Goal: Information Seeking & Learning: Learn about a topic

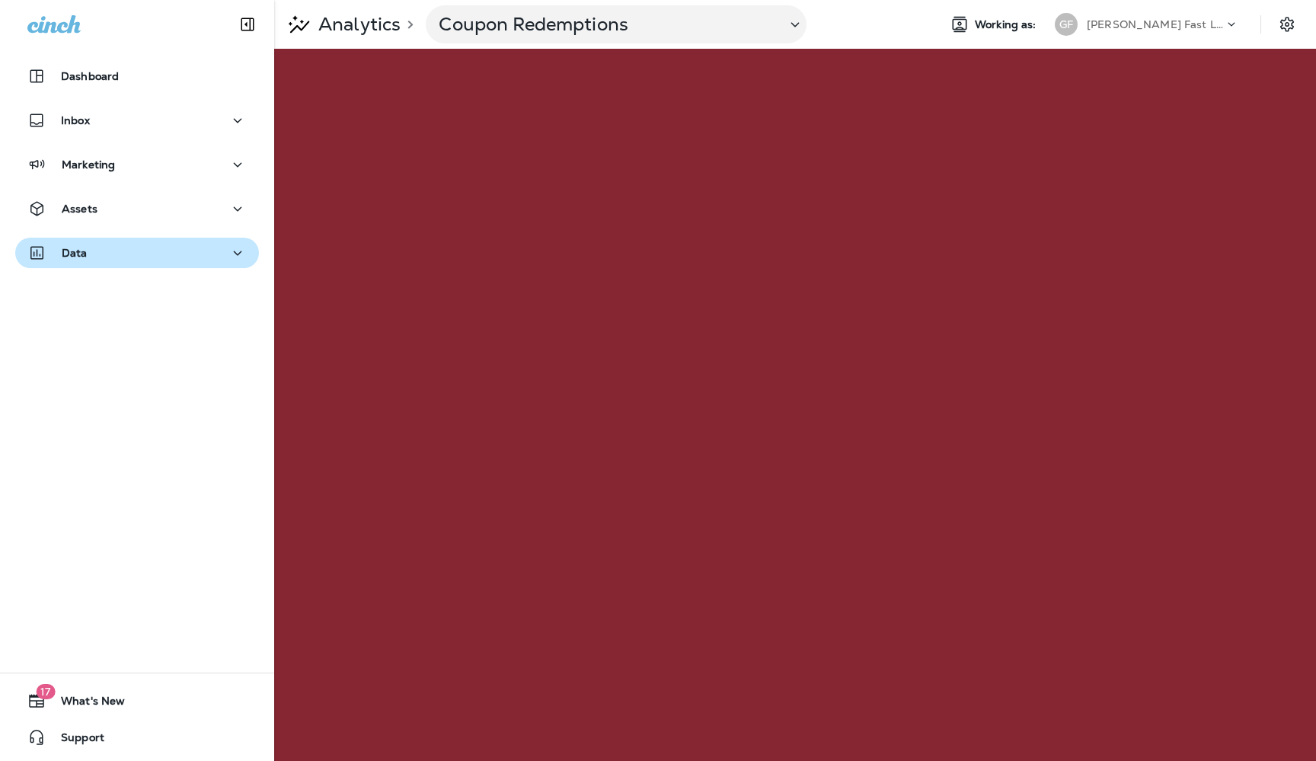
click at [116, 246] on div "Data" at bounding box center [136, 253] width 219 height 19
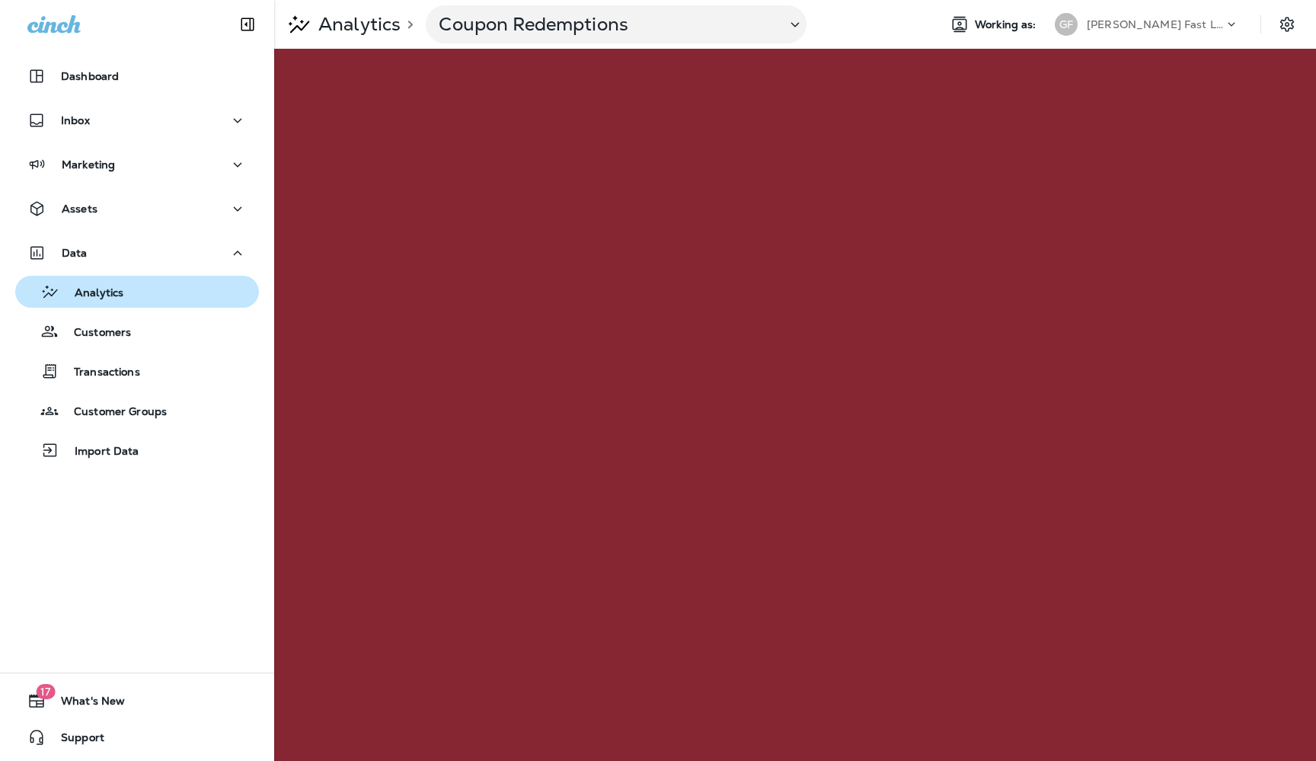
click at [103, 302] on div "Analytics" at bounding box center [72, 291] width 102 height 23
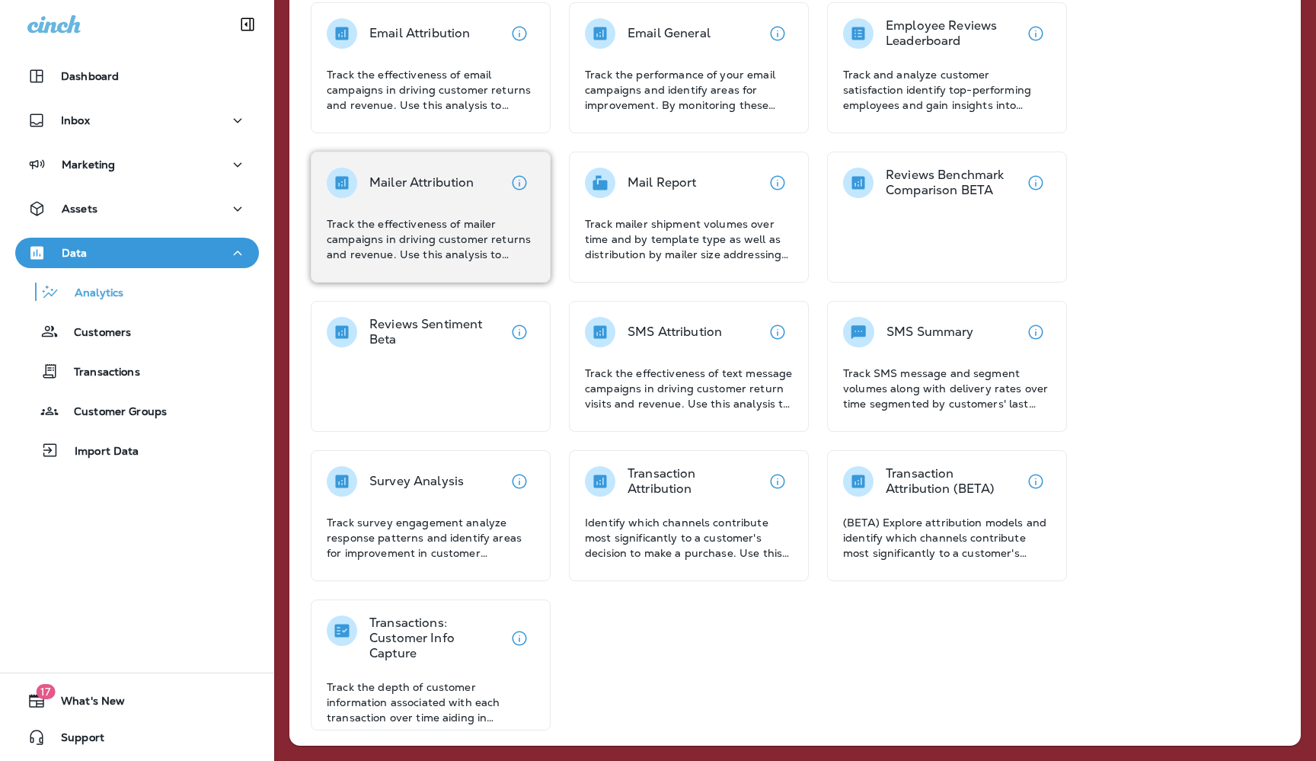
scroll to position [507, 0]
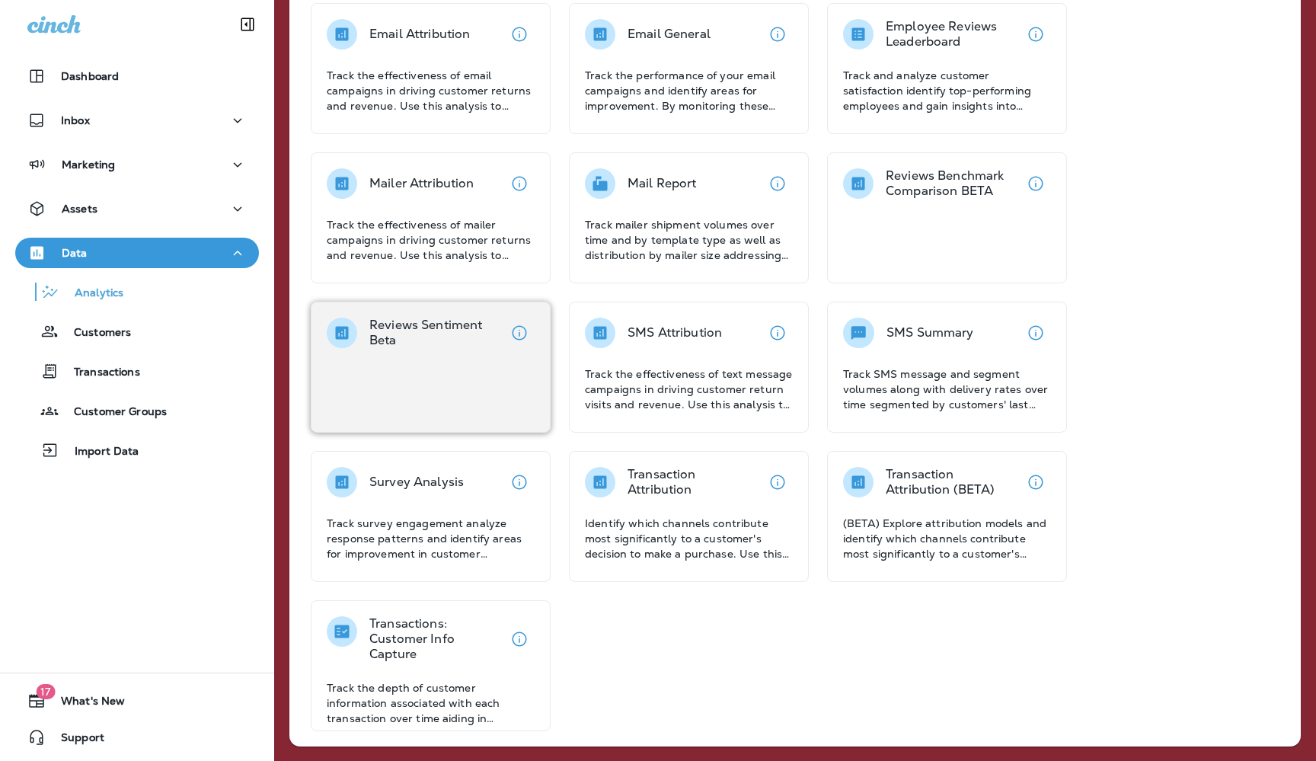
click at [427, 389] on div "Reviews Sentiment Beta" at bounding box center [431, 367] width 240 height 131
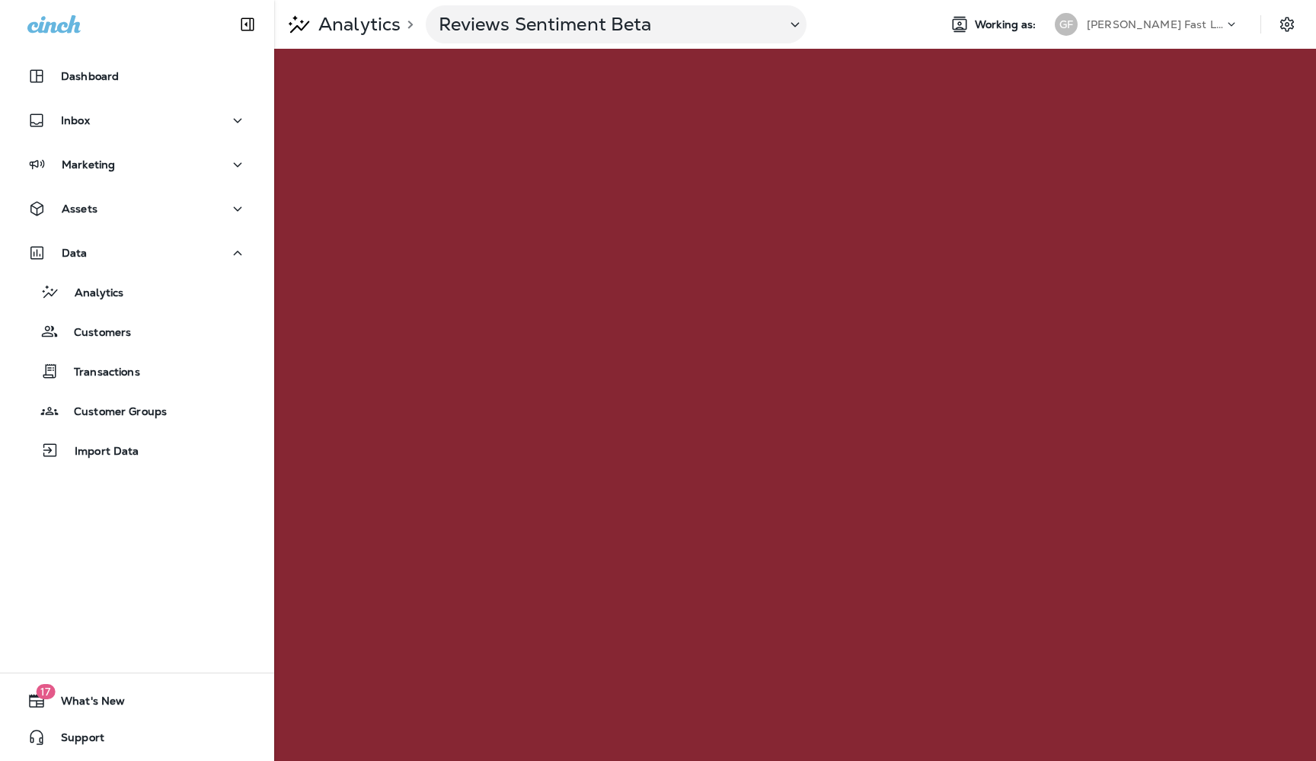
click at [363, 25] on p "Analytics" at bounding box center [356, 24] width 88 height 23
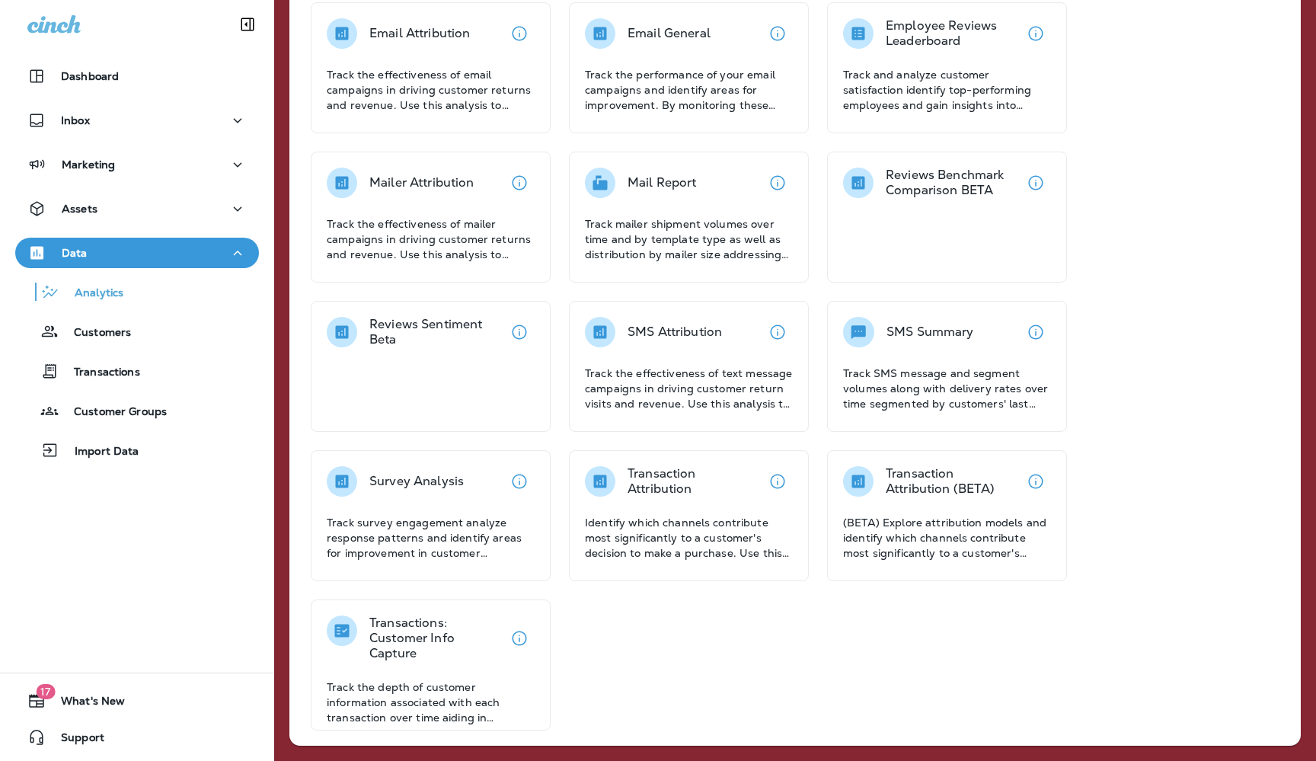
scroll to position [507, 0]
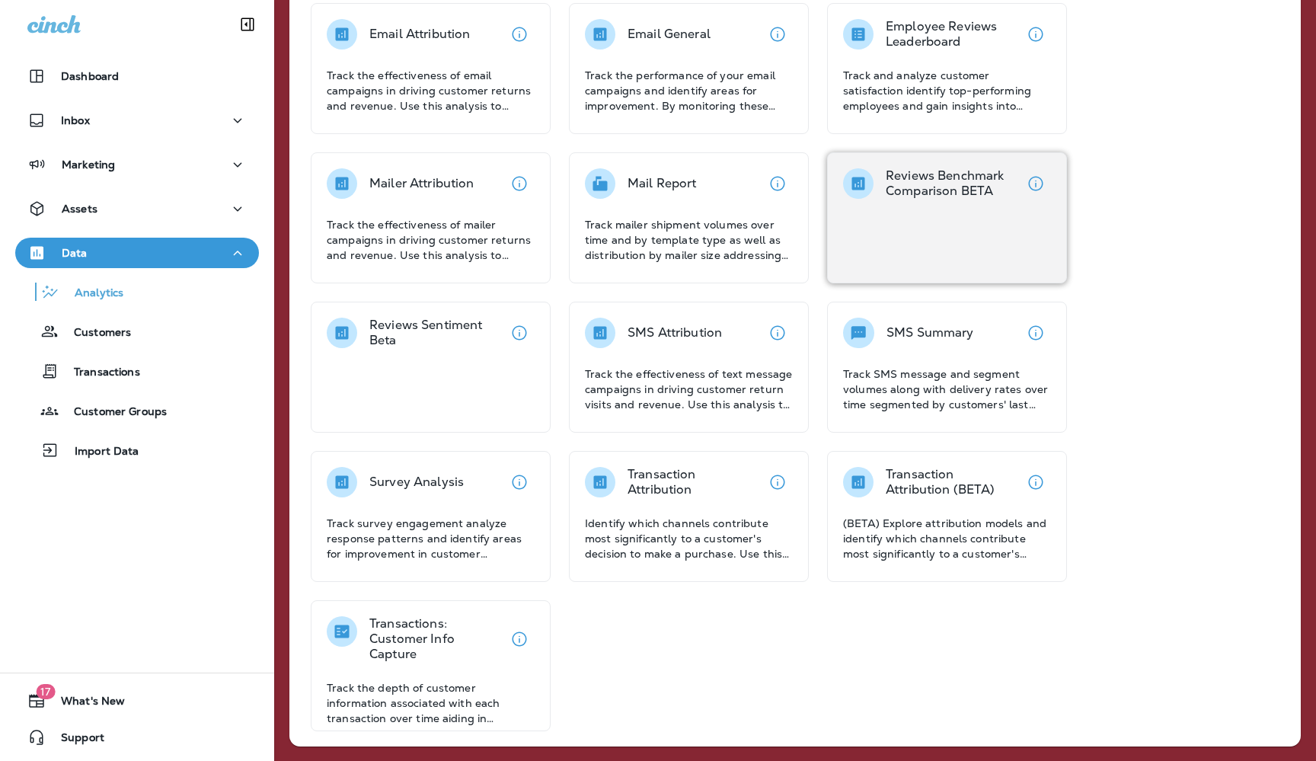
click at [960, 190] on p "Reviews Benchmark Comparison BETA" at bounding box center [953, 183] width 135 height 30
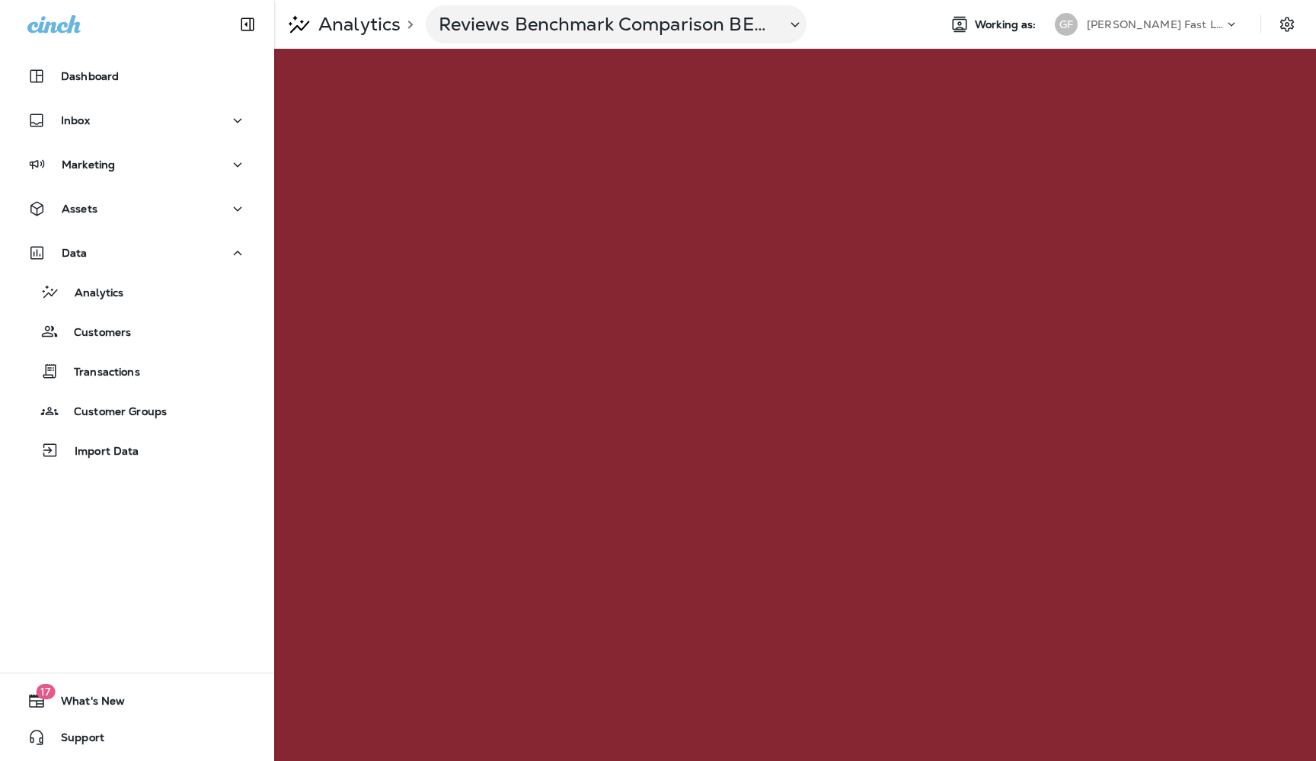
click at [357, 25] on p "Analytics" at bounding box center [356, 24] width 88 height 23
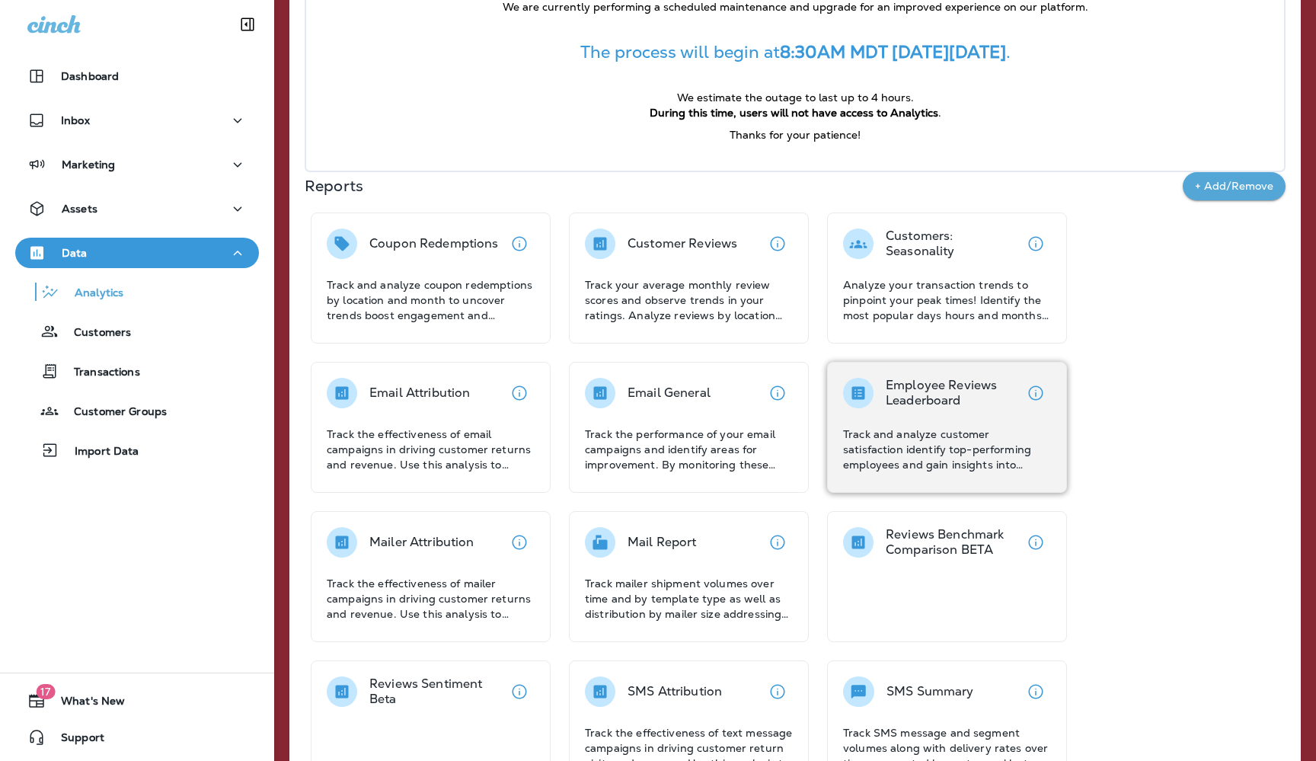
scroll to position [155, 0]
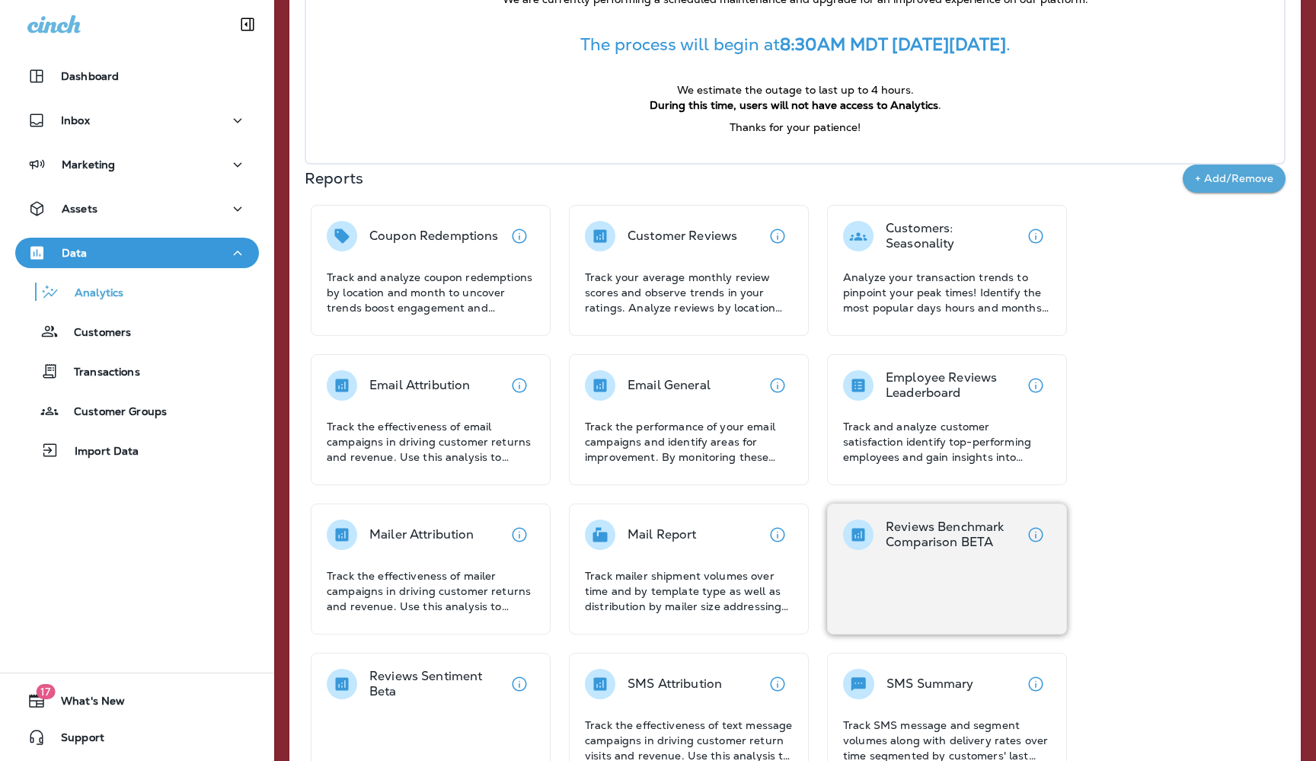
click at [929, 547] on p "Reviews Benchmark Comparison BETA" at bounding box center [953, 534] width 135 height 30
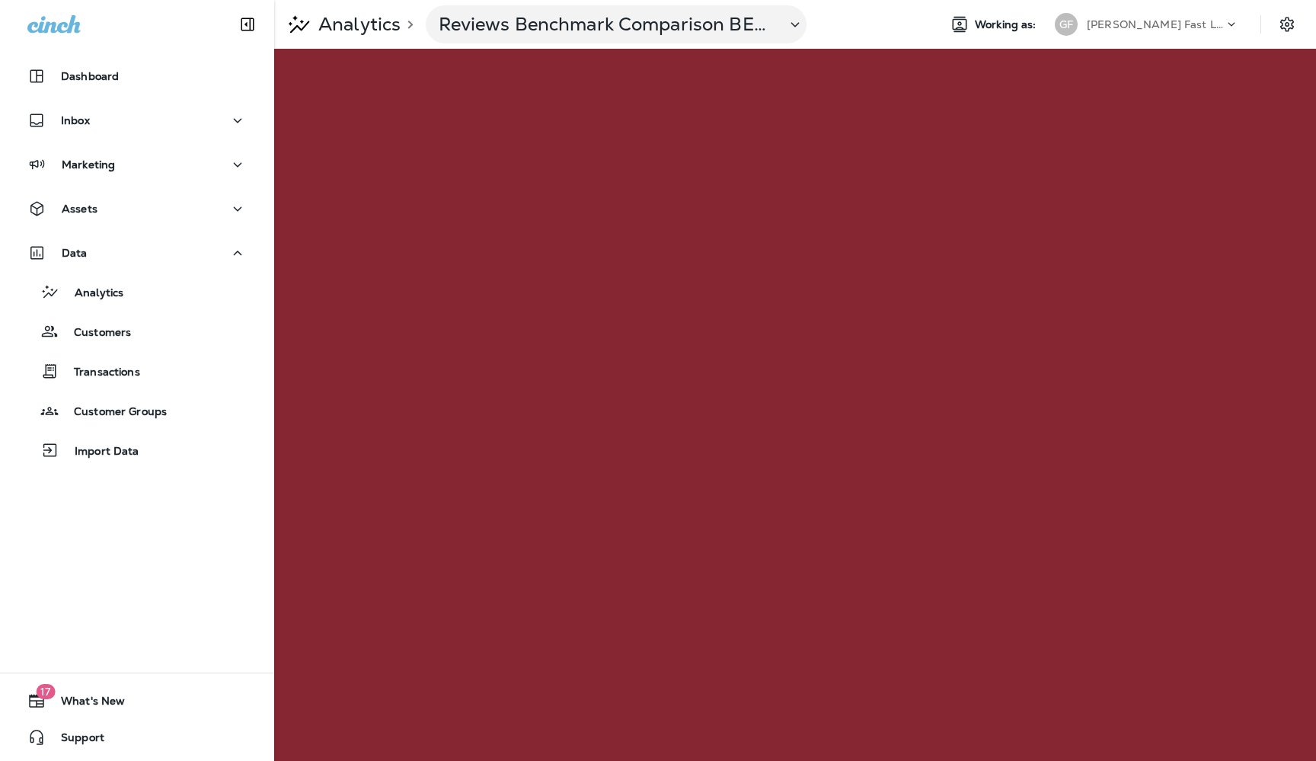
click at [355, 24] on p "Analytics" at bounding box center [356, 24] width 88 height 23
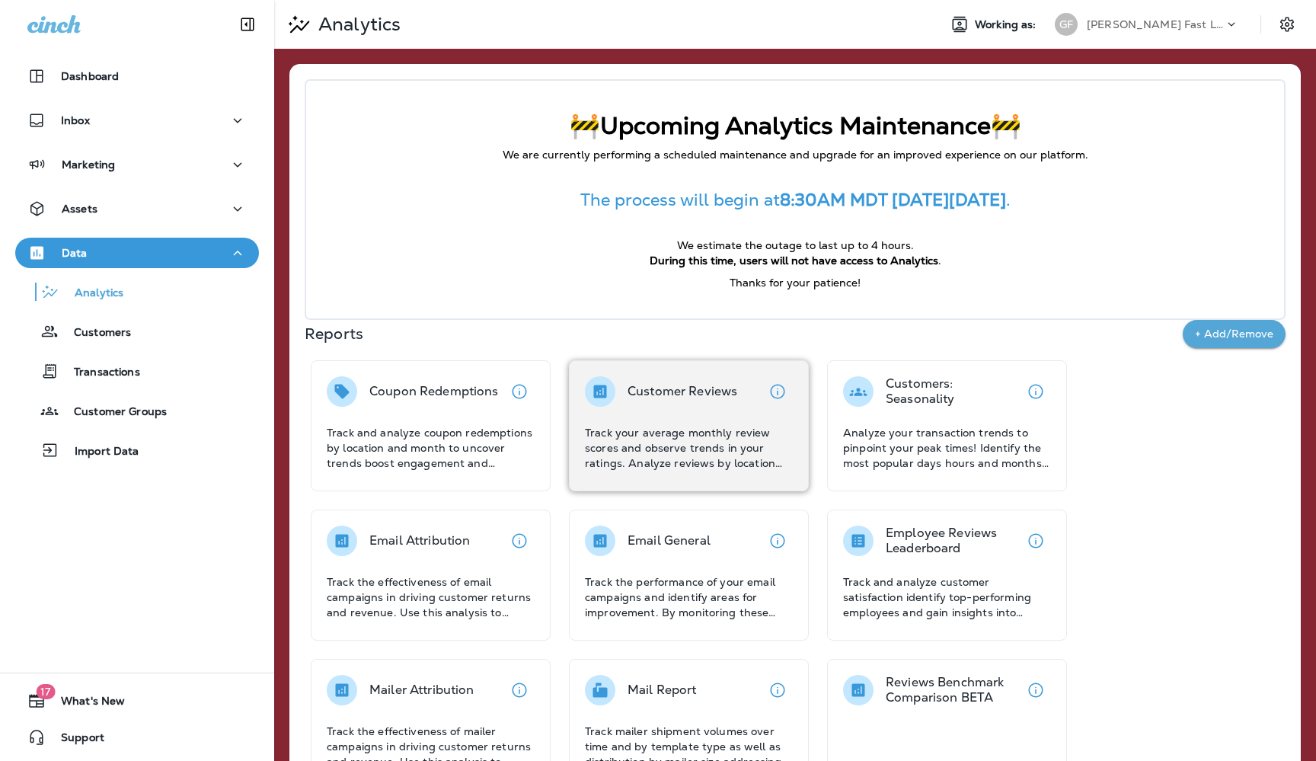
click at [685, 435] on p "Track your average monthly review scores and observe trends in your ratings. An…" at bounding box center [689, 448] width 208 height 46
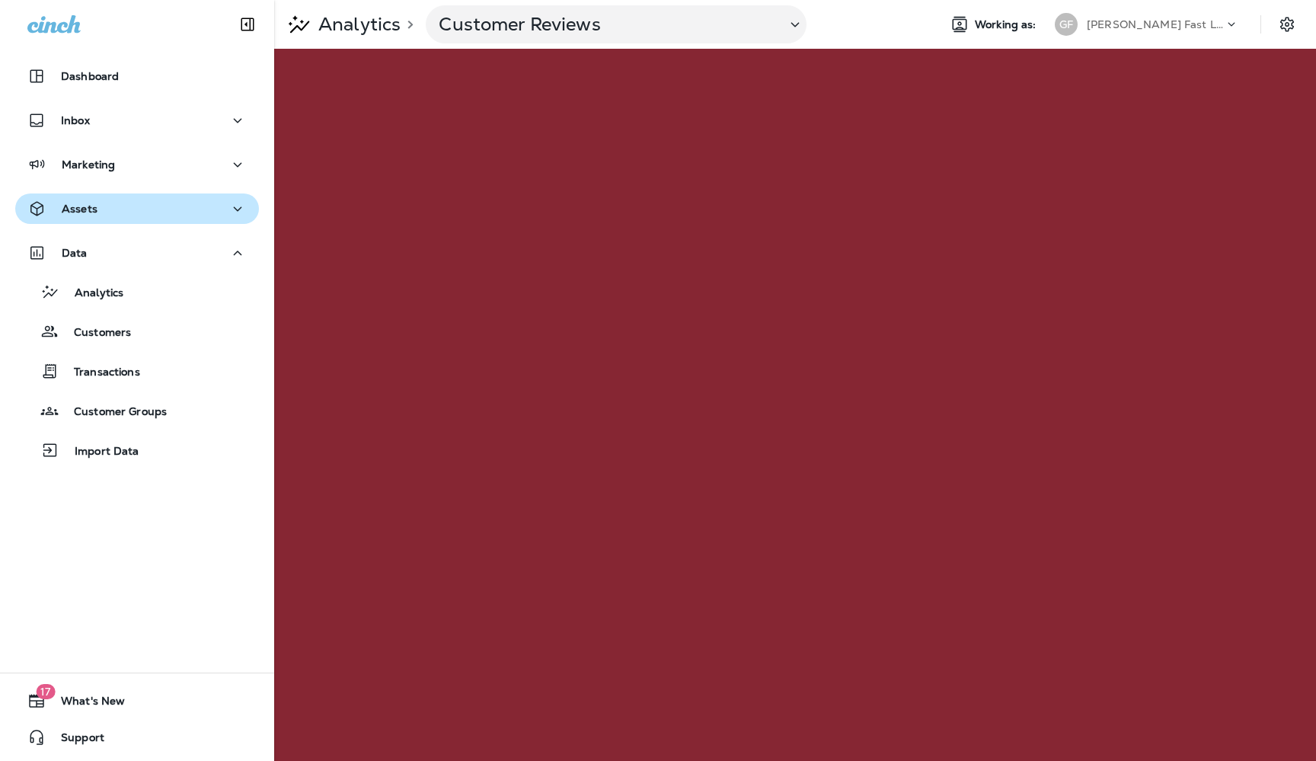
click at [237, 210] on icon "button" at bounding box center [238, 208] width 8 height 5
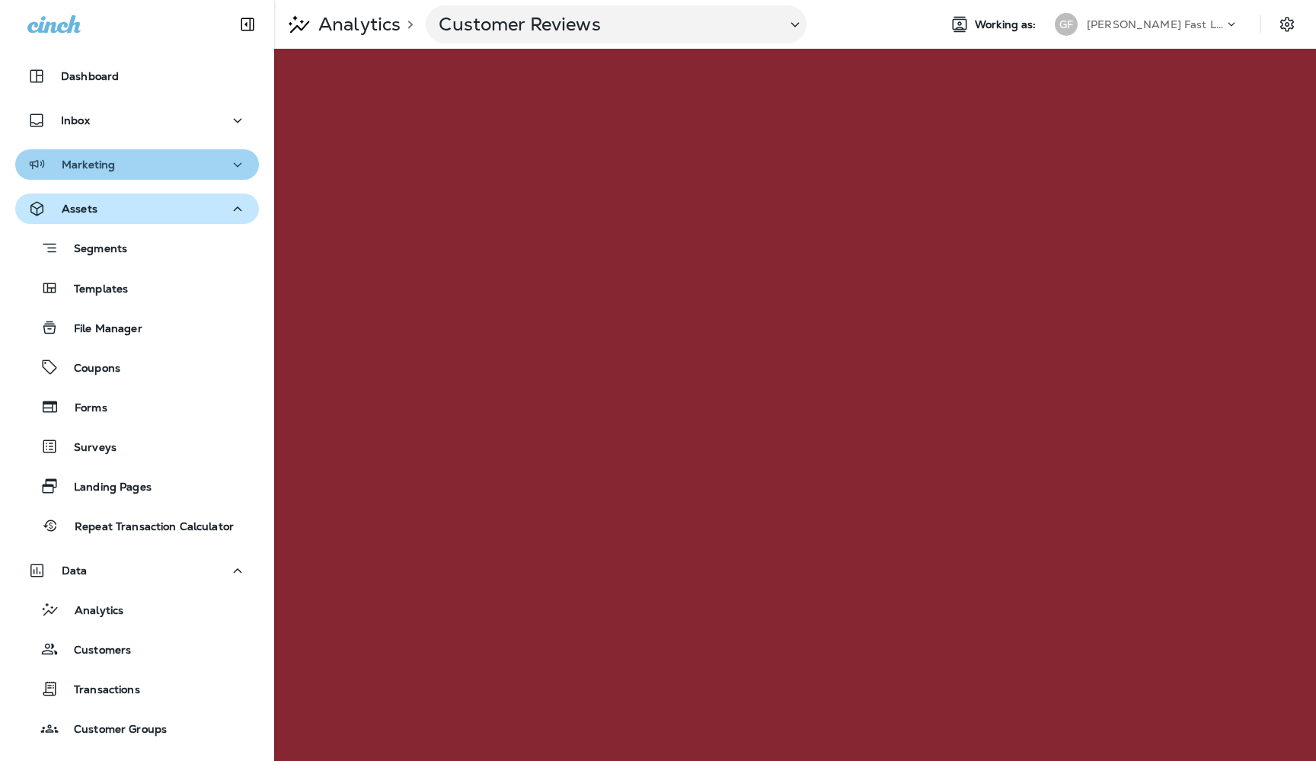
click at [235, 168] on icon "button" at bounding box center [237, 164] width 18 height 19
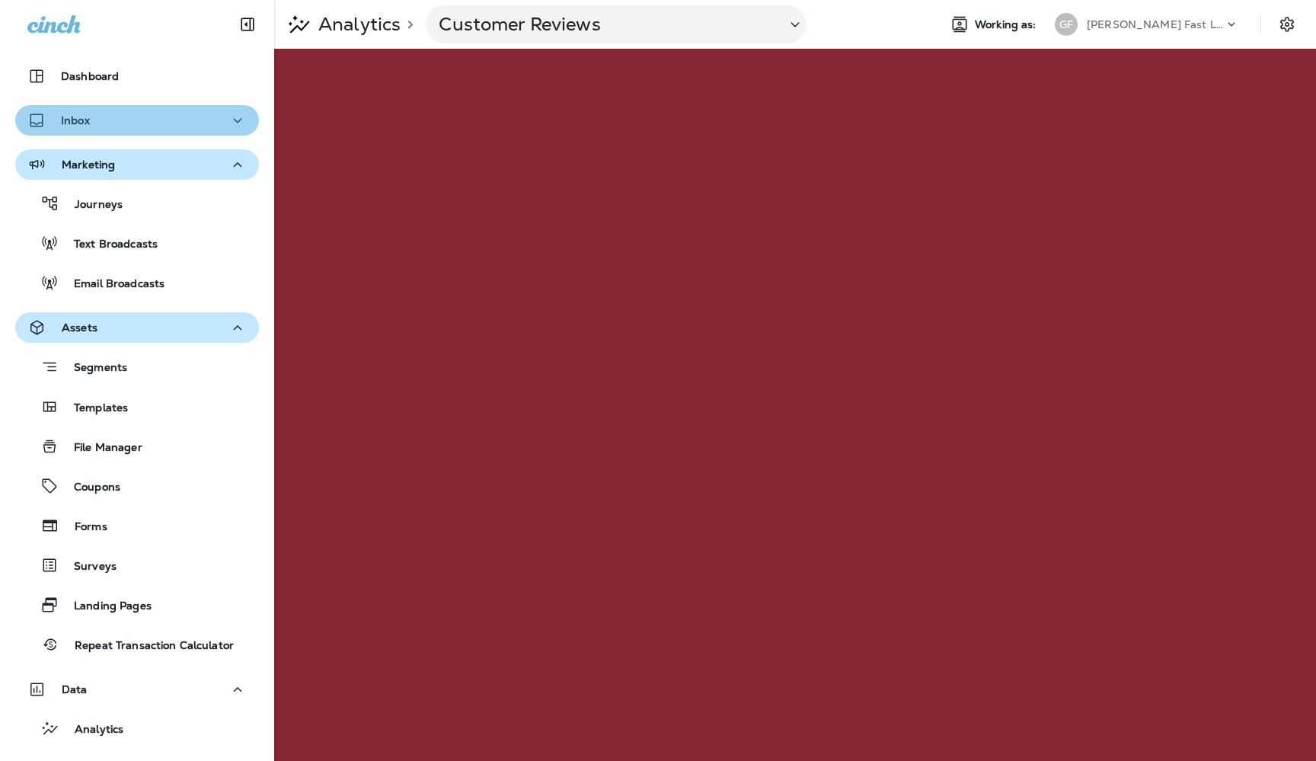
click at [243, 123] on icon "button" at bounding box center [237, 120] width 18 height 19
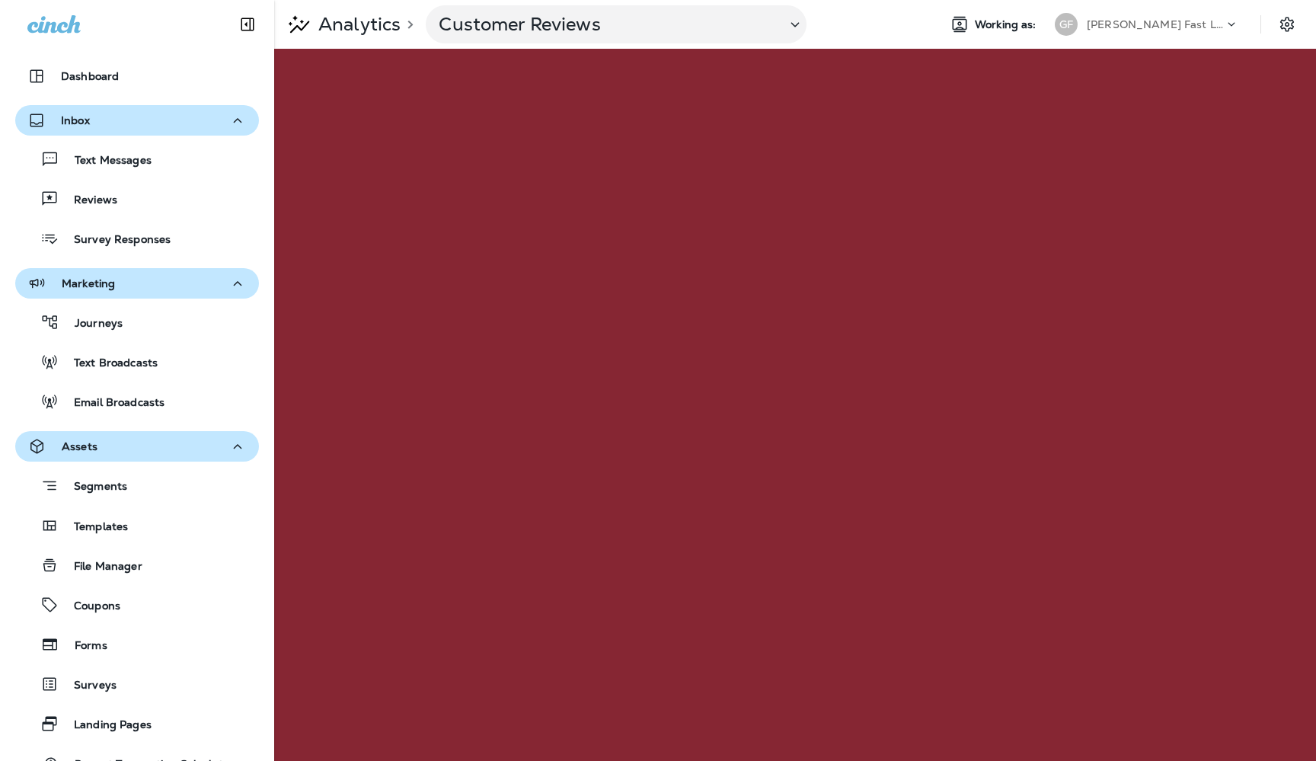
click at [240, 283] on icon "button" at bounding box center [237, 283] width 18 height 19
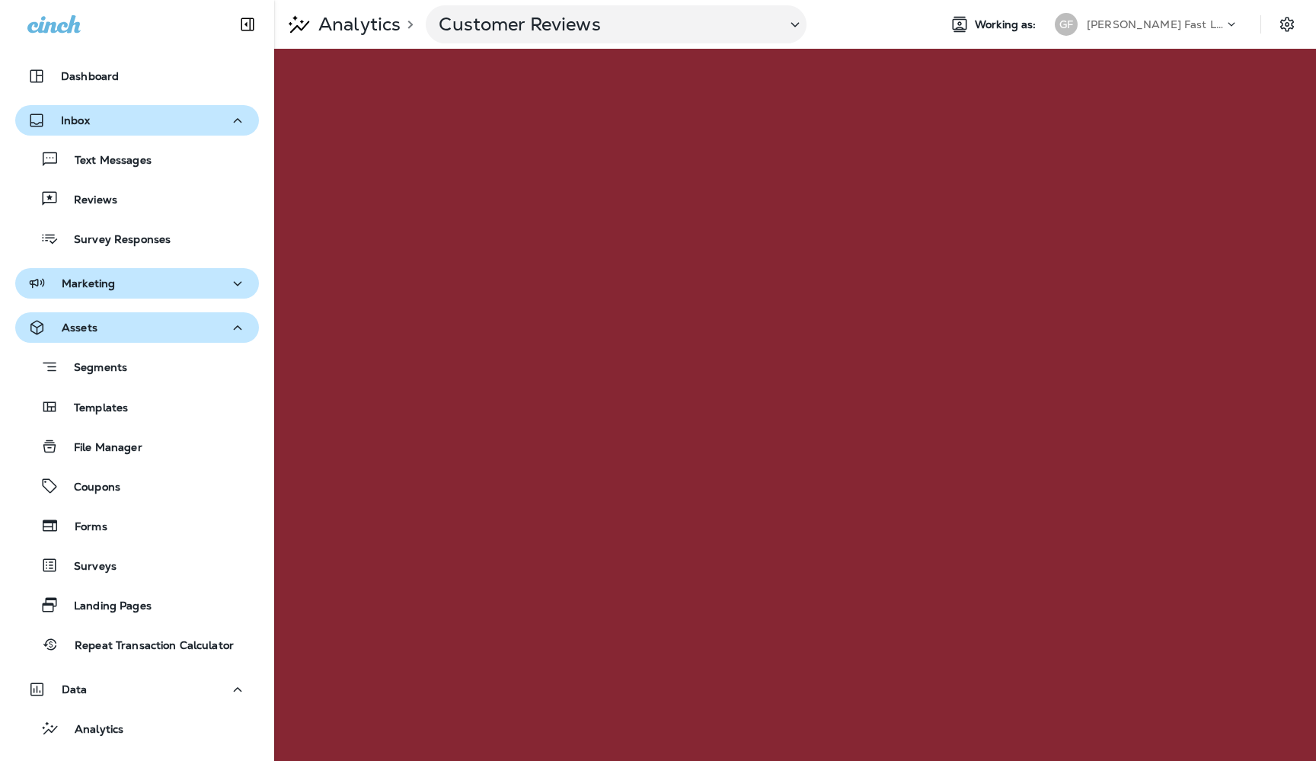
click at [1230, 27] on icon at bounding box center [1231, 24] width 15 height 15
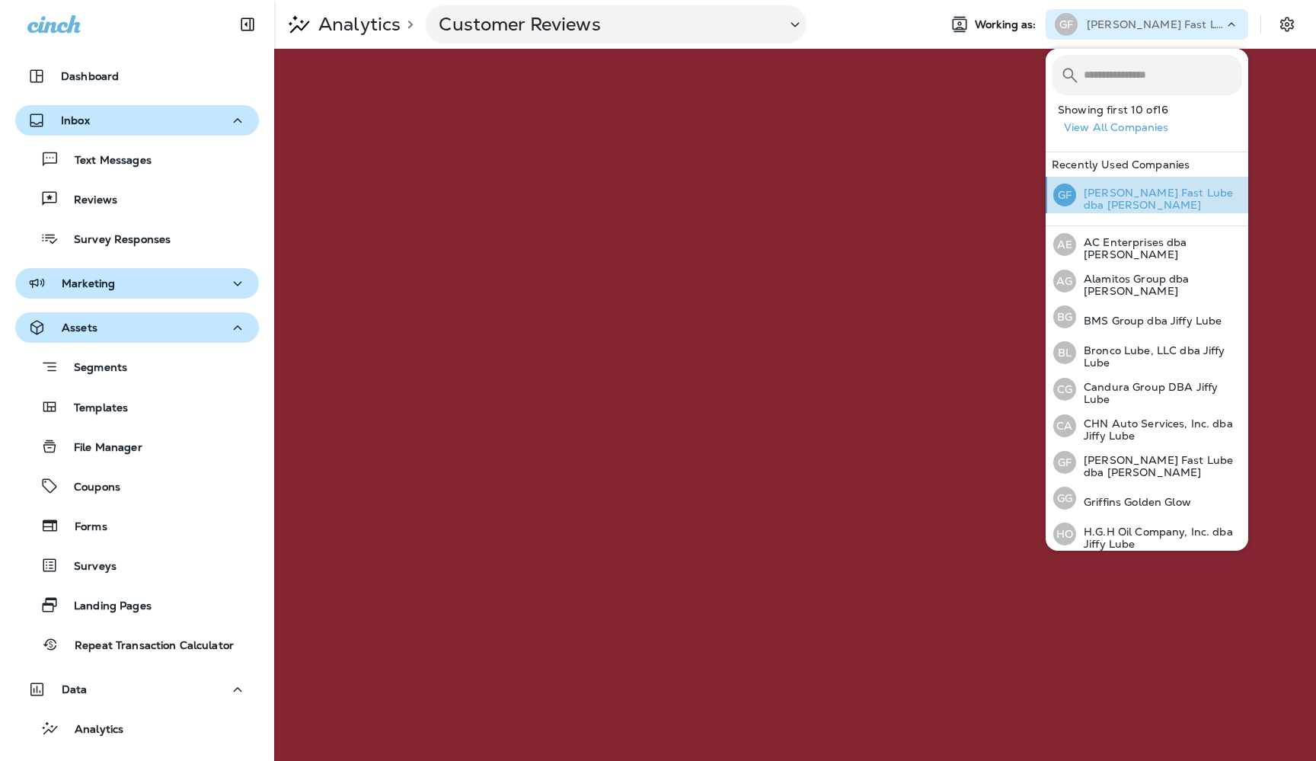
click at [1098, 203] on p "[PERSON_NAME] Fast Lube dba [PERSON_NAME]" at bounding box center [1159, 199] width 166 height 24
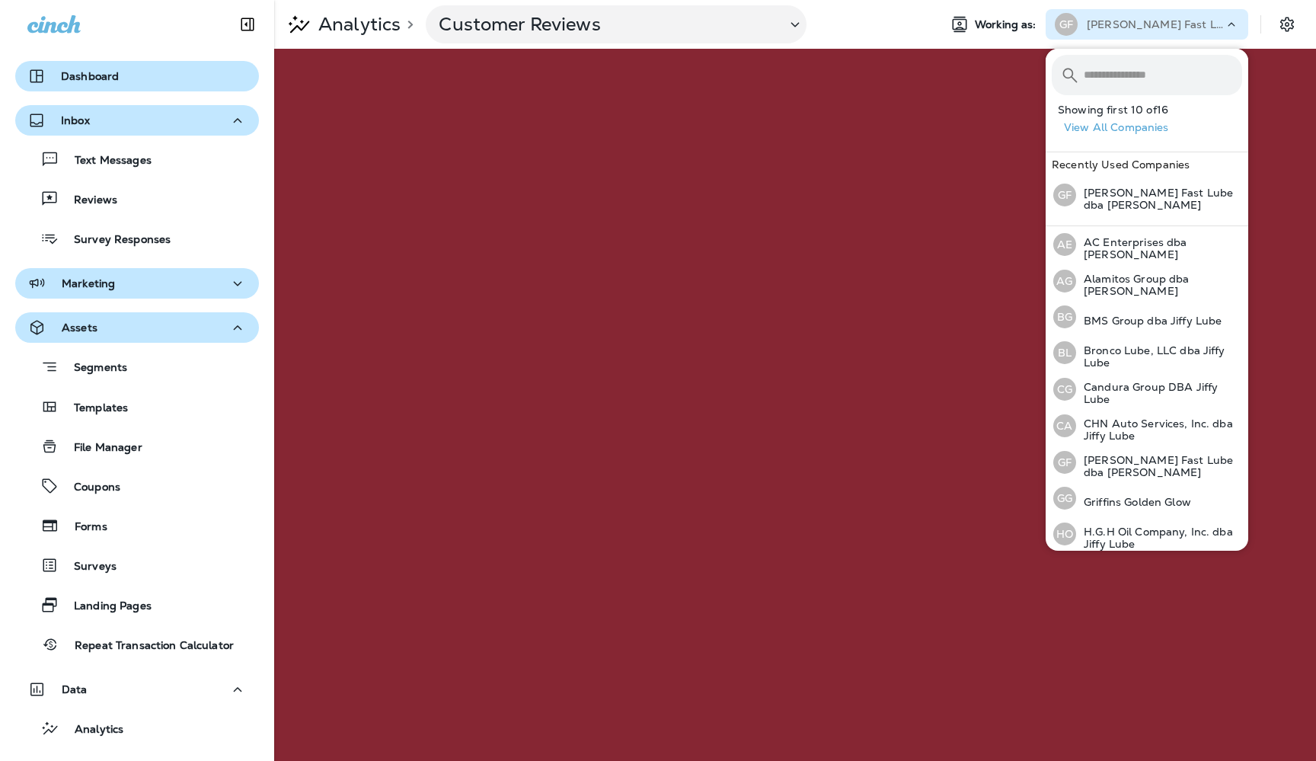
click at [105, 85] on div "Dashboard" at bounding box center [72, 76] width 91 height 18
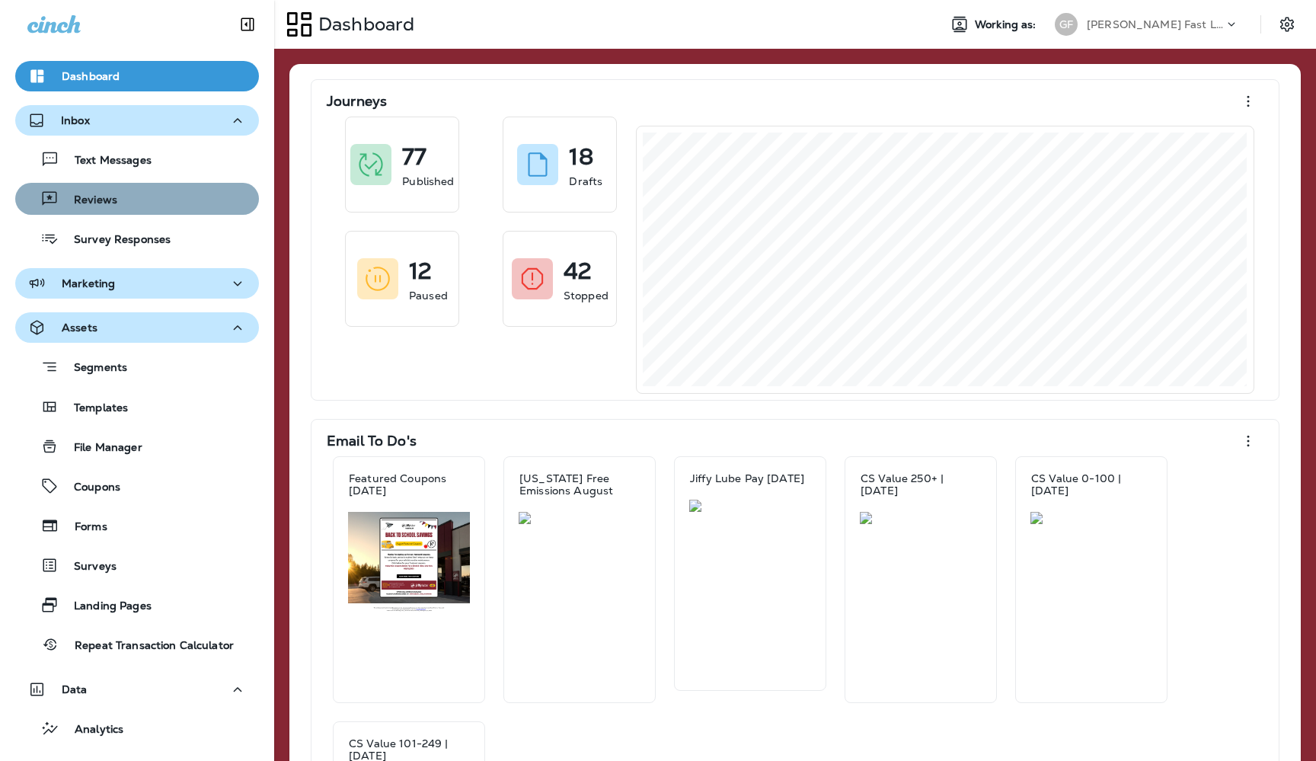
click at [97, 197] on p "Reviews" at bounding box center [88, 200] width 59 height 14
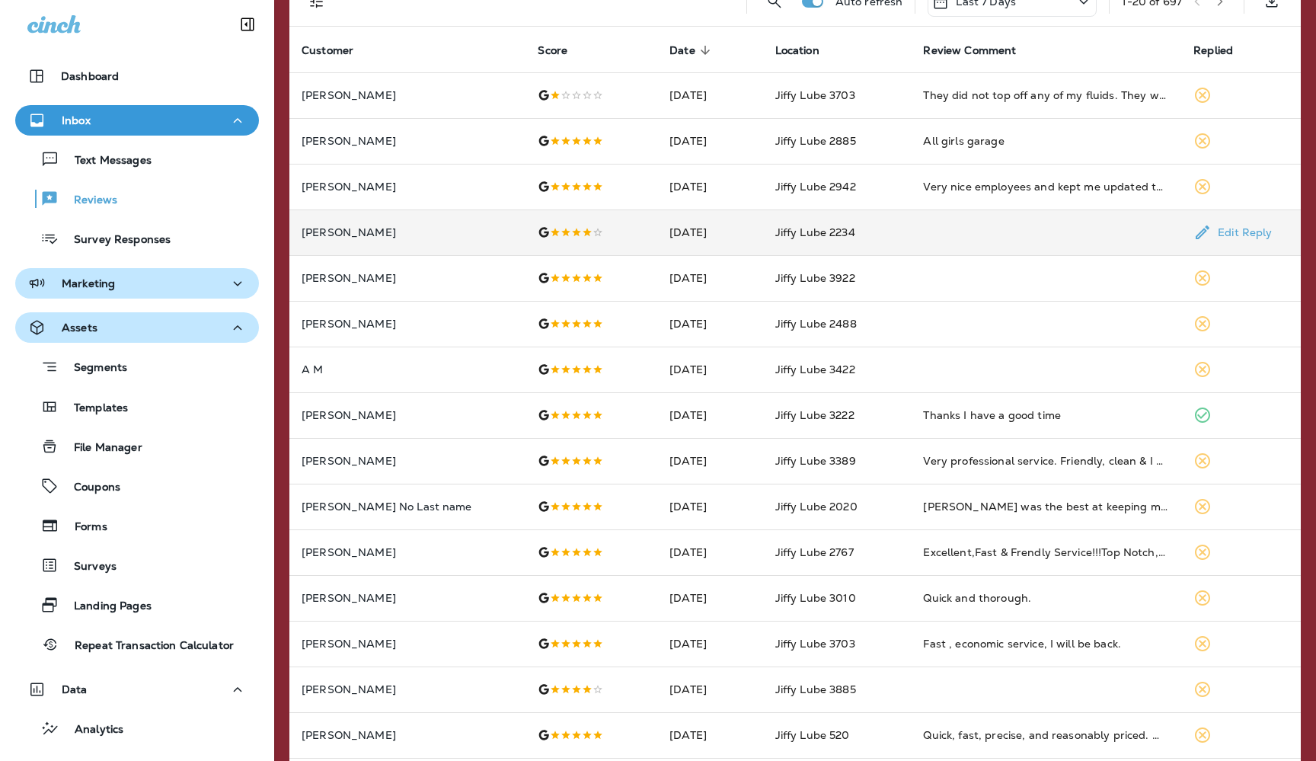
scroll to position [96, 0]
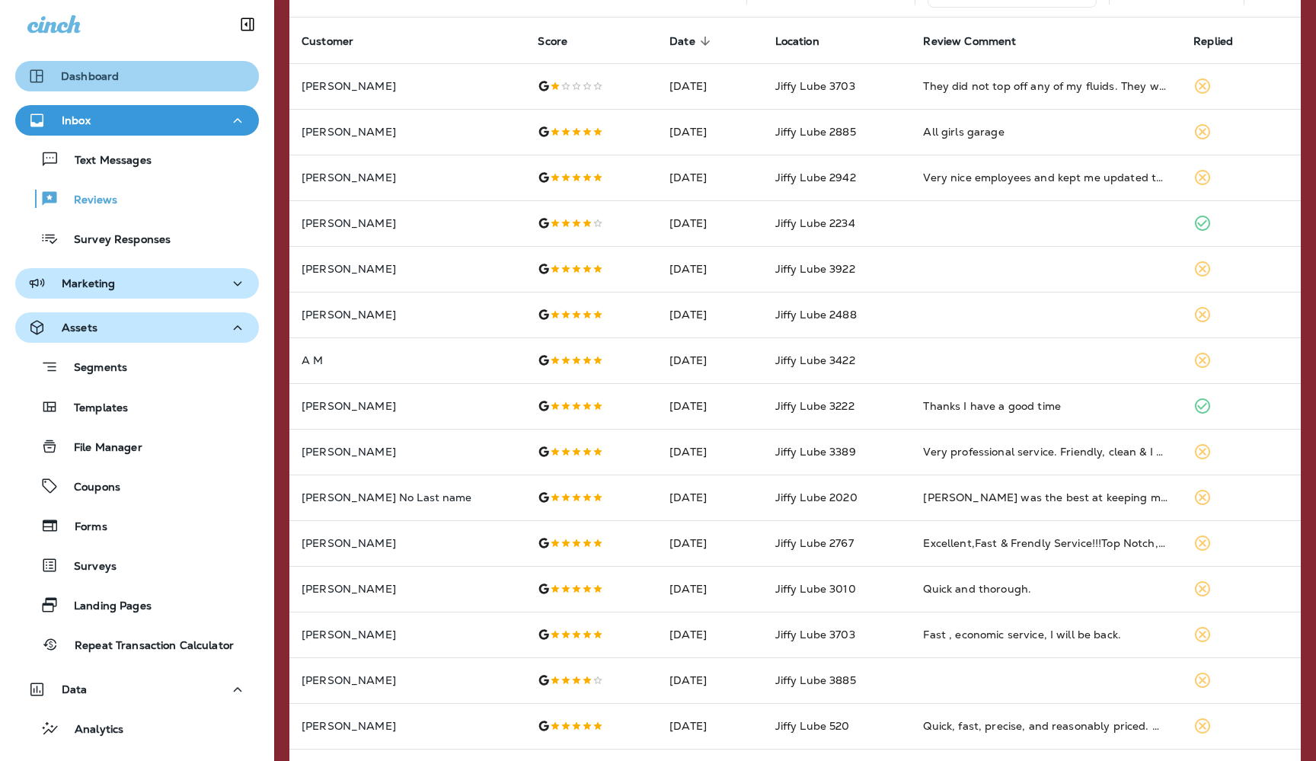
click at [98, 78] on p "Dashboard" at bounding box center [90, 76] width 58 height 12
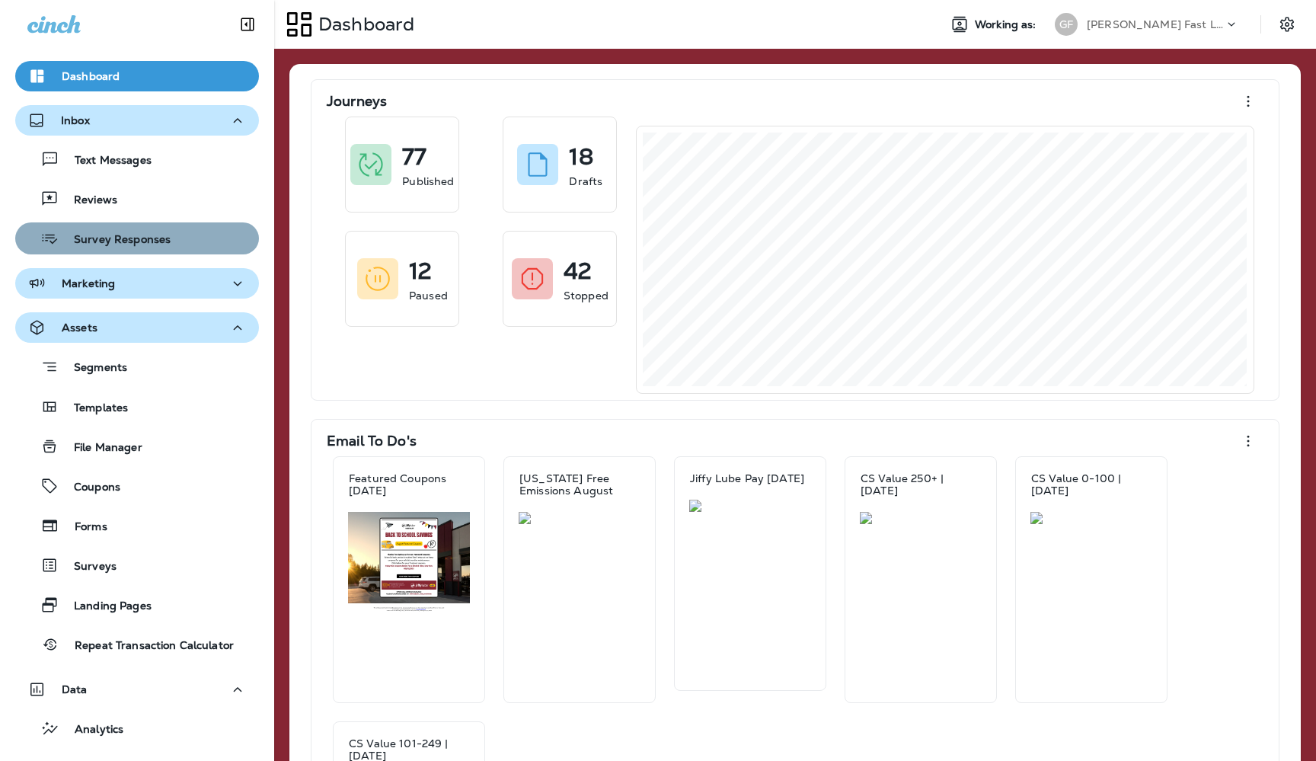
click at [115, 241] on p "Survey Responses" at bounding box center [115, 240] width 112 height 14
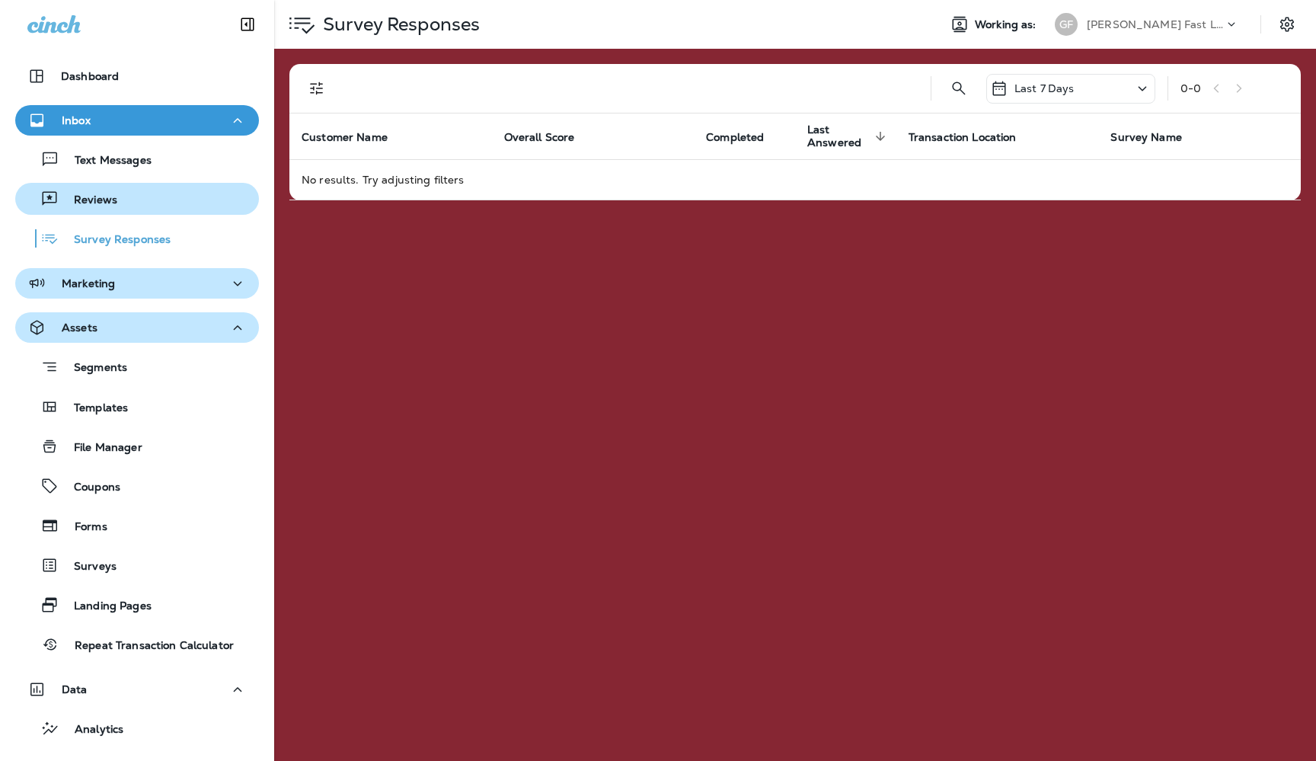
click at [111, 206] on p "Reviews" at bounding box center [88, 200] width 59 height 14
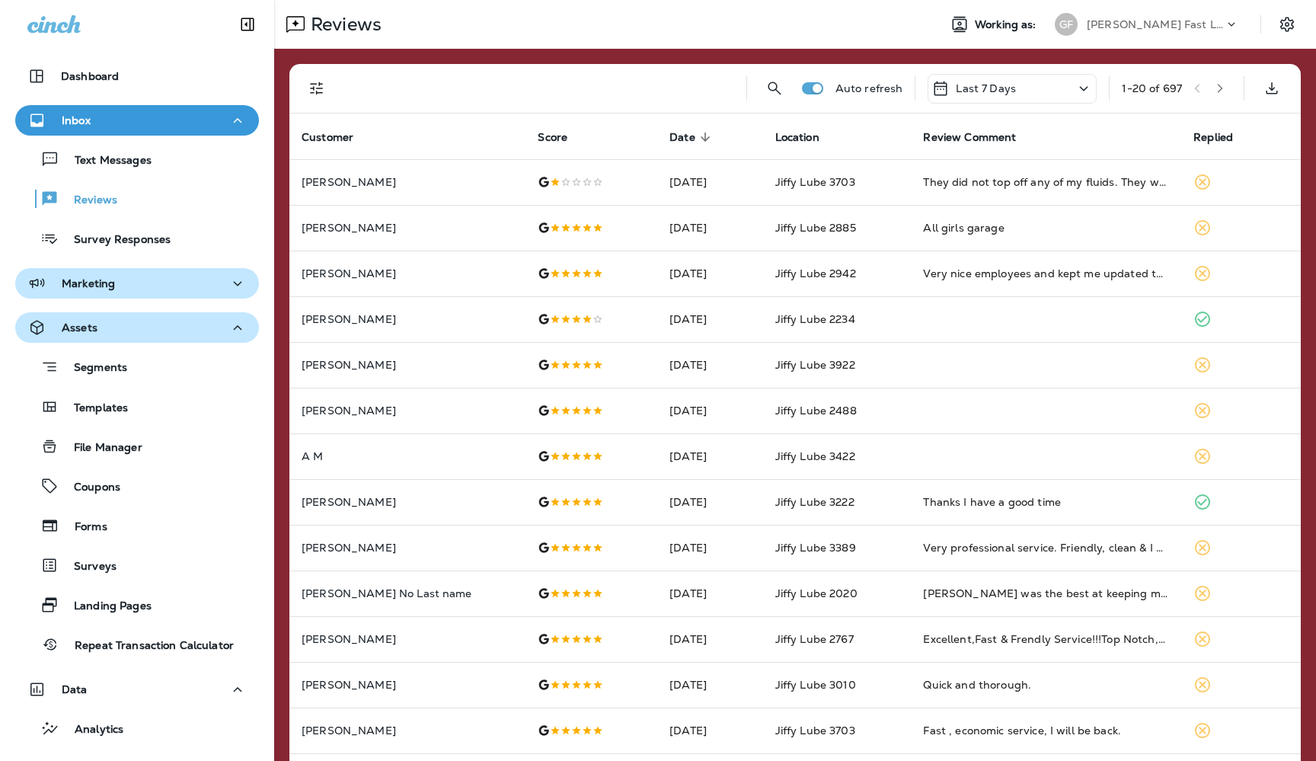
click at [238, 286] on icon "button" at bounding box center [237, 283] width 18 height 19
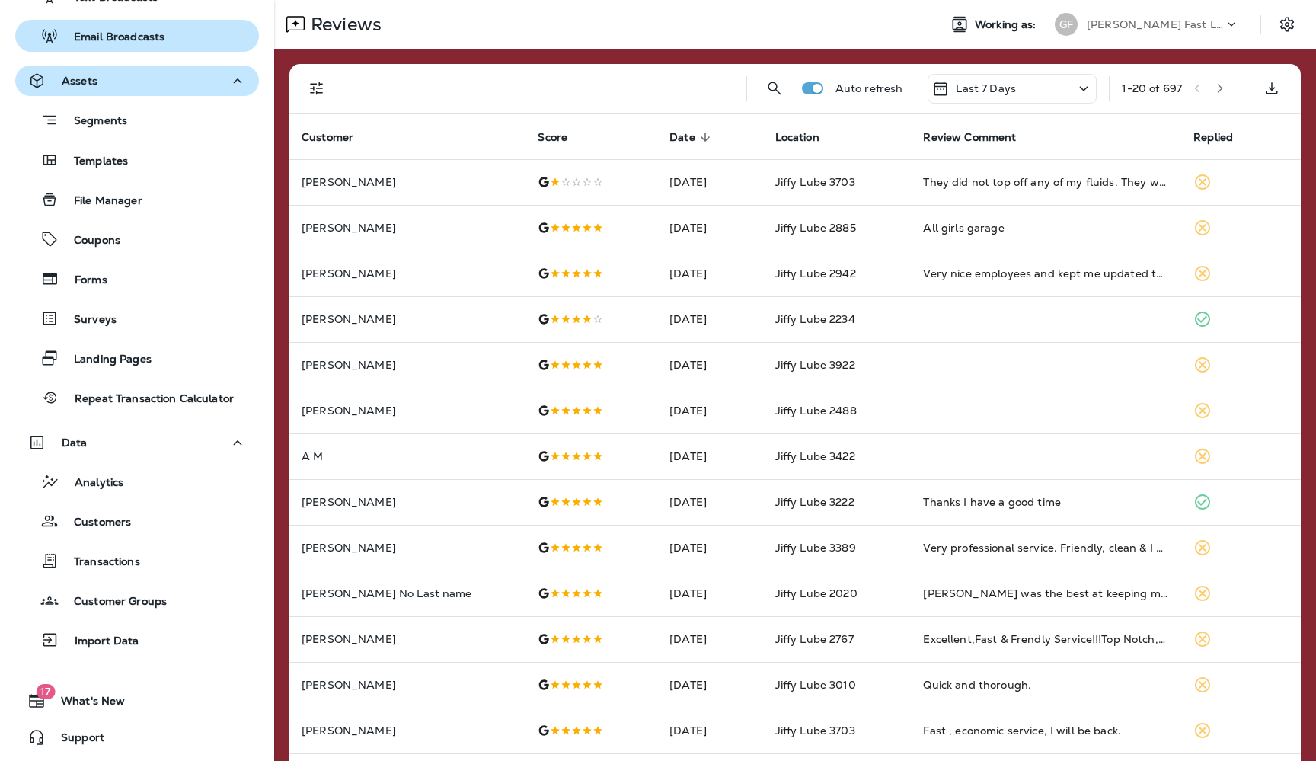
scroll to position [366, 0]
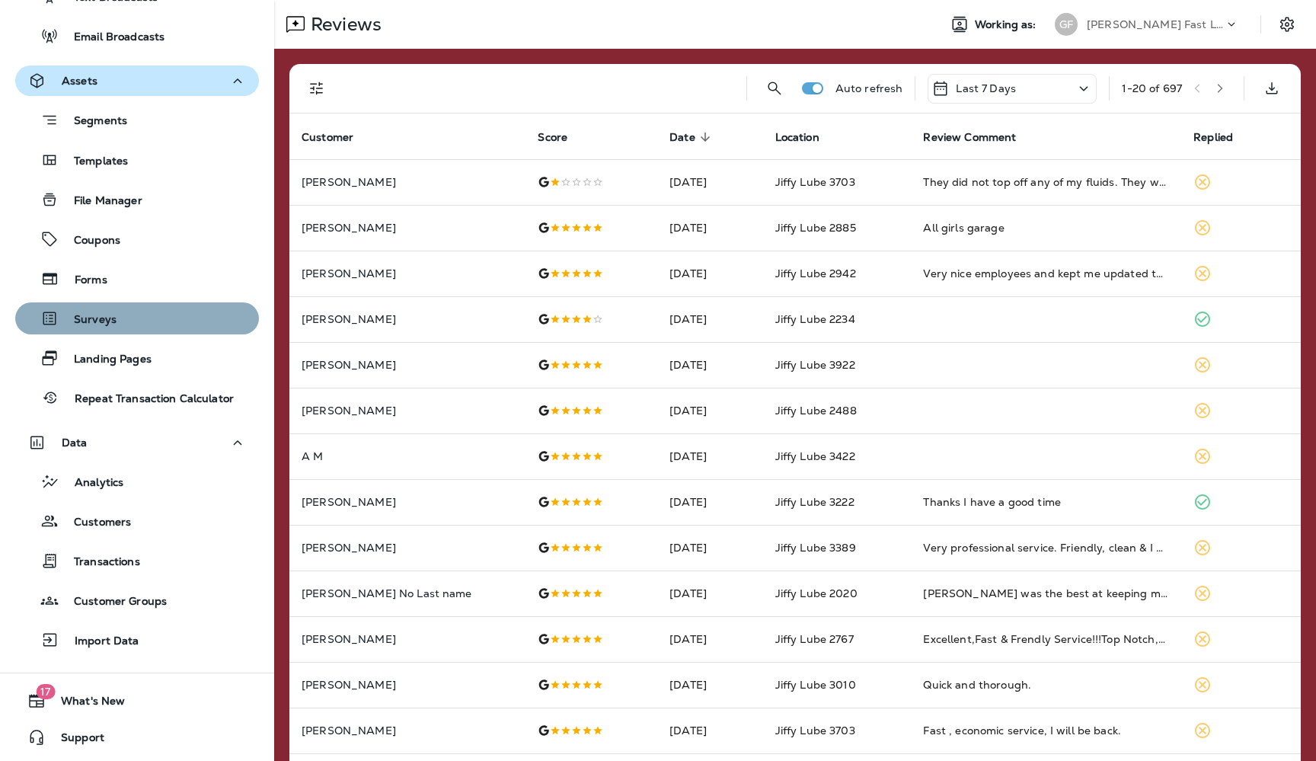
click at [96, 317] on p "Surveys" at bounding box center [88, 320] width 58 height 14
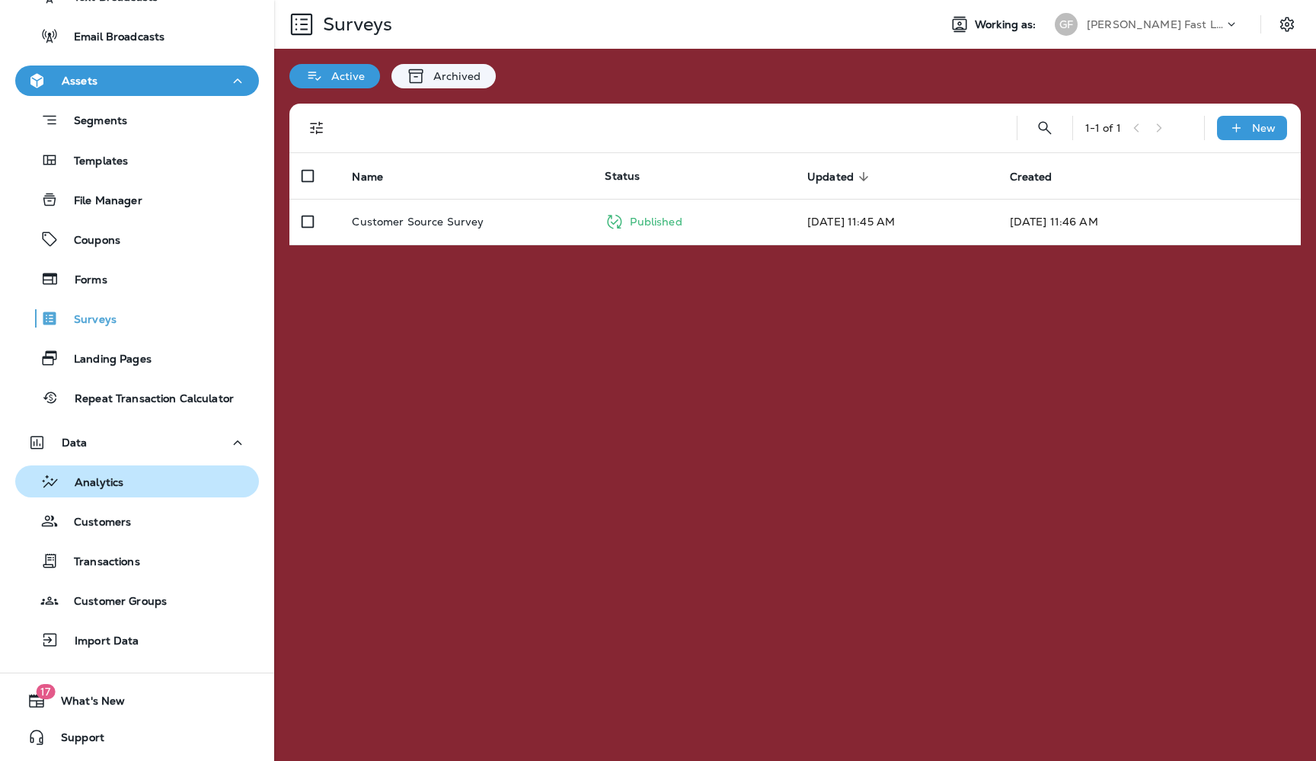
click at [107, 484] on p "Analytics" at bounding box center [91, 483] width 64 height 14
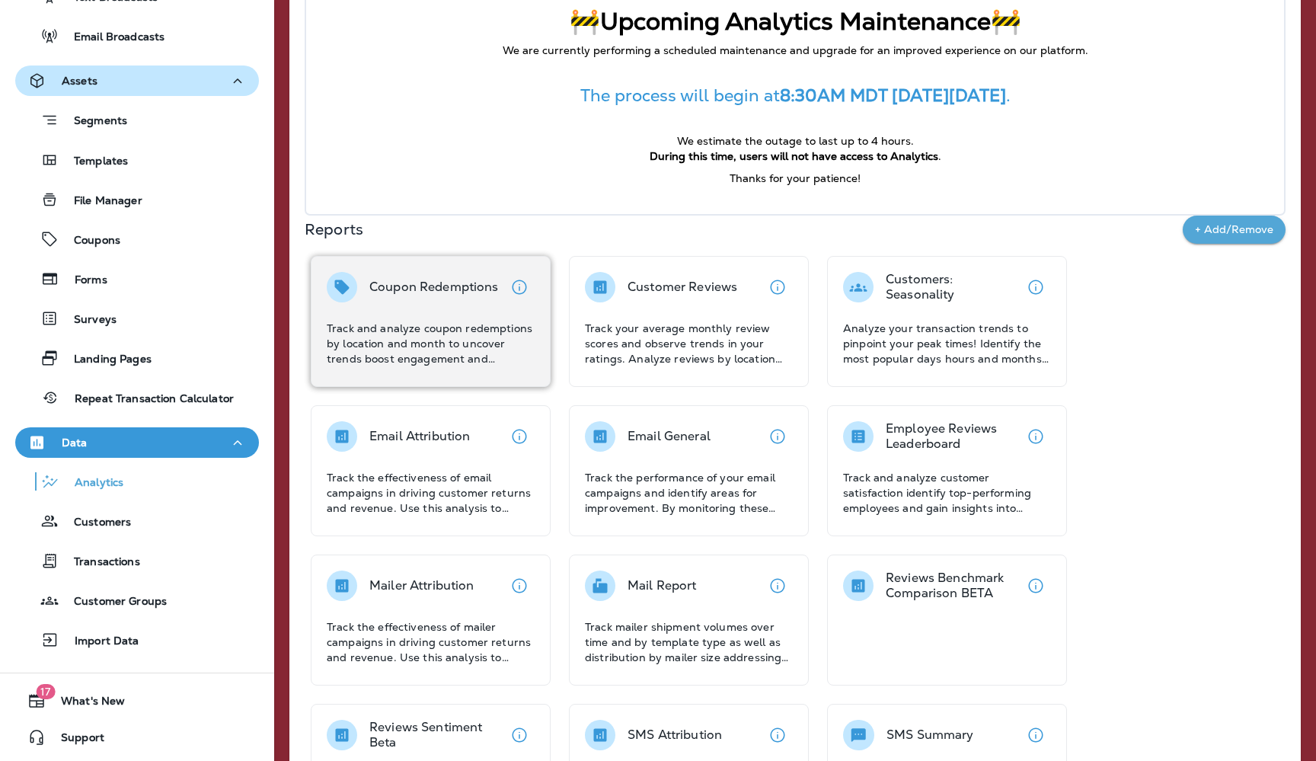
scroll to position [105, 0]
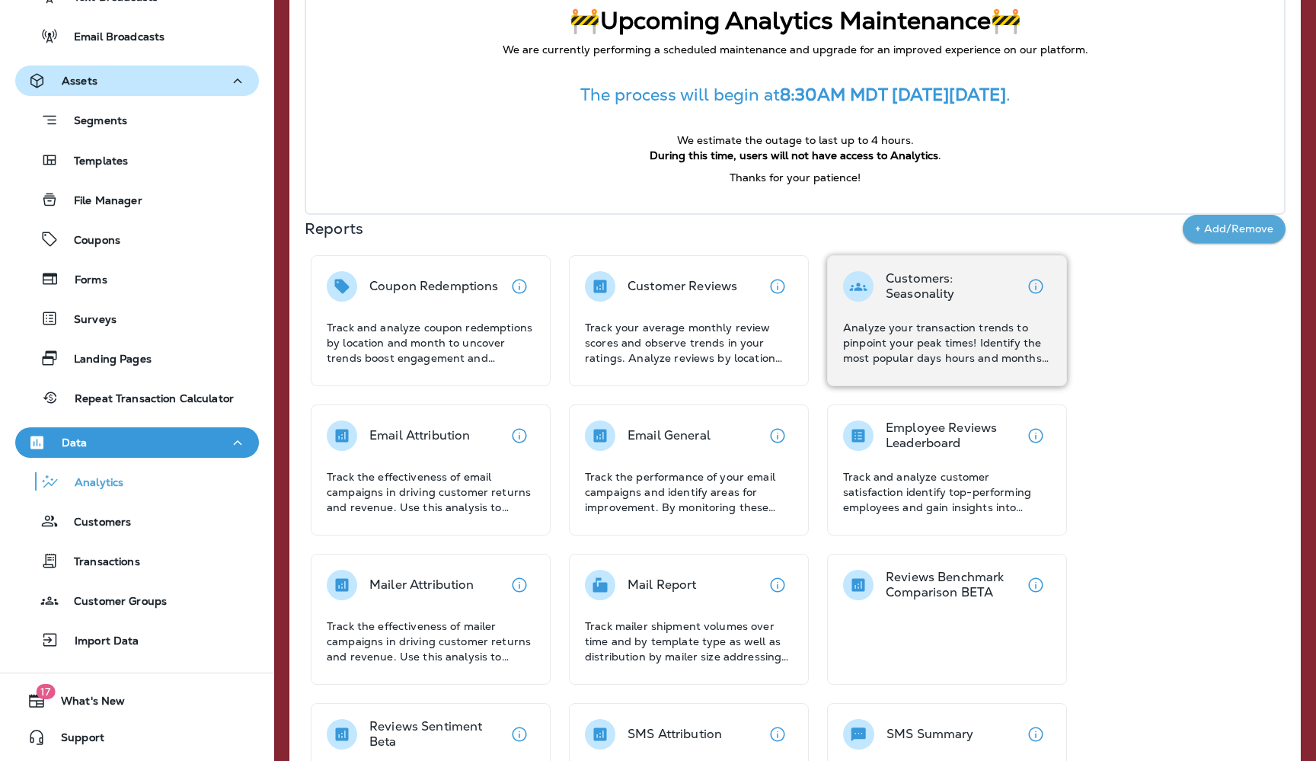
click at [912, 313] on div "Customers: Seasonality Analyze your transaction trends to pinpoint your peak ti…" at bounding box center [947, 318] width 208 height 94
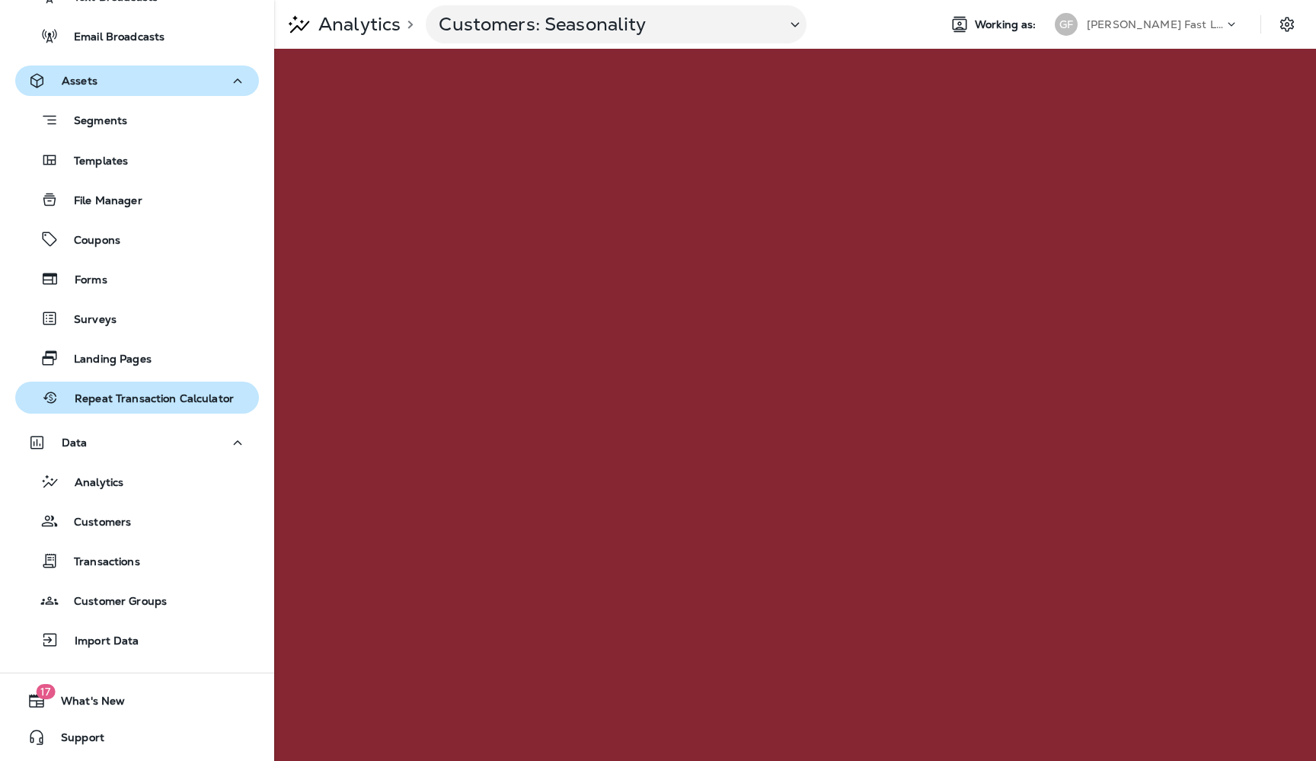
click at [148, 402] on p "Repeat Transaction Calculator" at bounding box center [146, 399] width 174 height 14
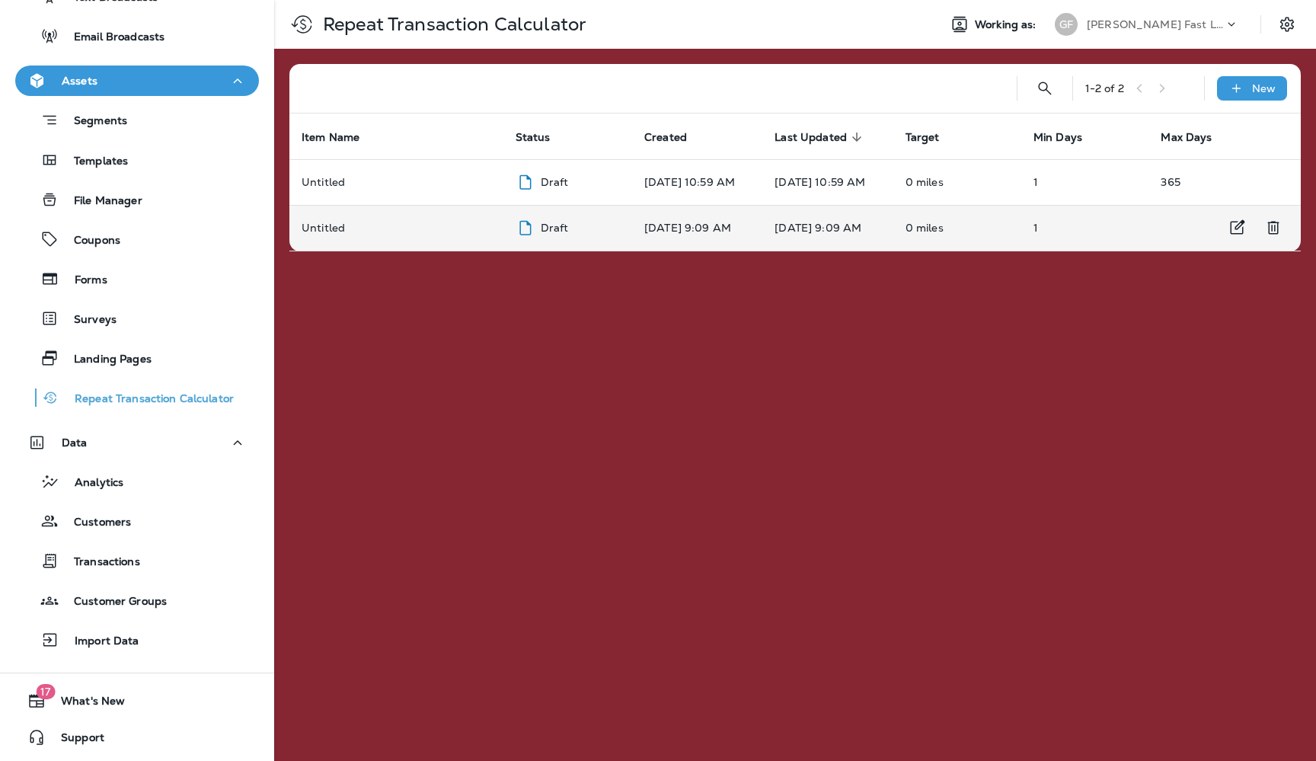
click at [682, 222] on p "[DATE] 9:09 AM" at bounding box center [697, 228] width 106 height 12
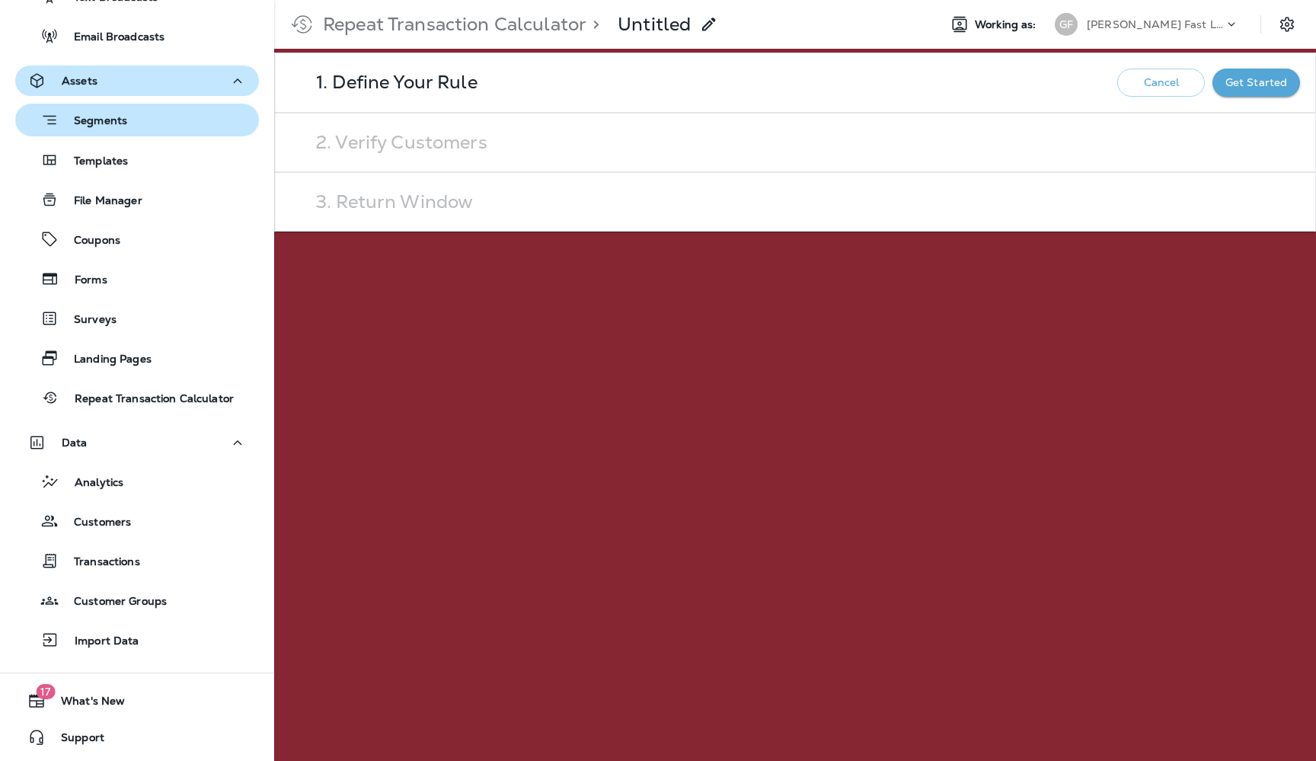
click at [98, 123] on p "Segments" at bounding box center [93, 121] width 69 height 15
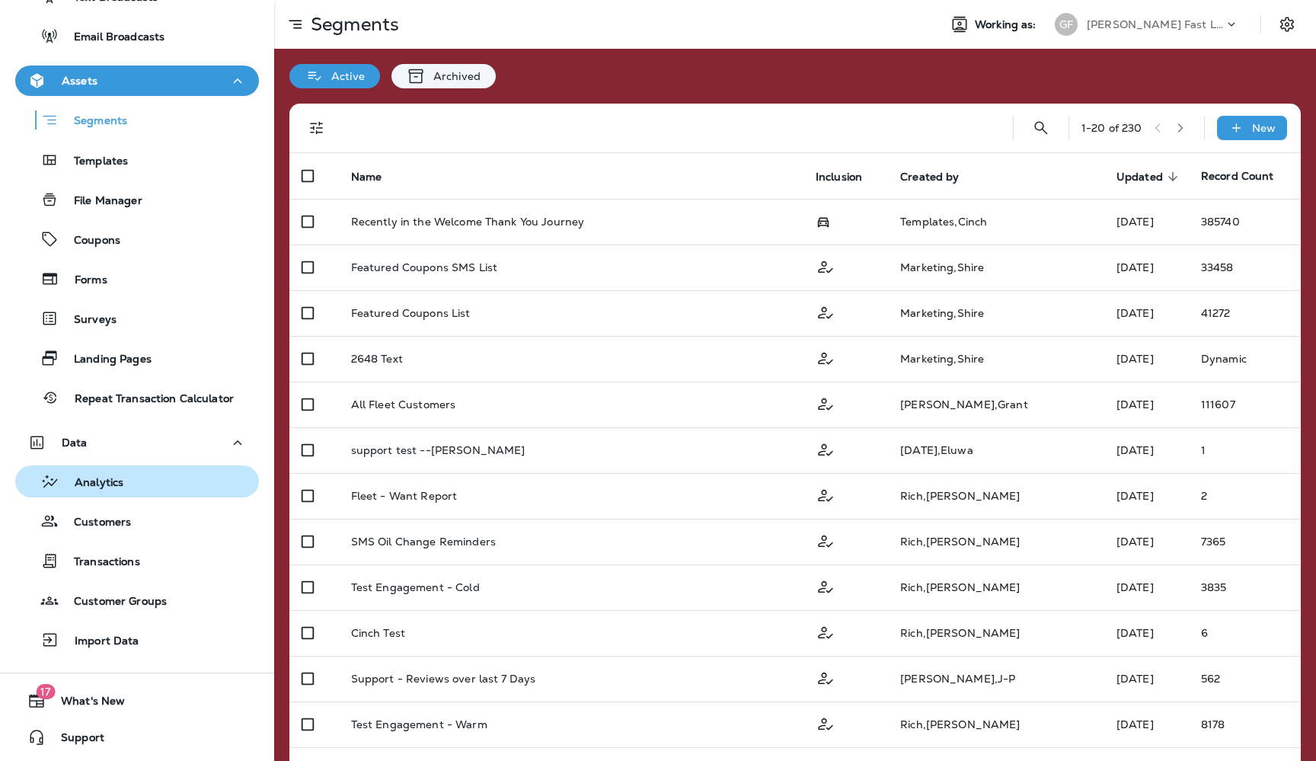
click at [117, 478] on p "Analytics" at bounding box center [91, 483] width 64 height 14
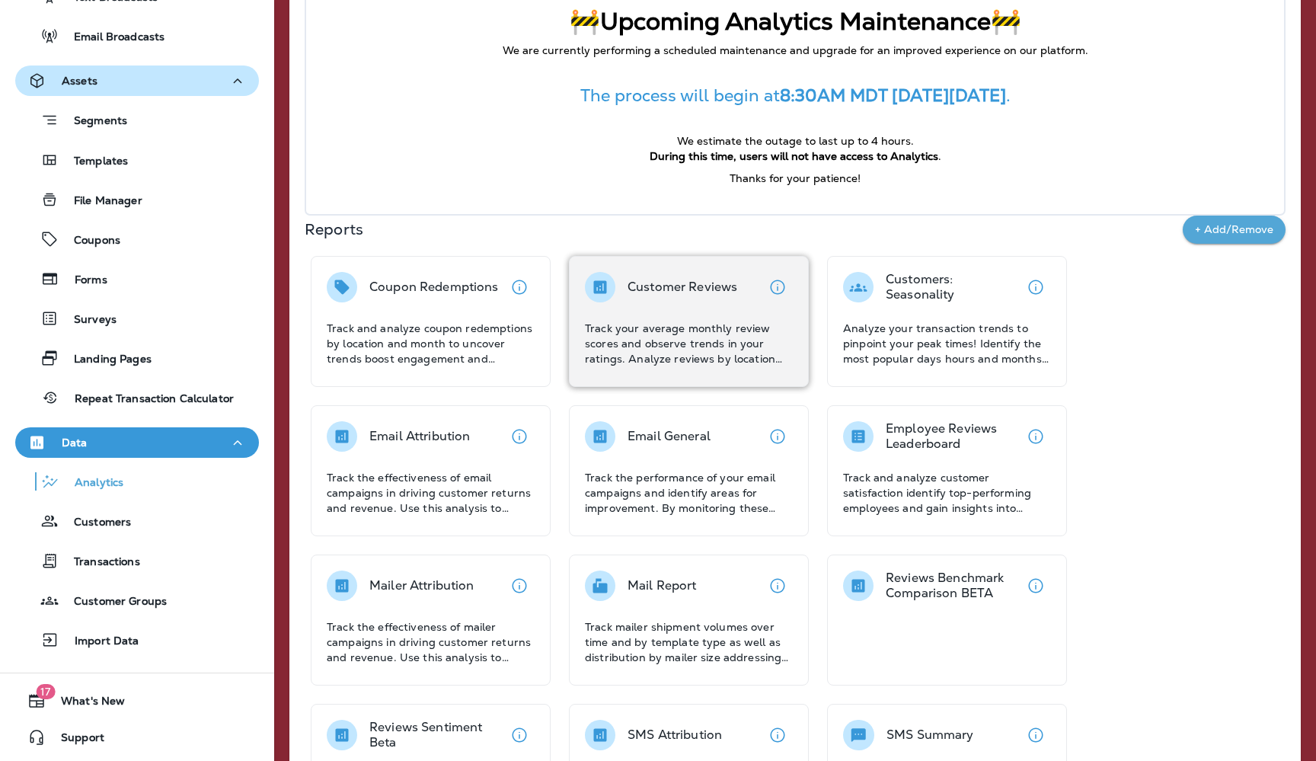
scroll to position [110, 0]
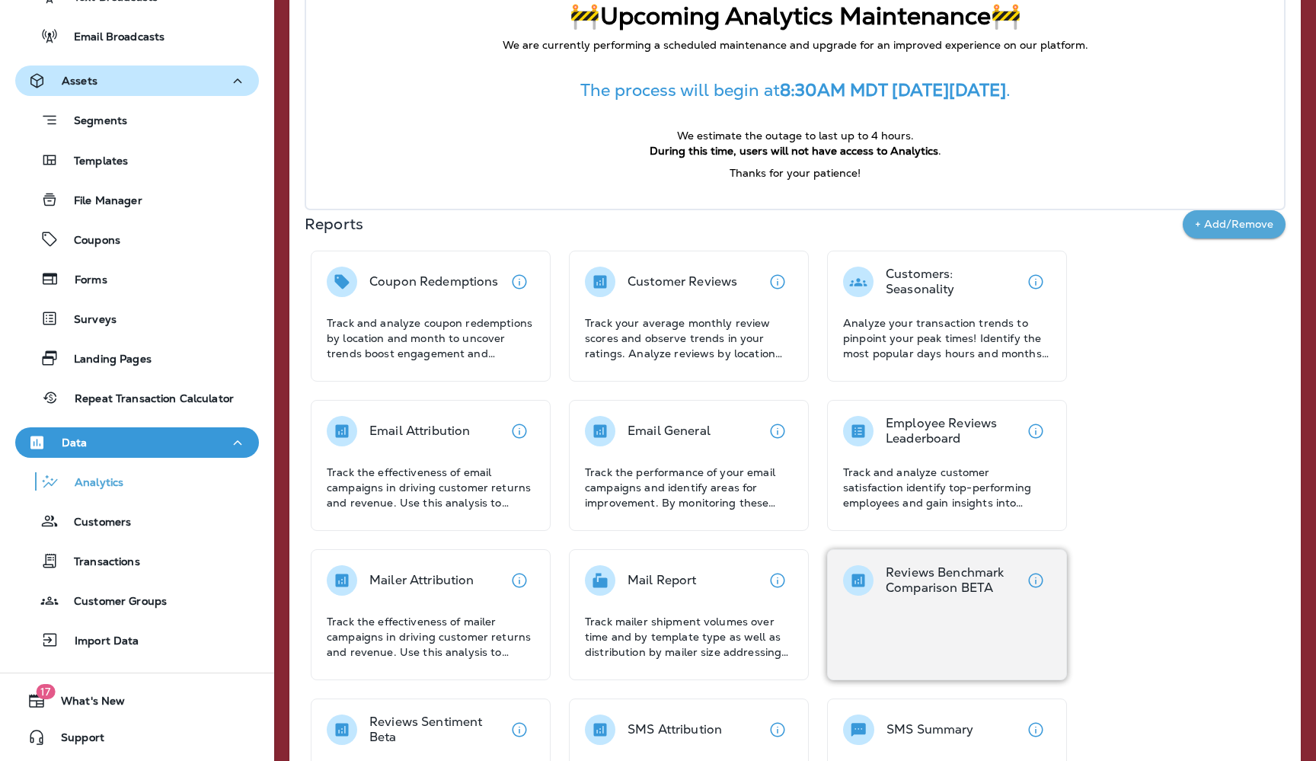
click at [917, 603] on div "Reviews Benchmark Comparison BETA" at bounding box center [947, 614] width 240 height 131
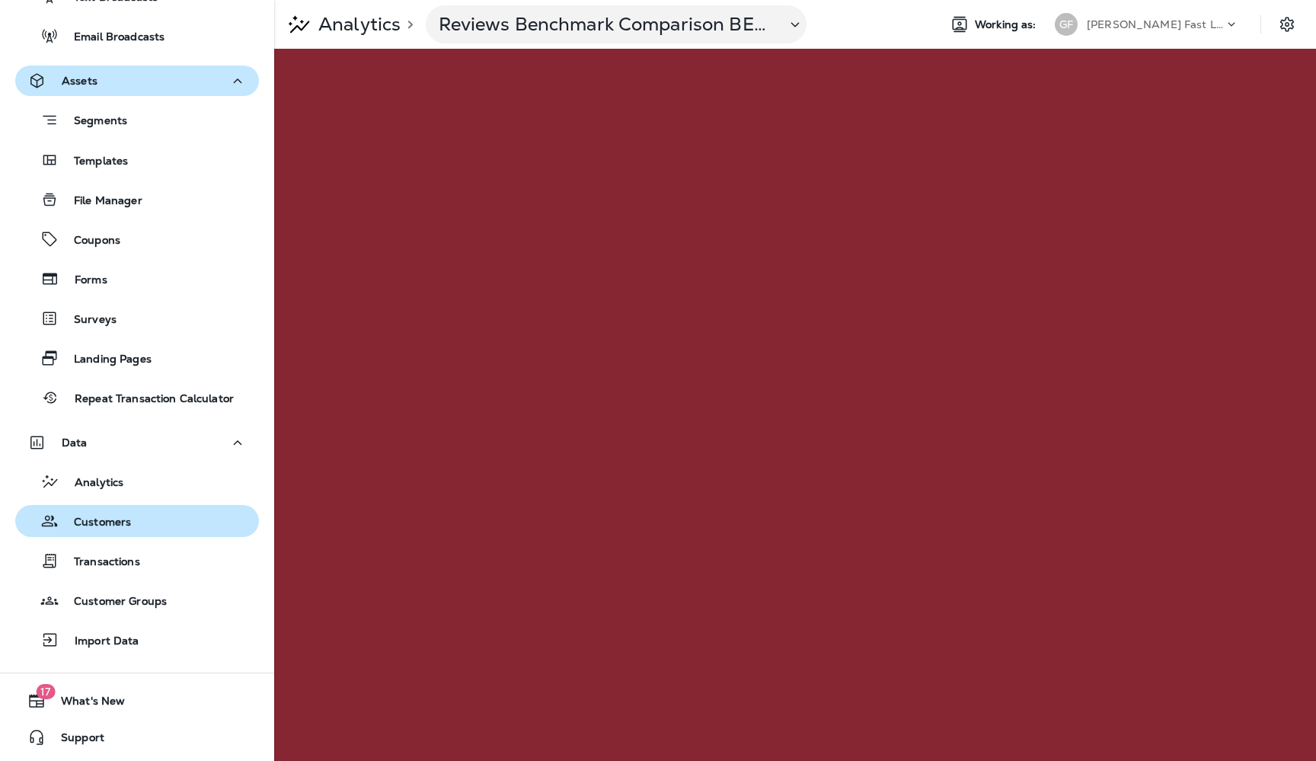
click at [98, 526] on p "Customers" at bounding box center [95, 523] width 72 height 14
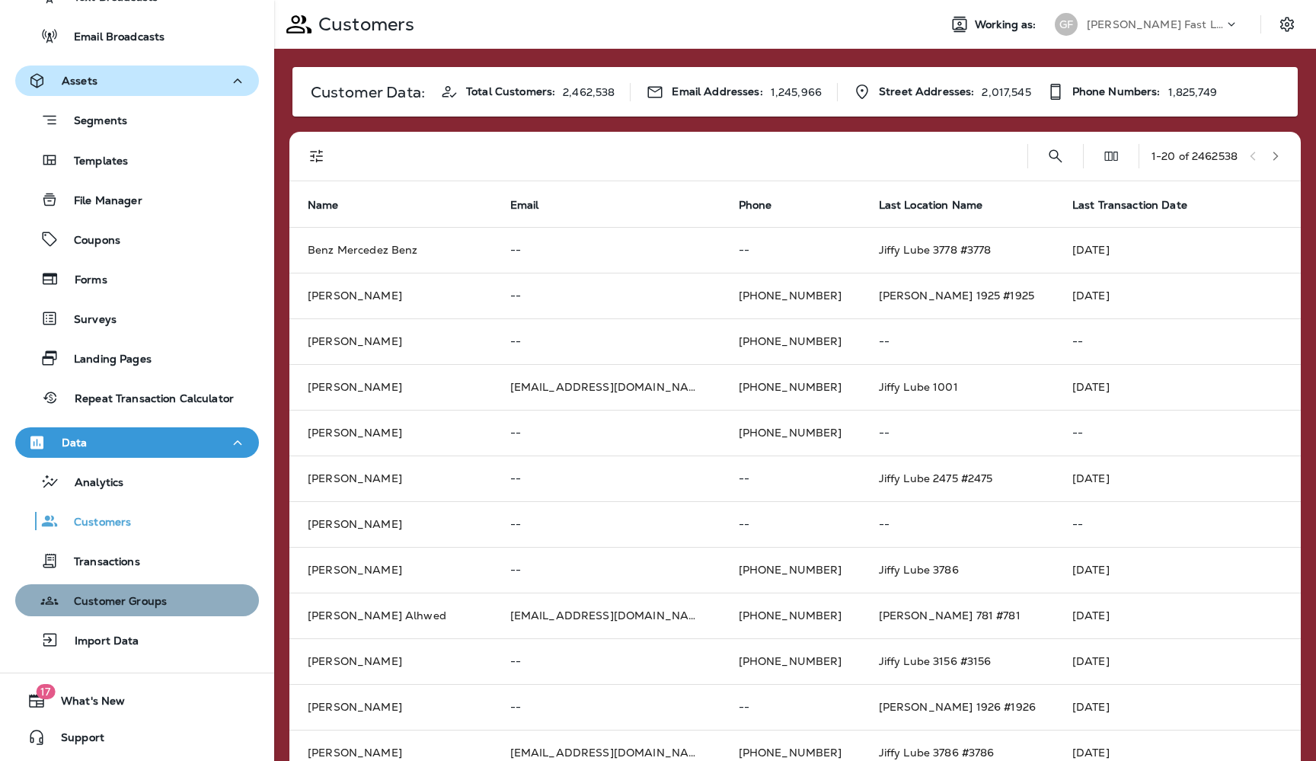
click at [112, 601] on p "Customer Groups" at bounding box center [113, 602] width 108 height 14
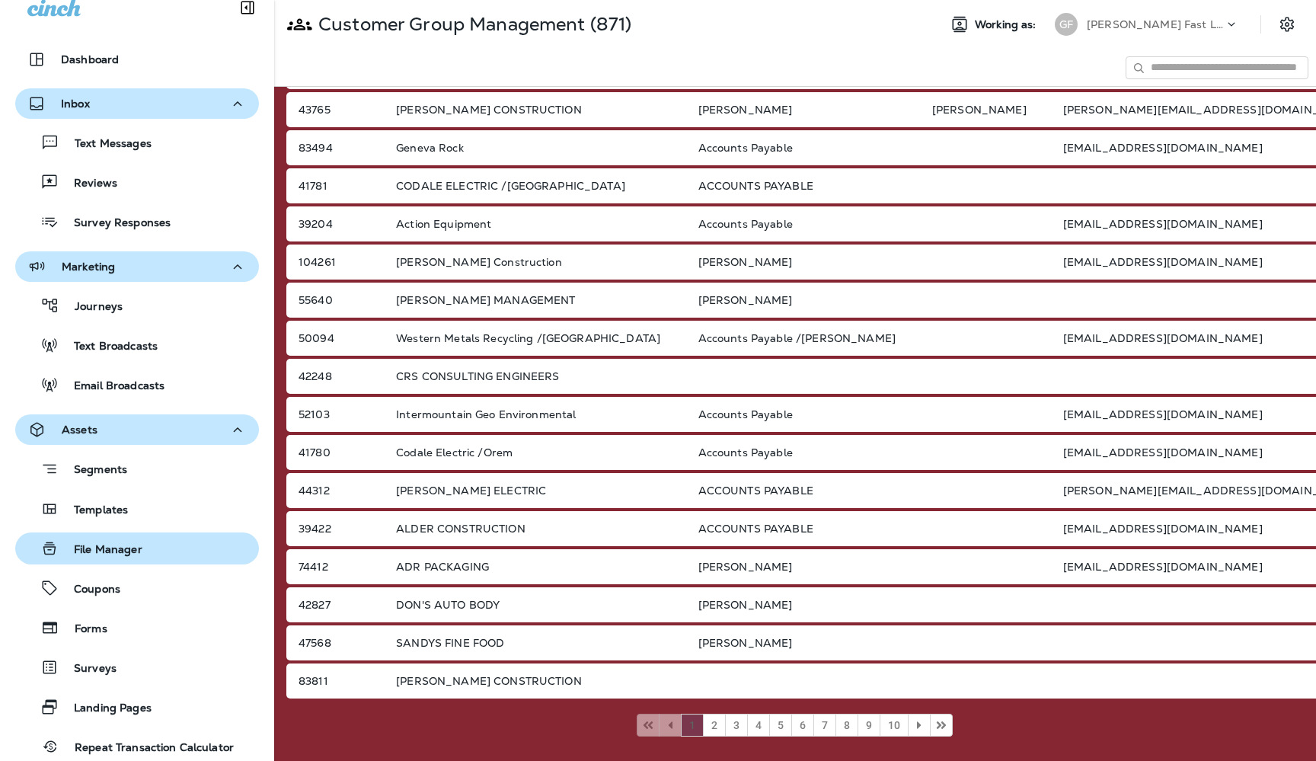
scroll to position [5, 0]
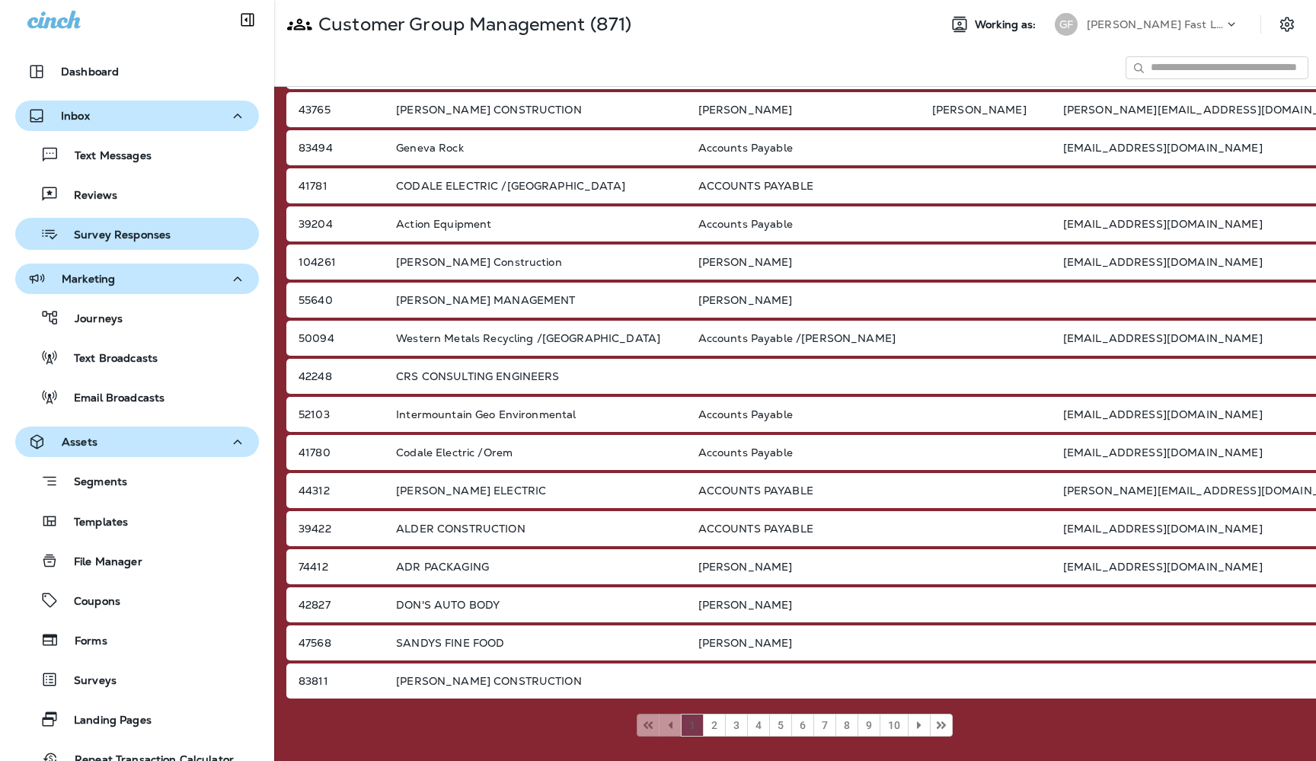
click at [105, 237] on p "Survey Responses" at bounding box center [115, 235] width 112 height 14
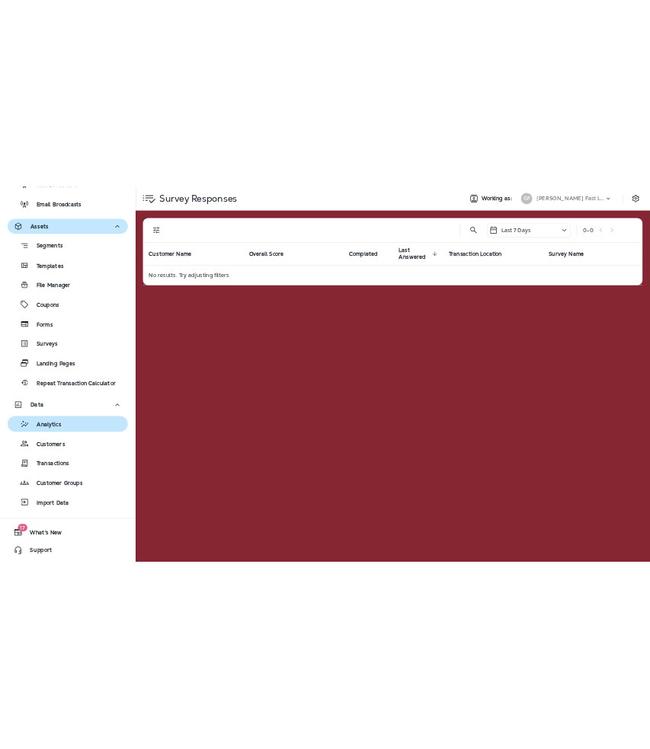
scroll to position [366, 0]
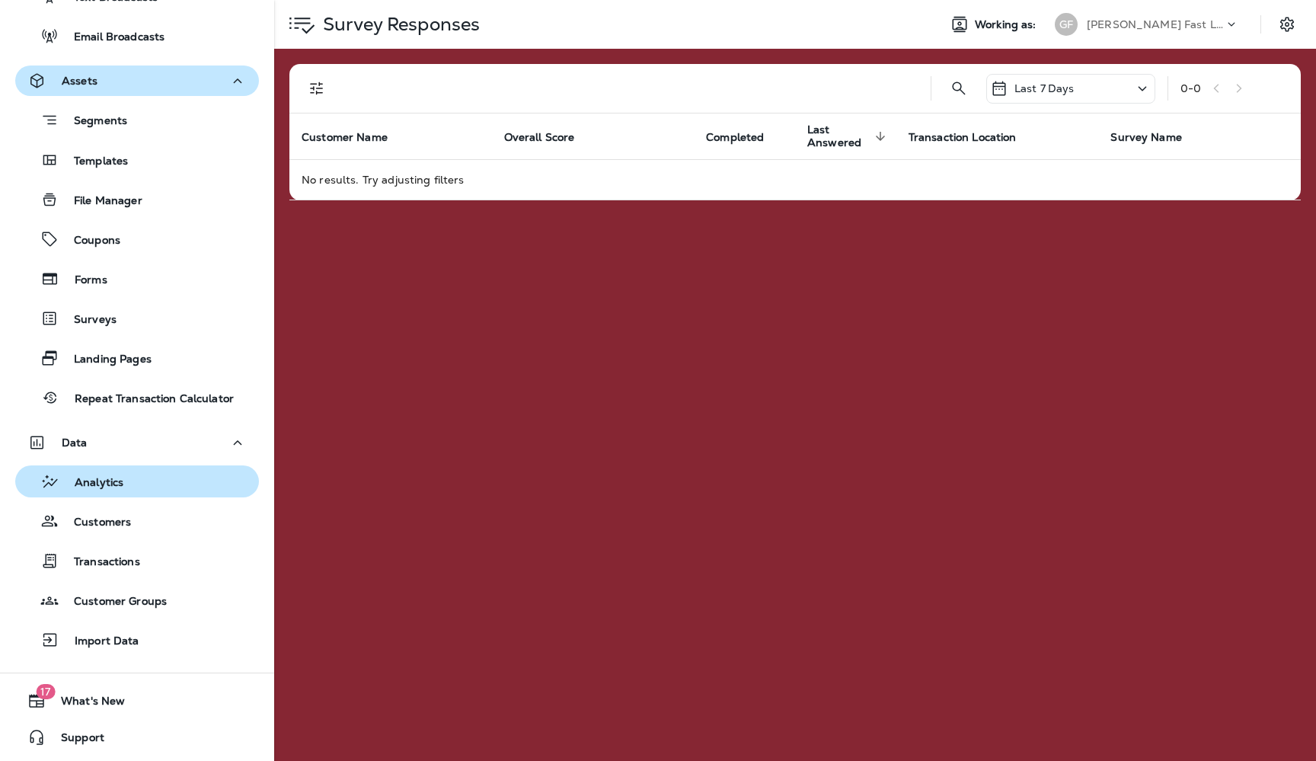
click at [88, 486] on p "Analytics" at bounding box center [91, 483] width 64 height 14
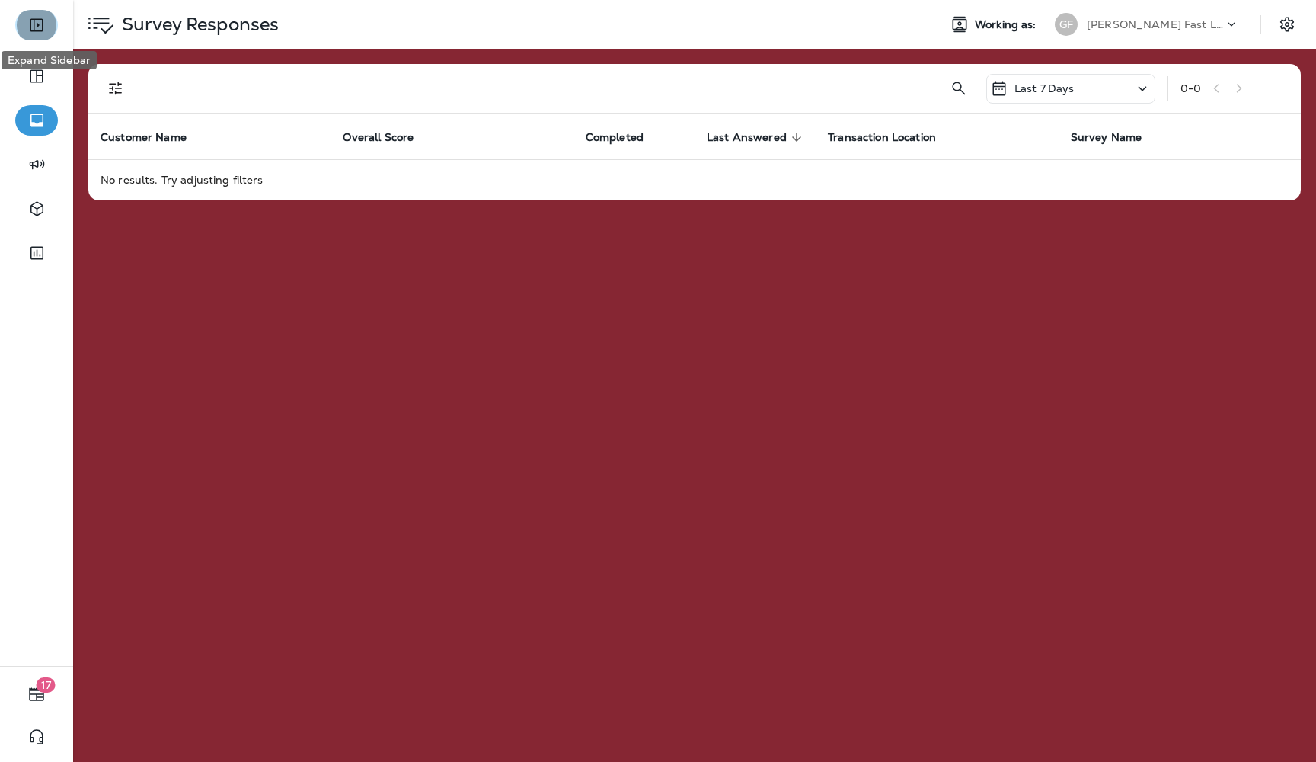
click at [40, 24] on icon "Expand Sidebar" at bounding box center [36, 25] width 18 height 18
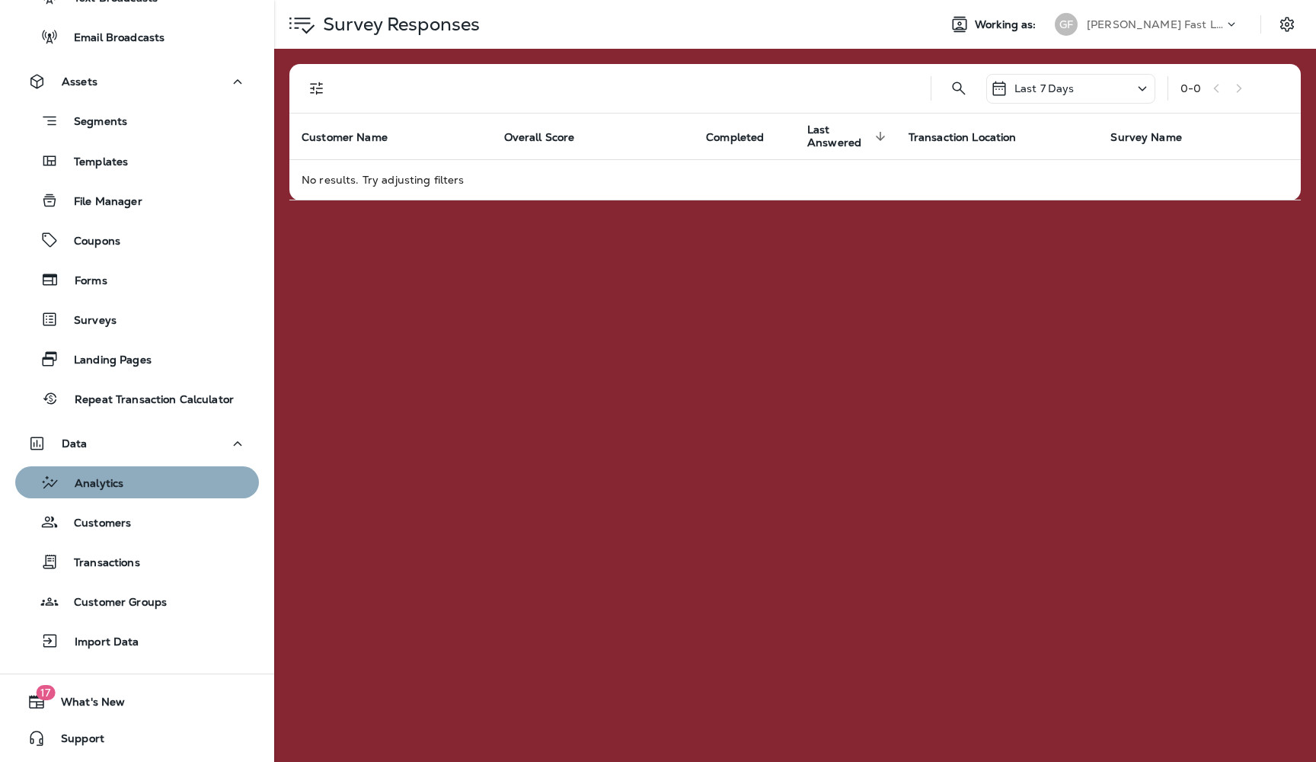
click at [112, 483] on p "Analytics" at bounding box center [91, 484] width 64 height 14
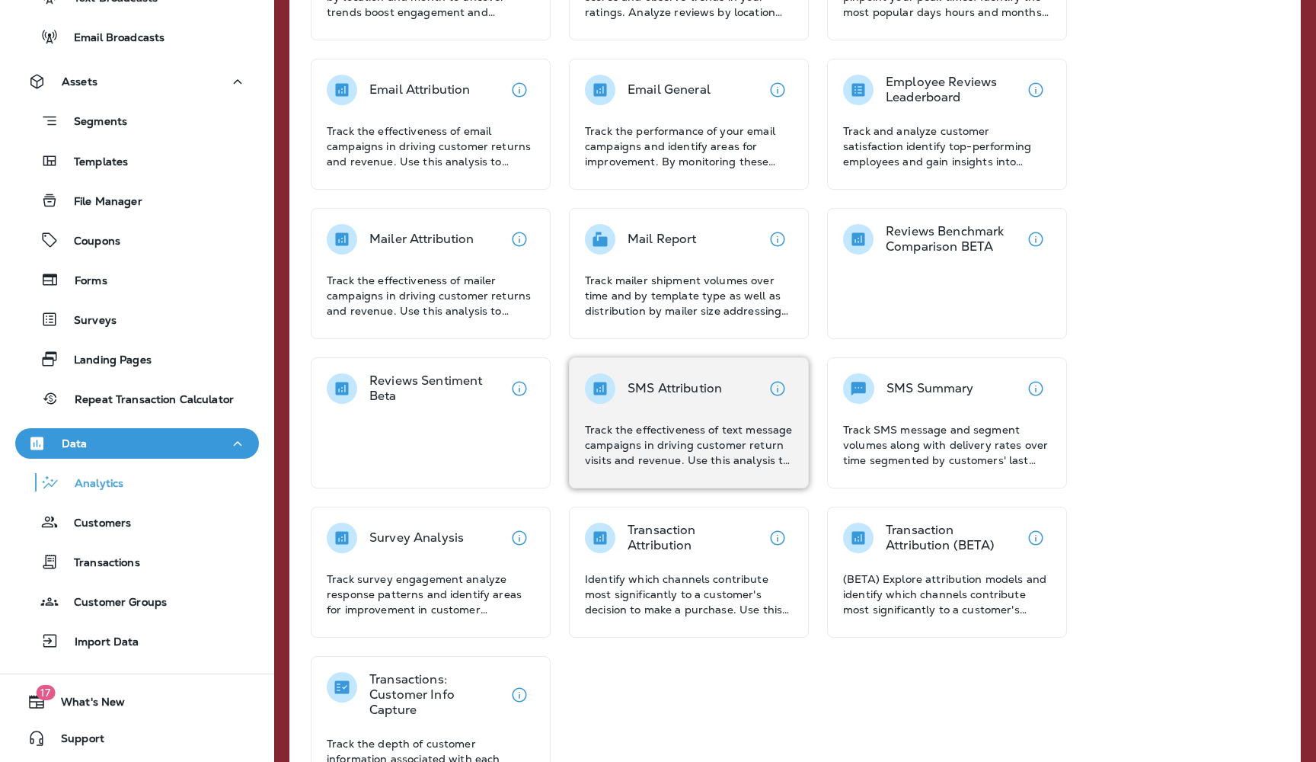
scroll to position [505, 0]
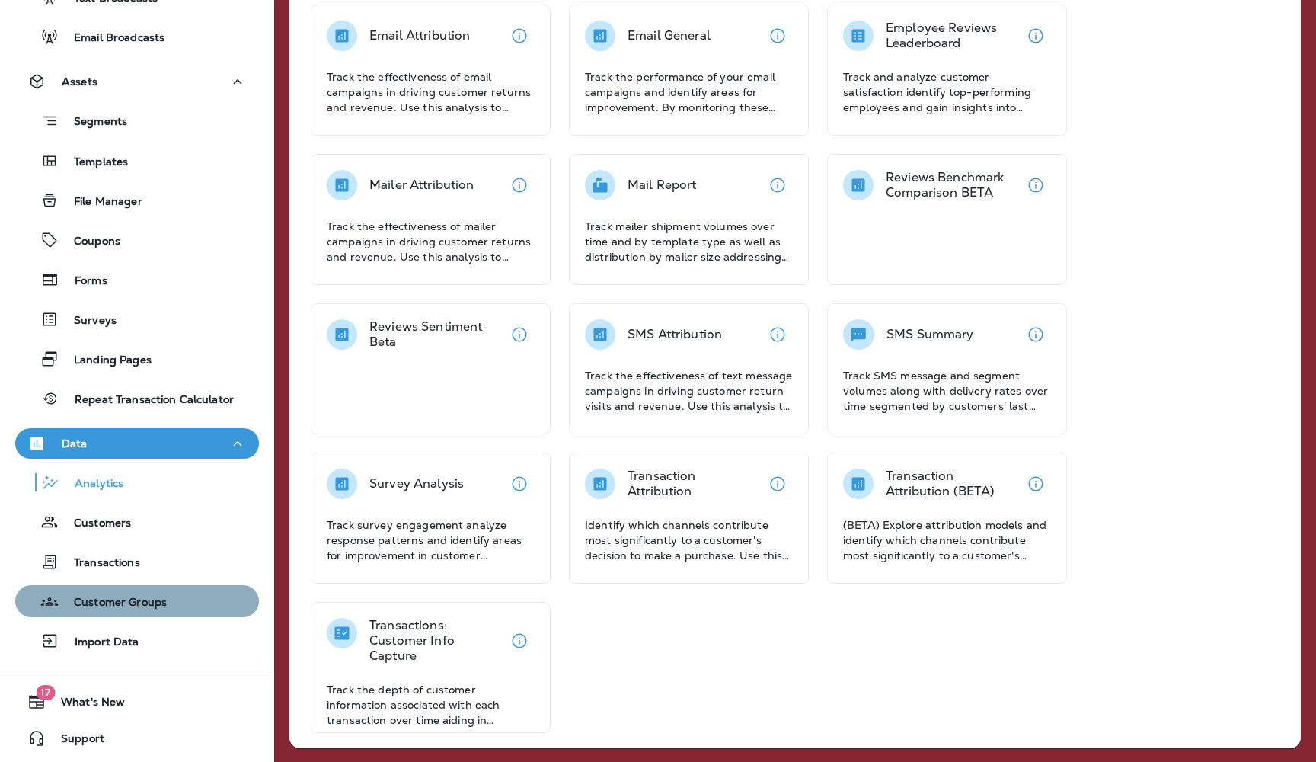
click at [129, 606] on p "Customer Groups" at bounding box center [113, 603] width 108 height 14
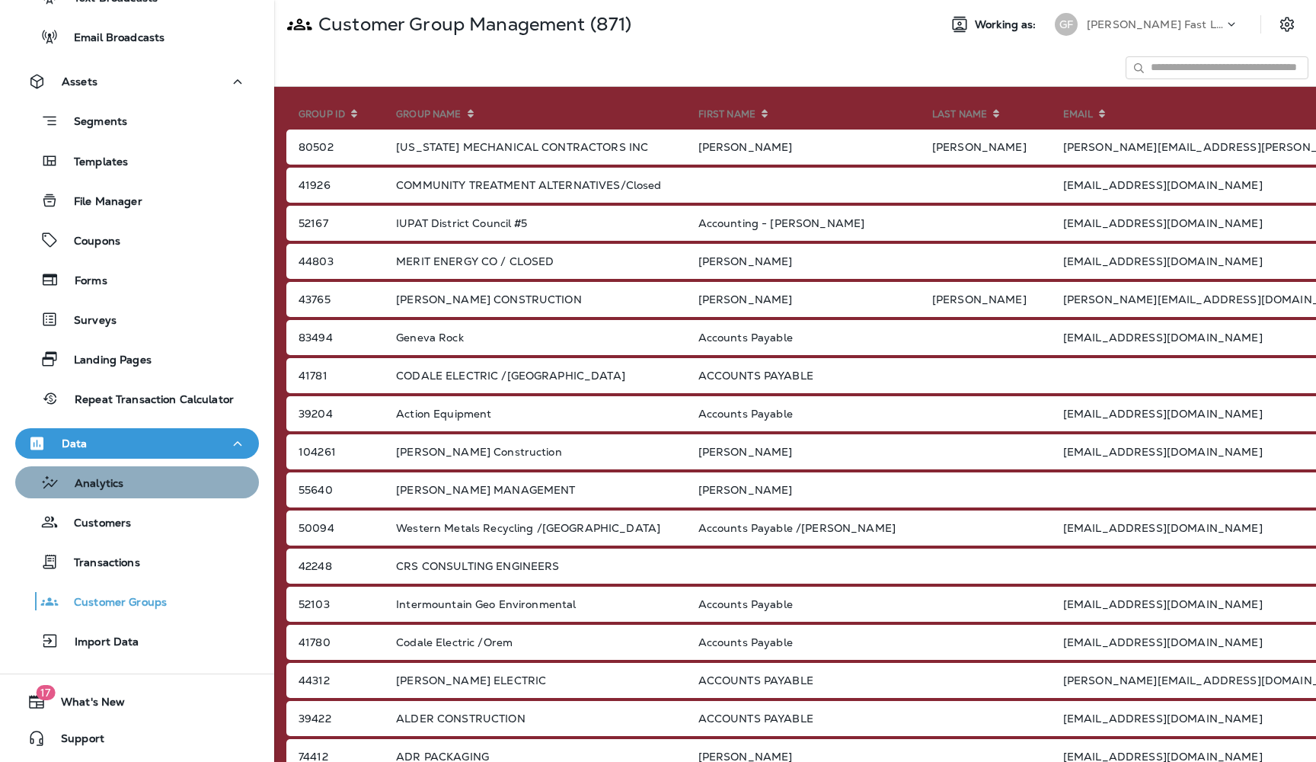
click at [108, 482] on p "Analytics" at bounding box center [91, 484] width 64 height 14
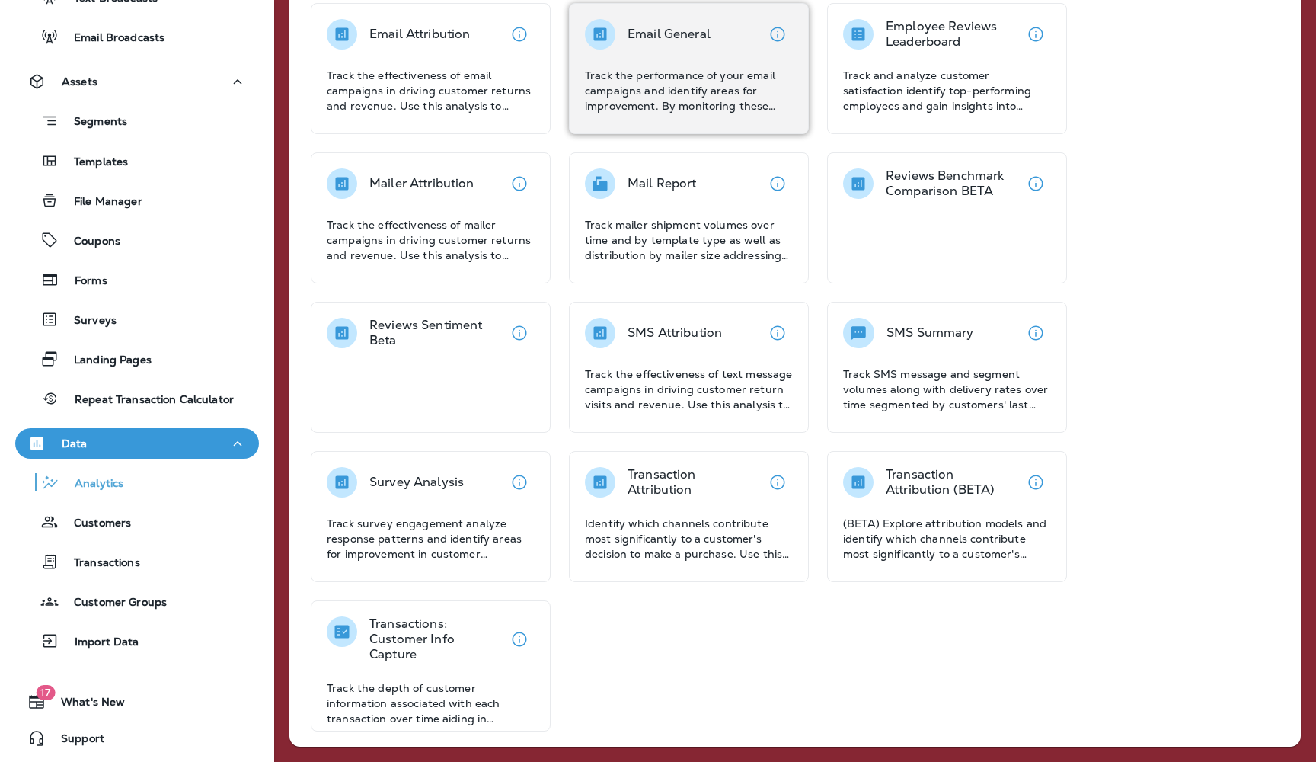
scroll to position [506, 0]
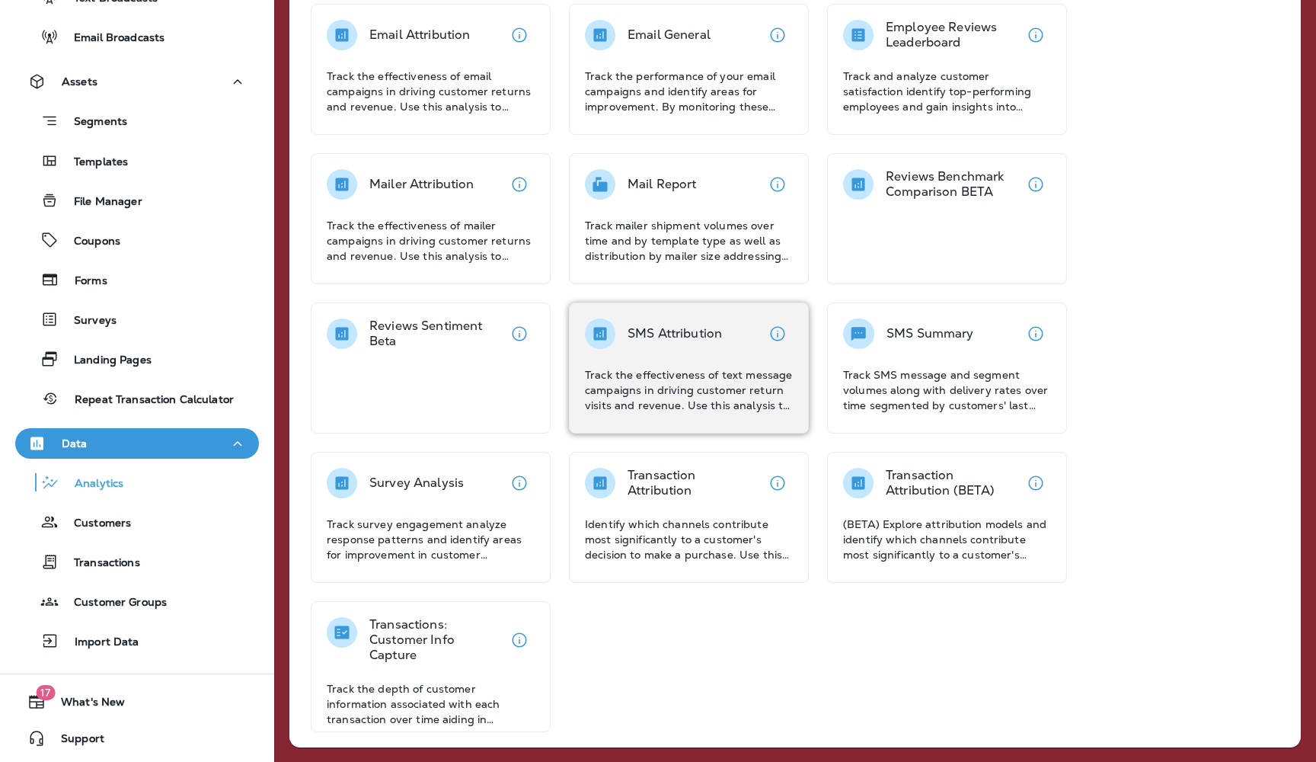
click at [391, 655] on p "Transactions: Customer Info Capture" at bounding box center [436, 640] width 135 height 46
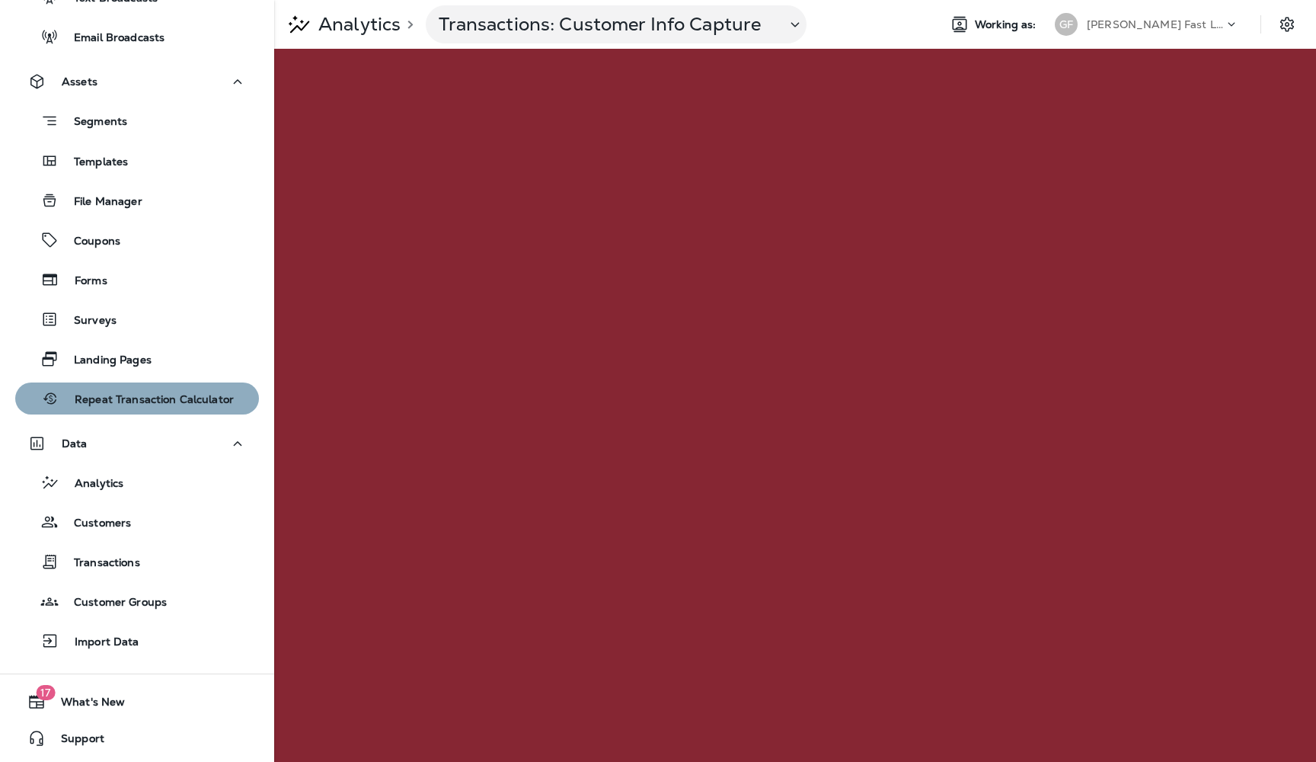
click at [161, 398] on p "Repeat Transaction Calculator" at bounding box center [146, 400] width 174 height 14
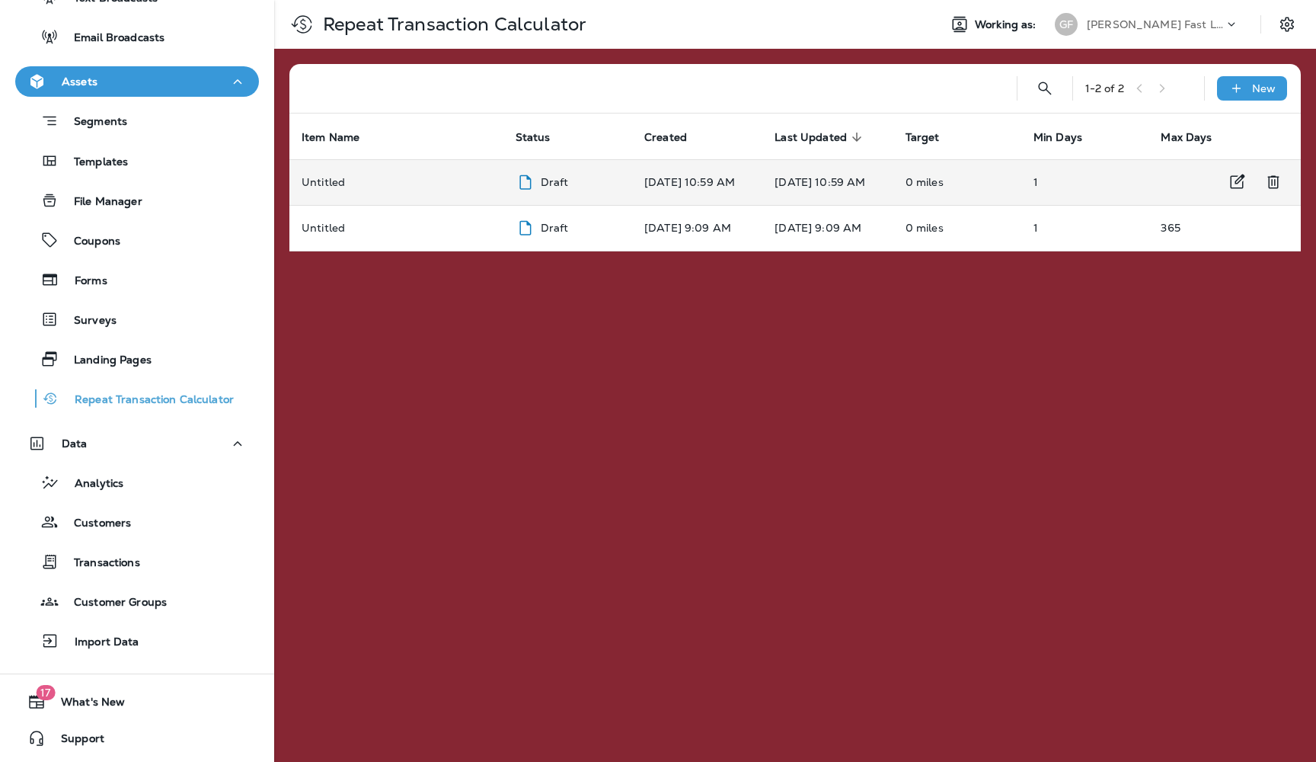
click at [528, 173] on div "Draft" at bounding box center [568, 182] width 104 height 19
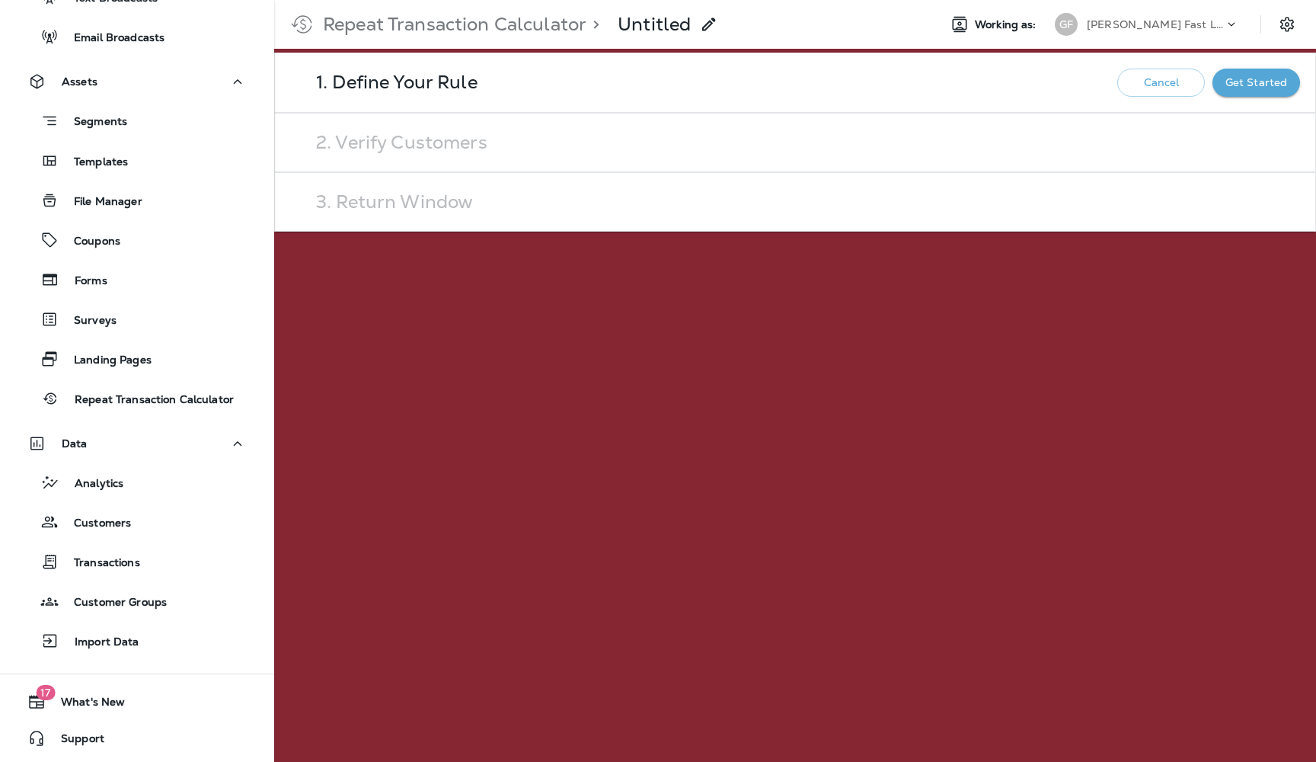
click at [435, 85] on p "1. Define Your Rule" at bounding box center [396, 82] width 161 height 12
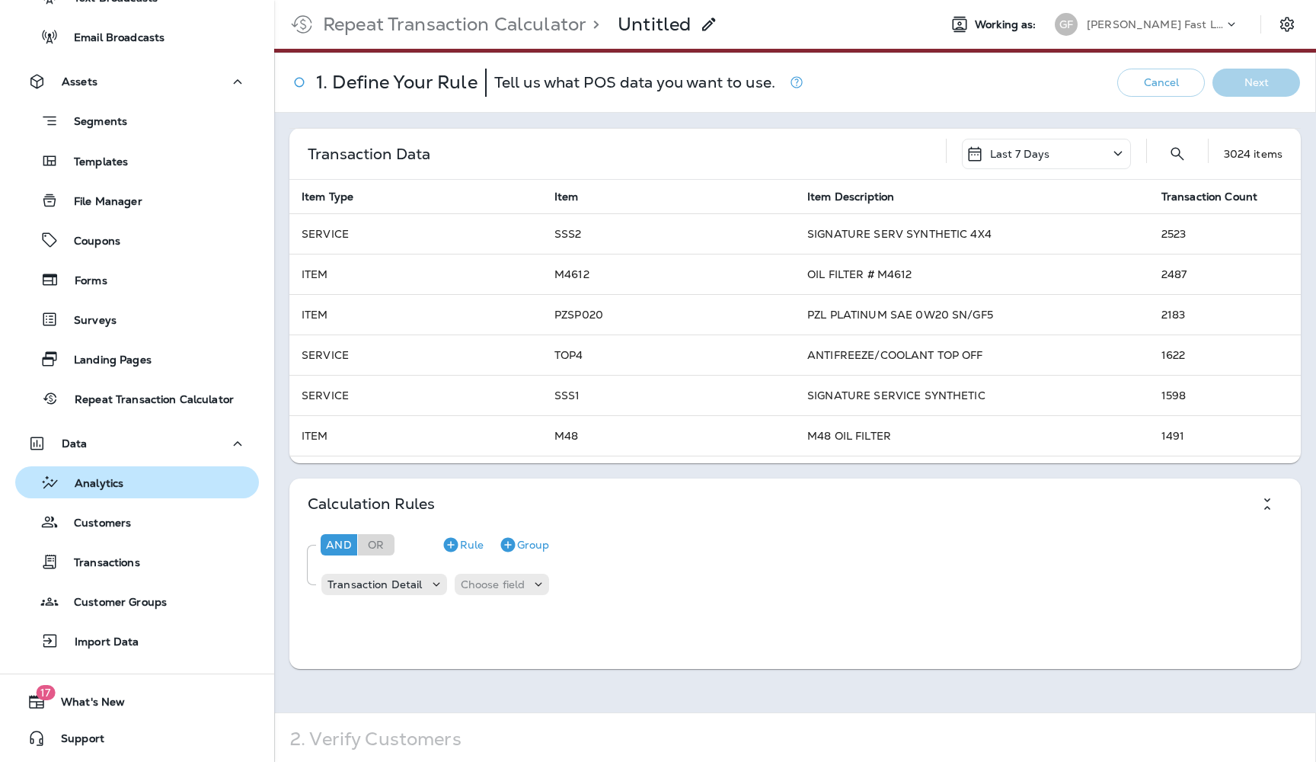
click at [109, 484] on p "Analytics" at bounding box center [91, 484] width 64 height 14
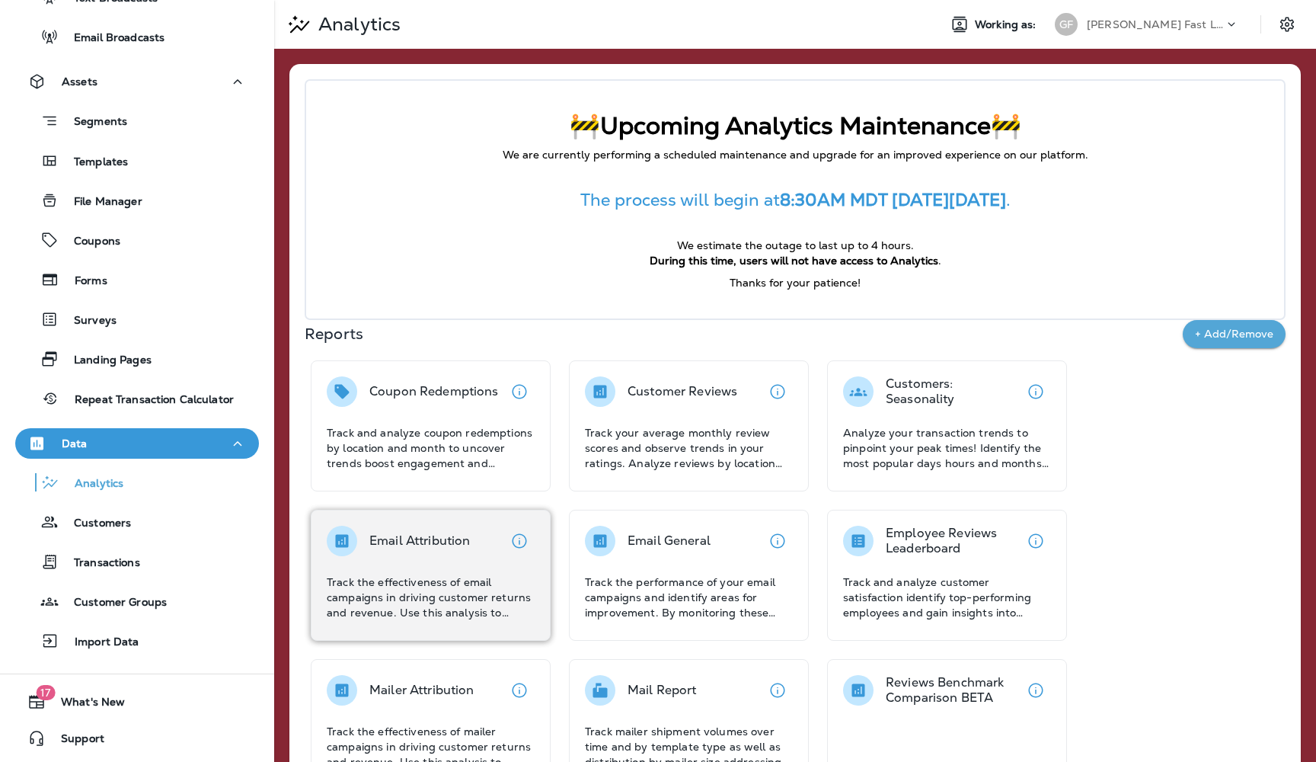
click at [414, 611] on p "Track the effectiveness of email campaigns in driving customer returns and reve…" at bounding box center [431, 597] width 208 height 46
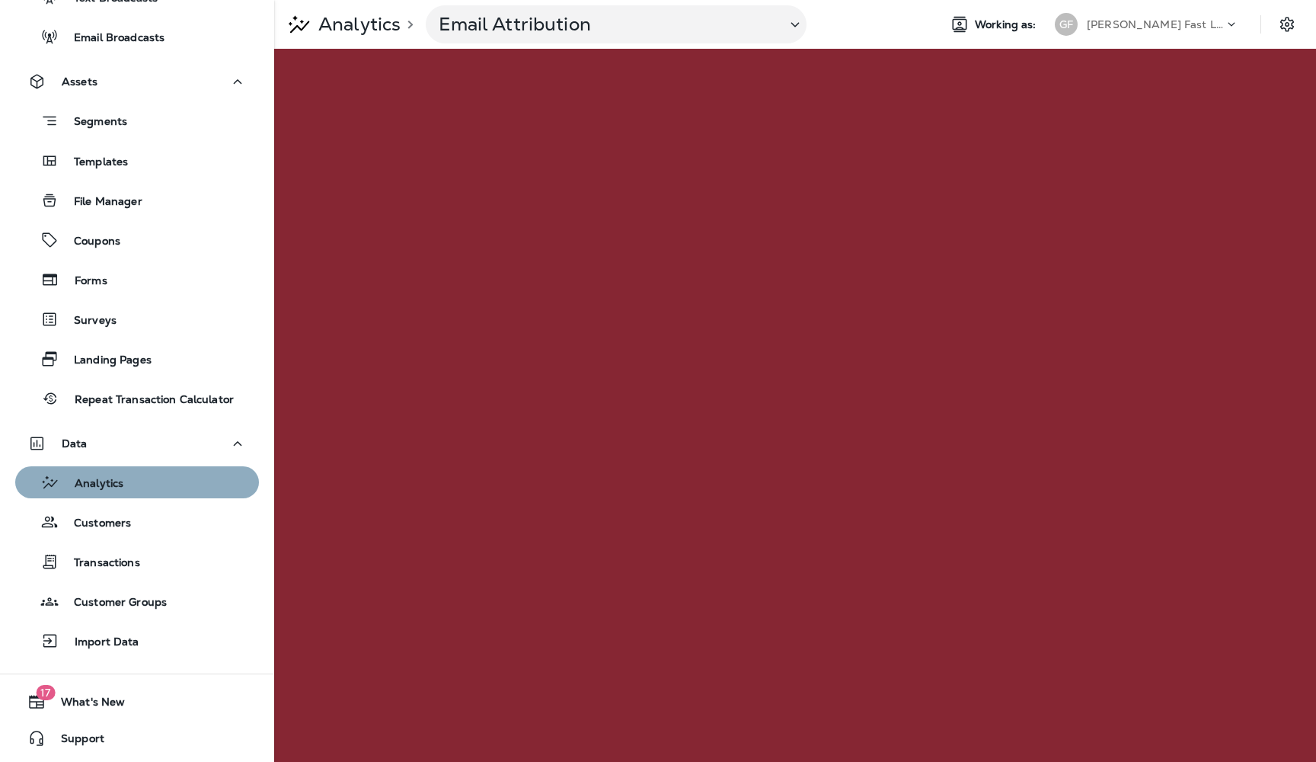
click at [96, 483] on p "Analytics" at bounding box center [91, 484] width 64 height 14
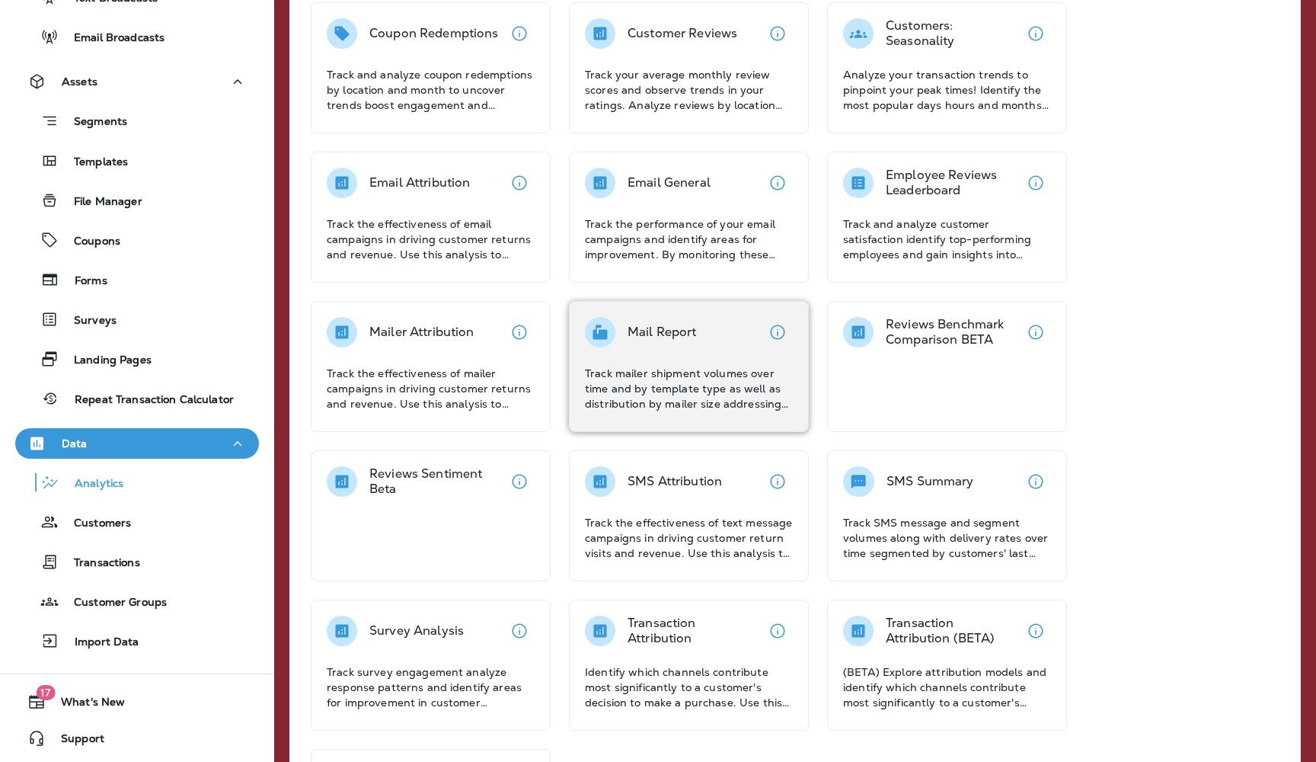
scroll to position [331, 0]
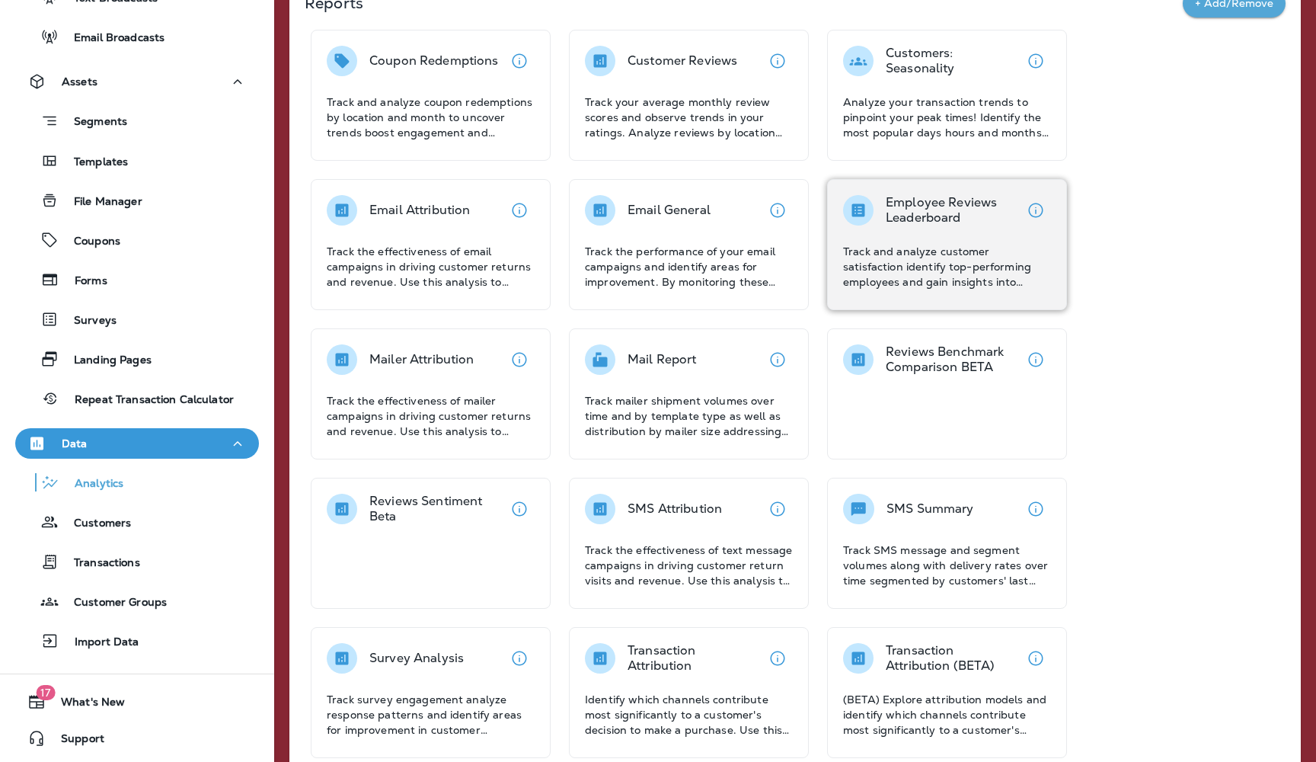
click at [918, 251] on p "Track and analyze customer satisfaction identify top-performing employees and g…" at bounding box center [947, 267] width 208 height 46
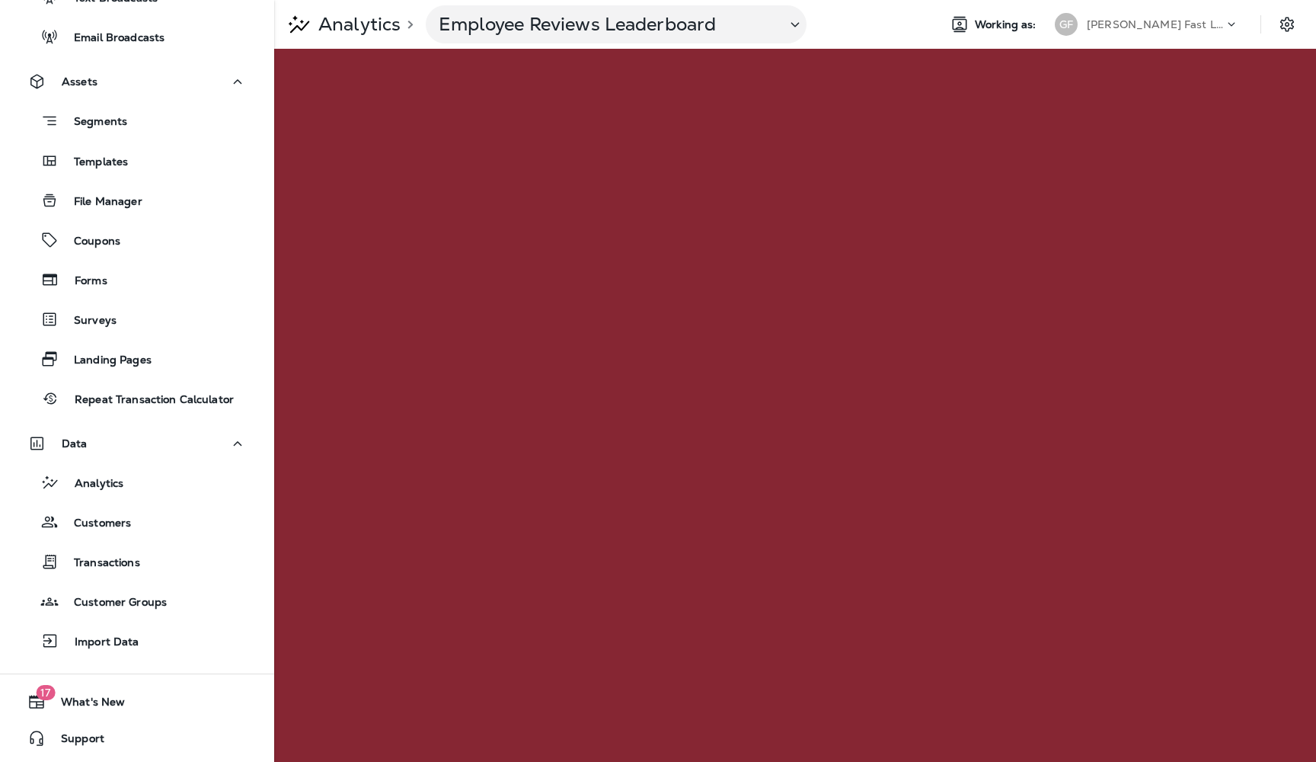
click at [351, 29] on p "Analytics" at bounding box center [356, 24] width 88 height 23
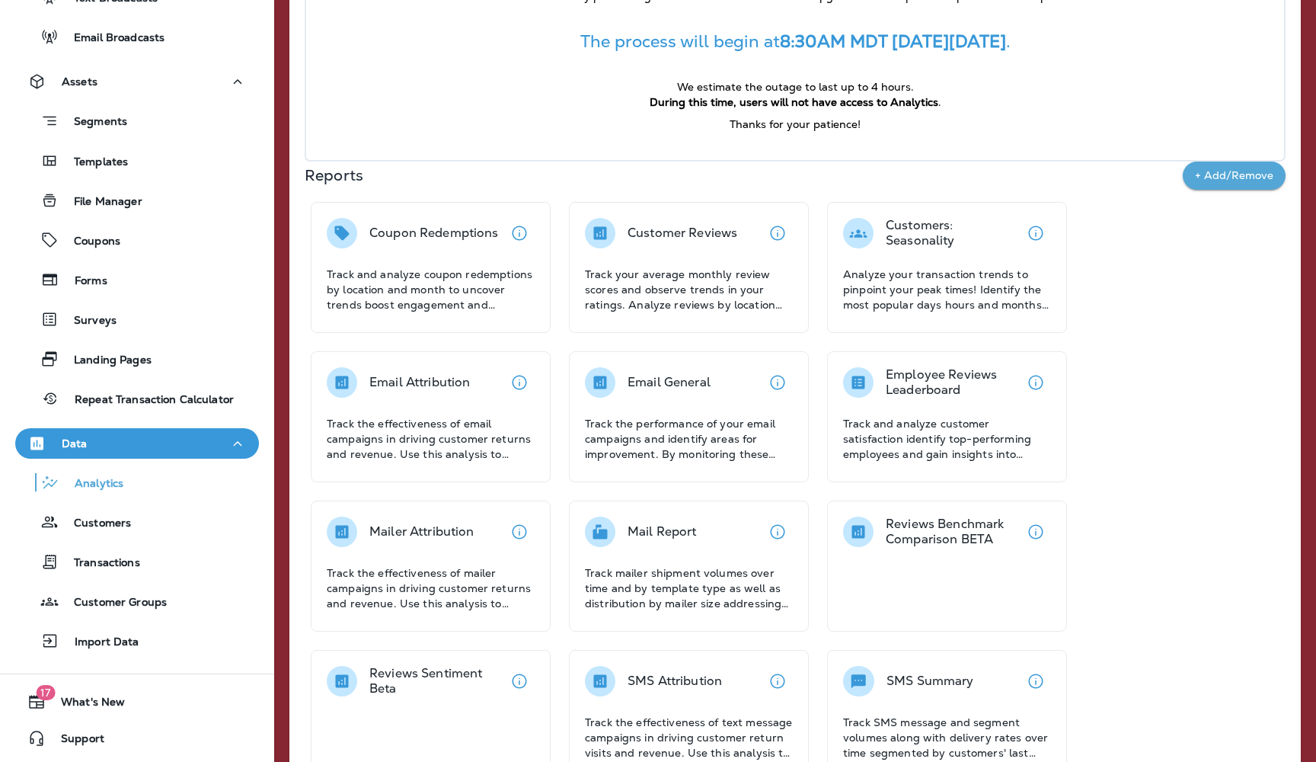
scroll to position [224, 0]
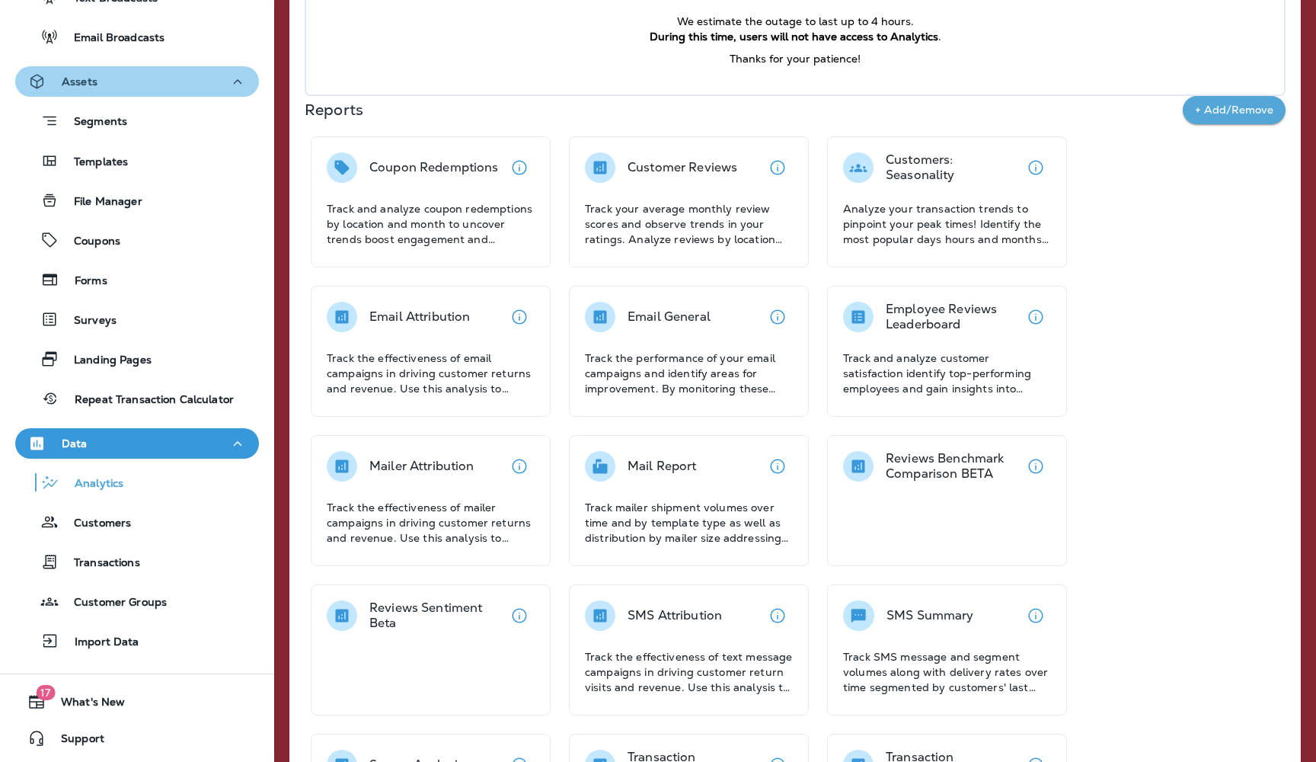
click at [240, 85] on icon "button" at bounding box center [237, 81] width 18 height 19
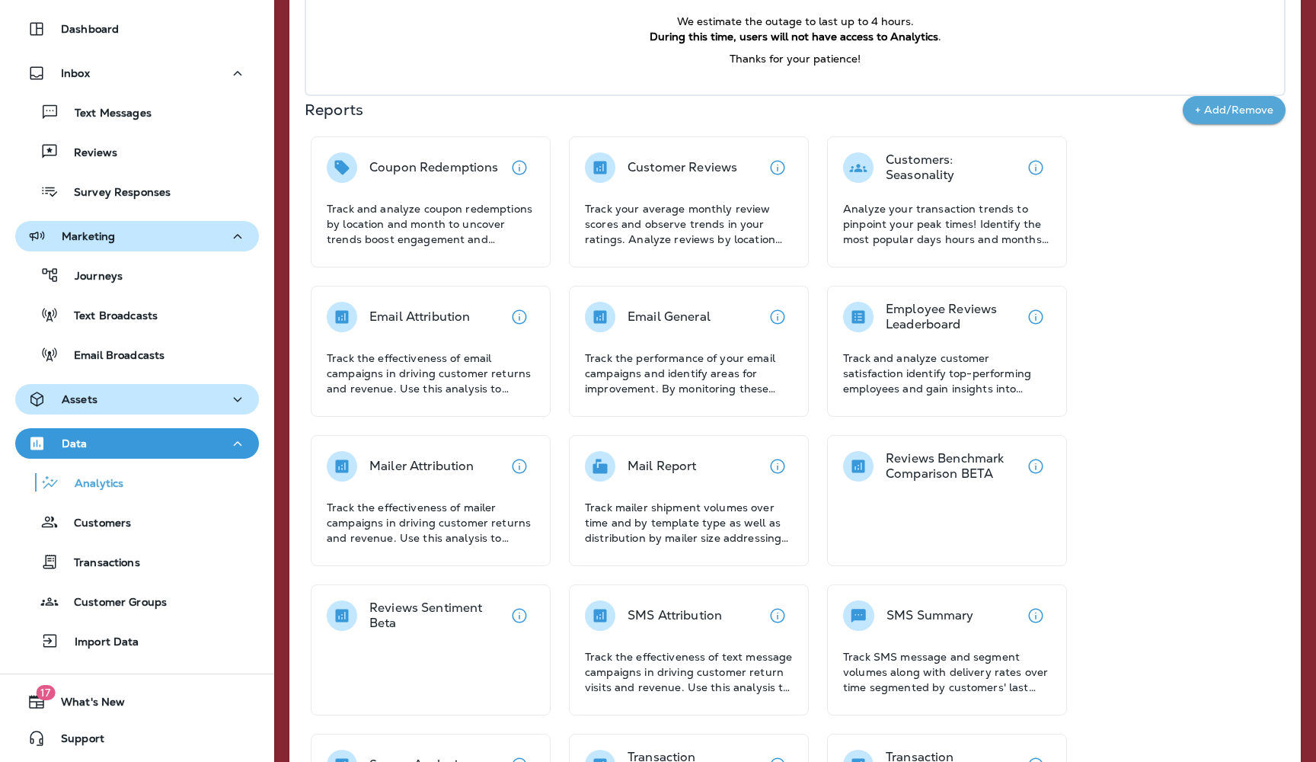
click at [241, 240] on icon "button" at bounding box center [237, 236] width 18 height 19
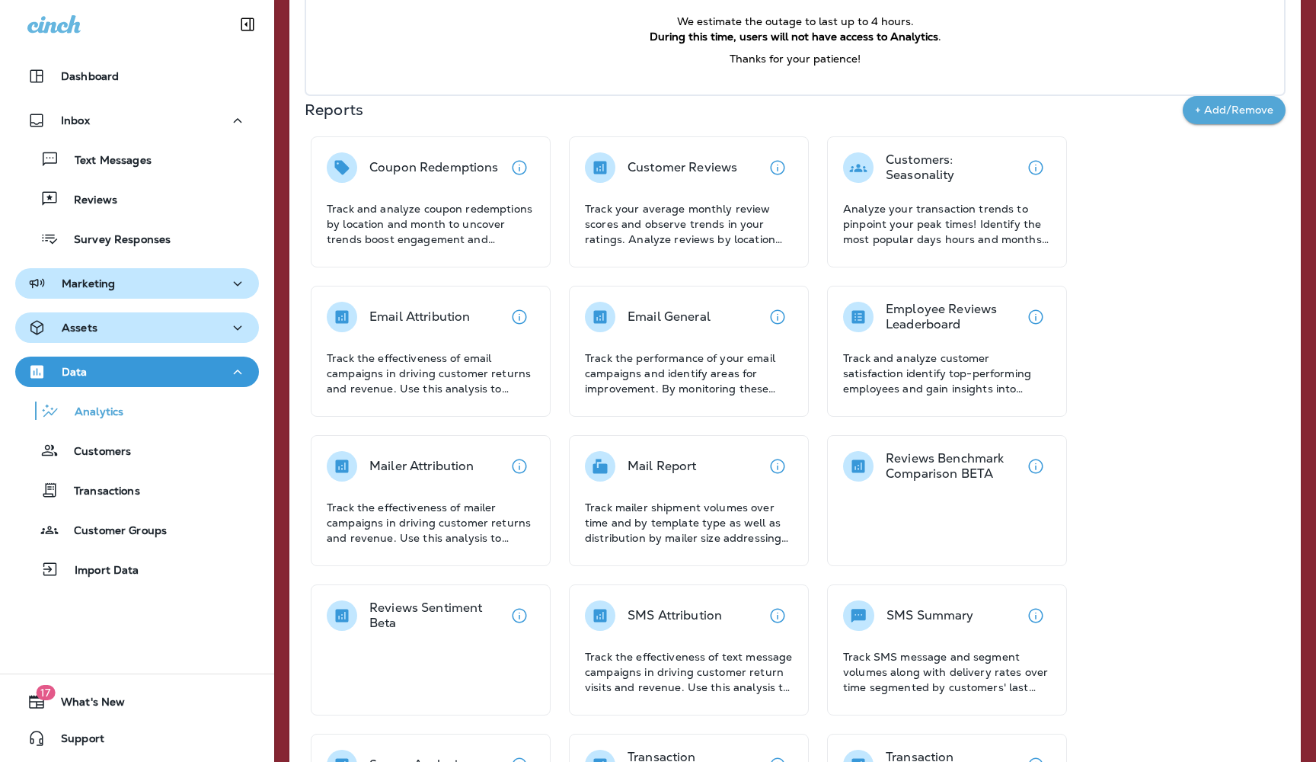
scroll to position [0, 0]
click at [237, 120] on icon "button" at bounding box center [237, 120] width 18 height 19
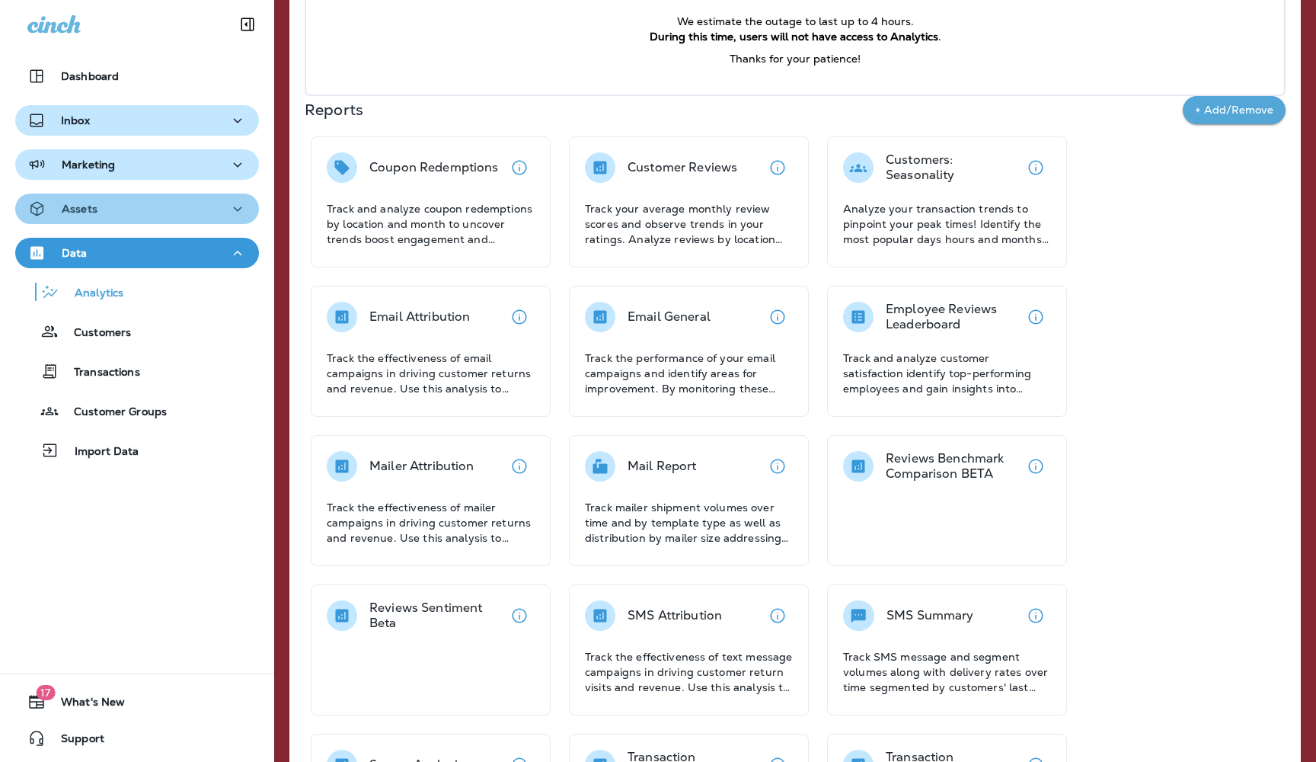
click at [35, 207] on icon "button" at bounding box center [36, 209] width 13 height 14
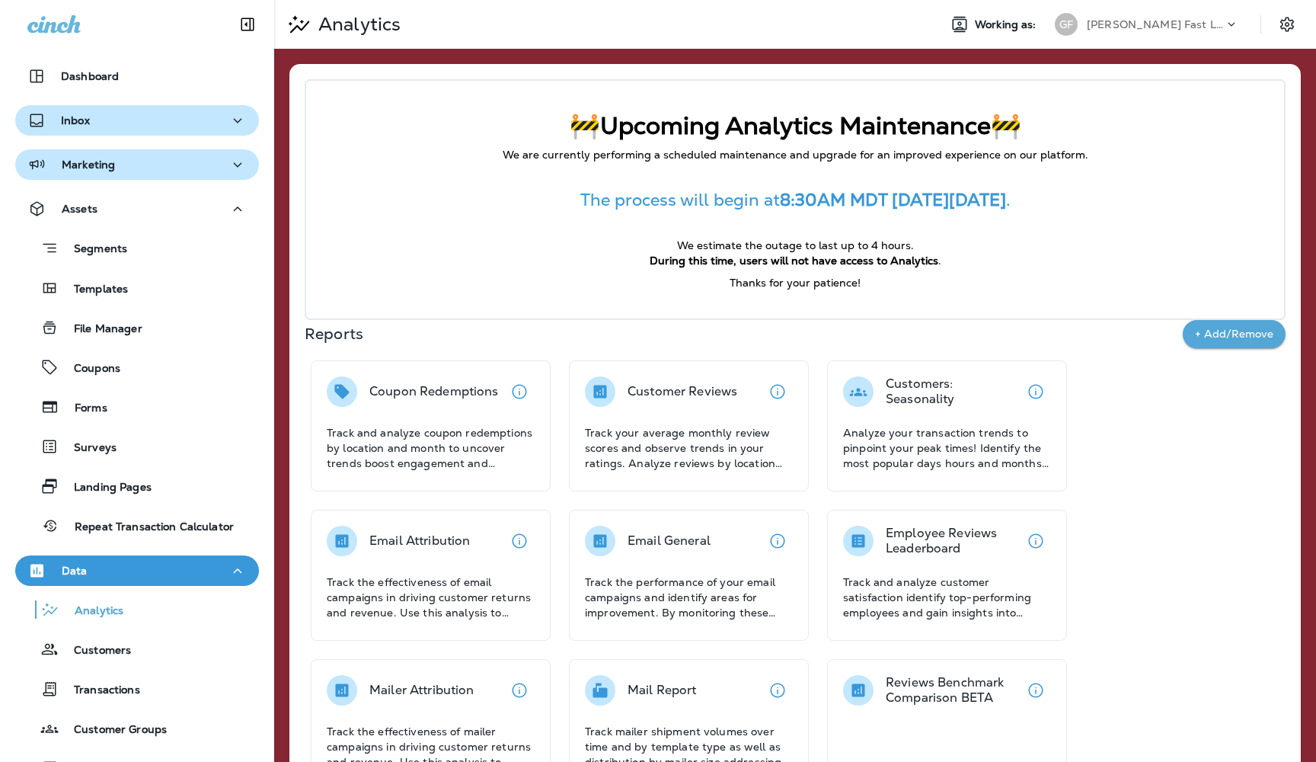
click at [1234, 24] on use at bounding box center [1232, 24] width 7 height 4
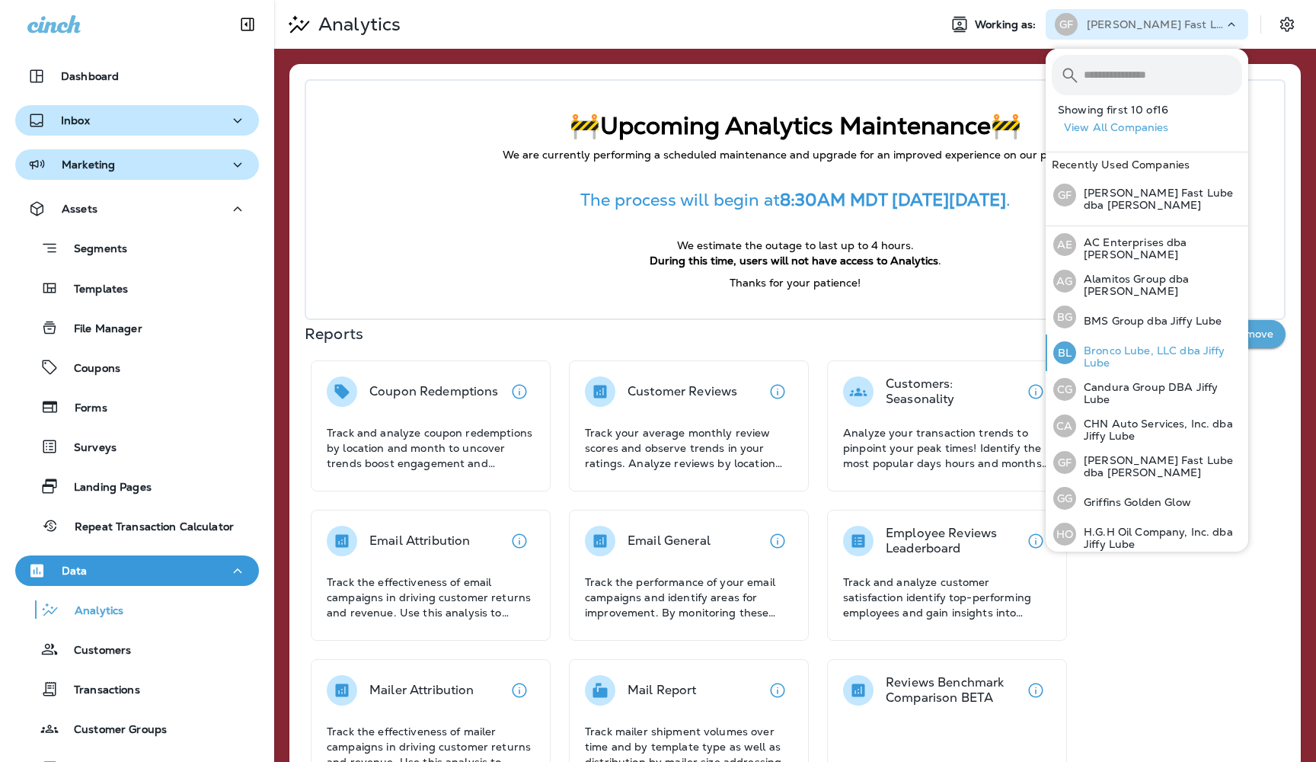
click at [1102, 354] on p "Bronco Lube, LLC dba Jiffy Lube" at bounding box center [1159, 356] width 166 height 24
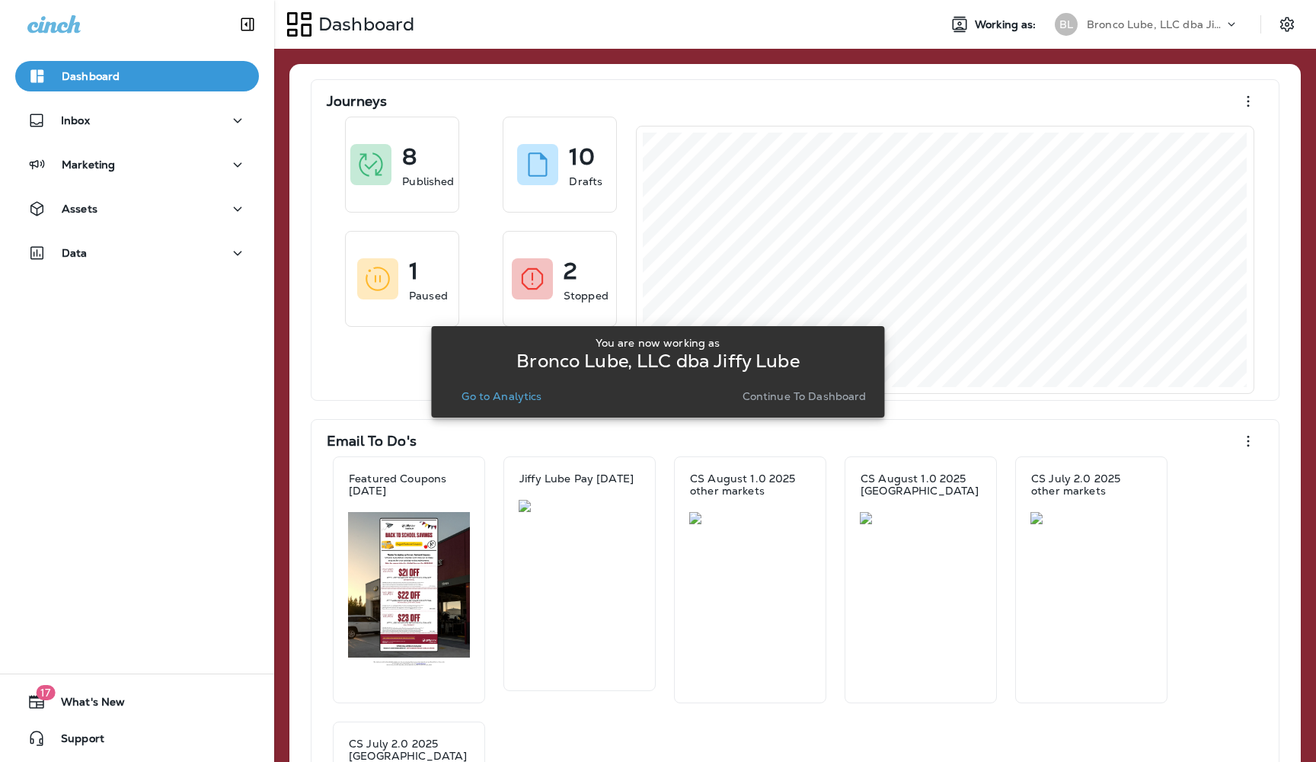
click at [507, 398] on p "Go to Analytics" at bounding box center [502, 396] width 80 height 12
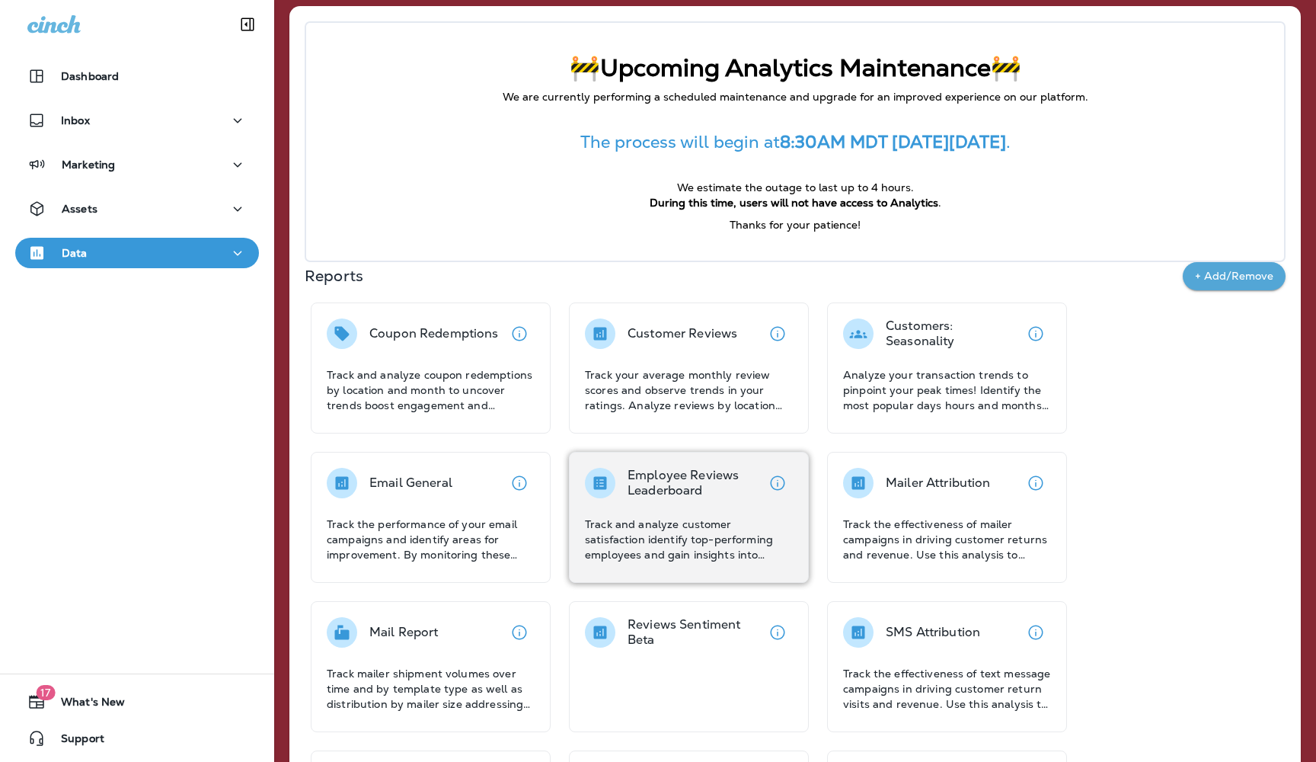
scroll to position [81, 0]
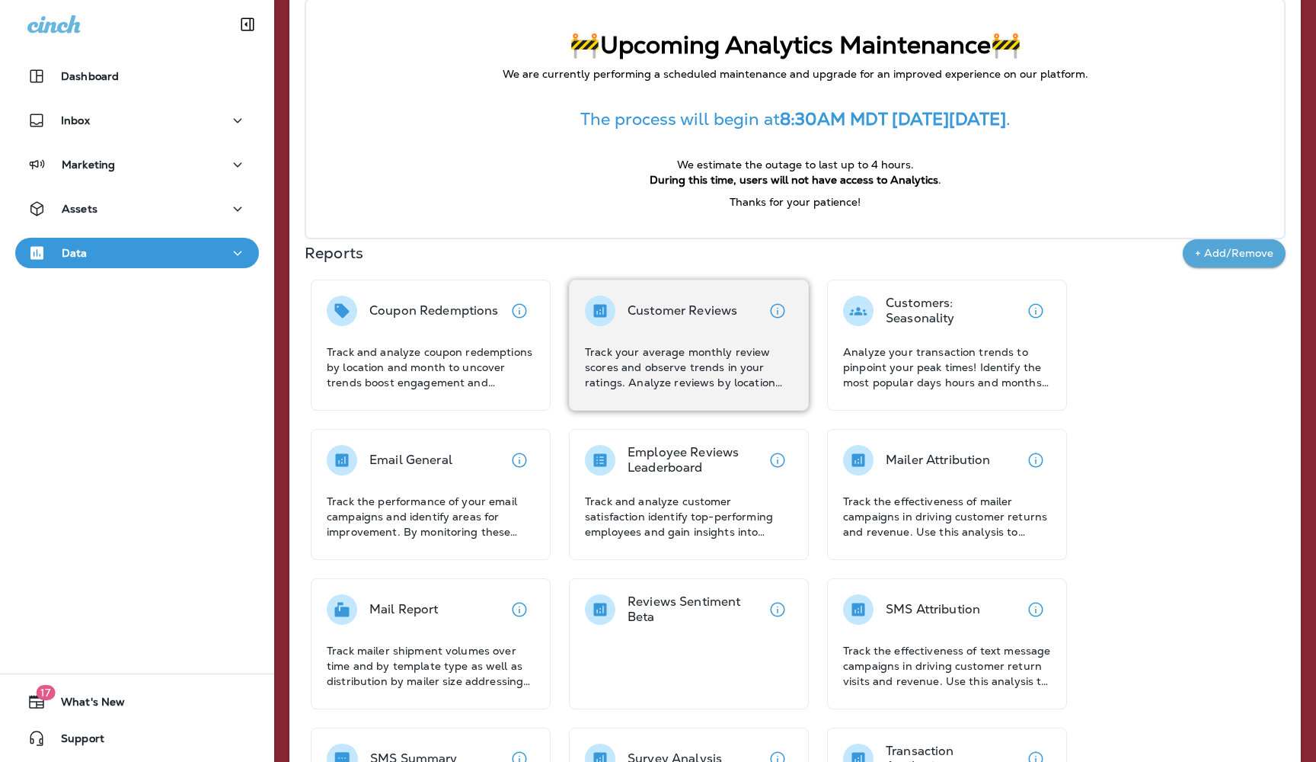
click at [663, 330] on div "Customer Reviews Track your average monthly review scores and observe trends in…" at bounding box center [689, 343] width 208 height 94
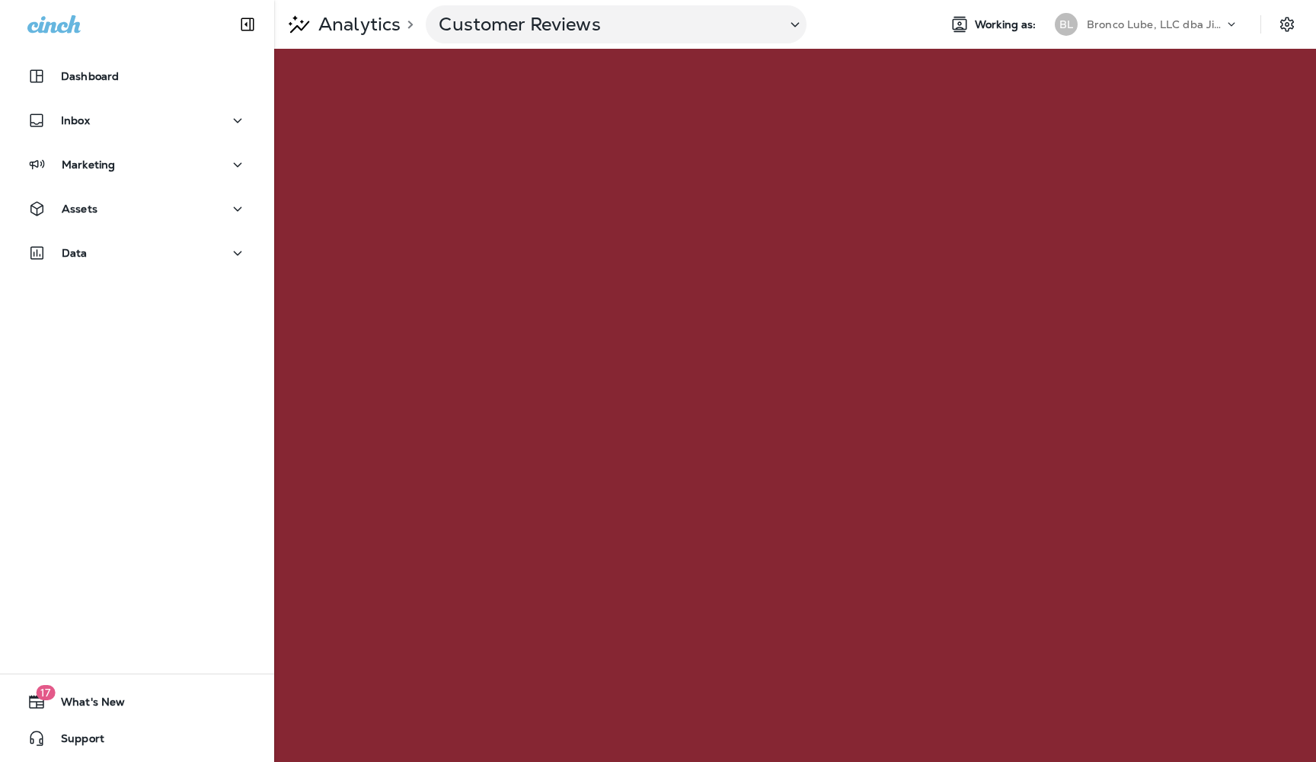
click at [350, 29] on p "Analytics" at bounding box center [356, 24] width 88 height 23
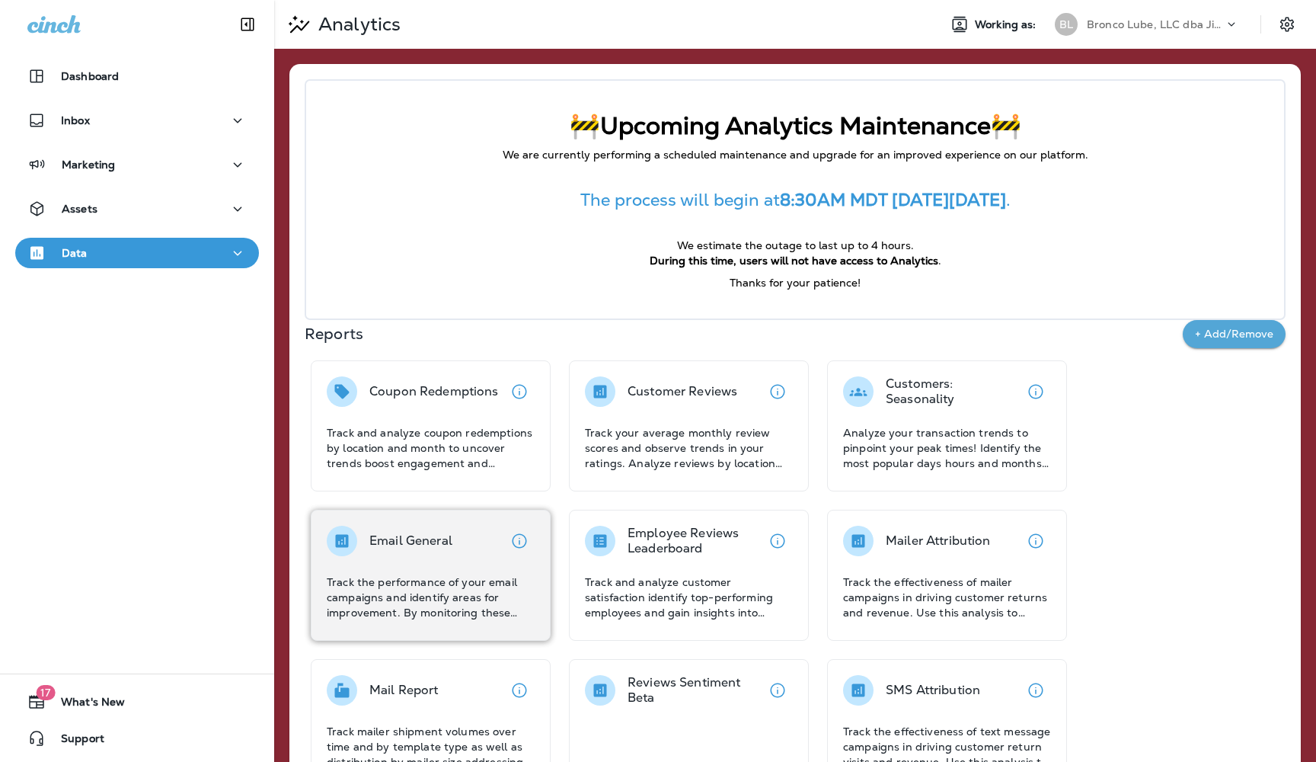
click at [422, 561] on div "Email General Track the performance of your email campaigns and identify areas …" at bounding box center [431, 573] width 208 height 94
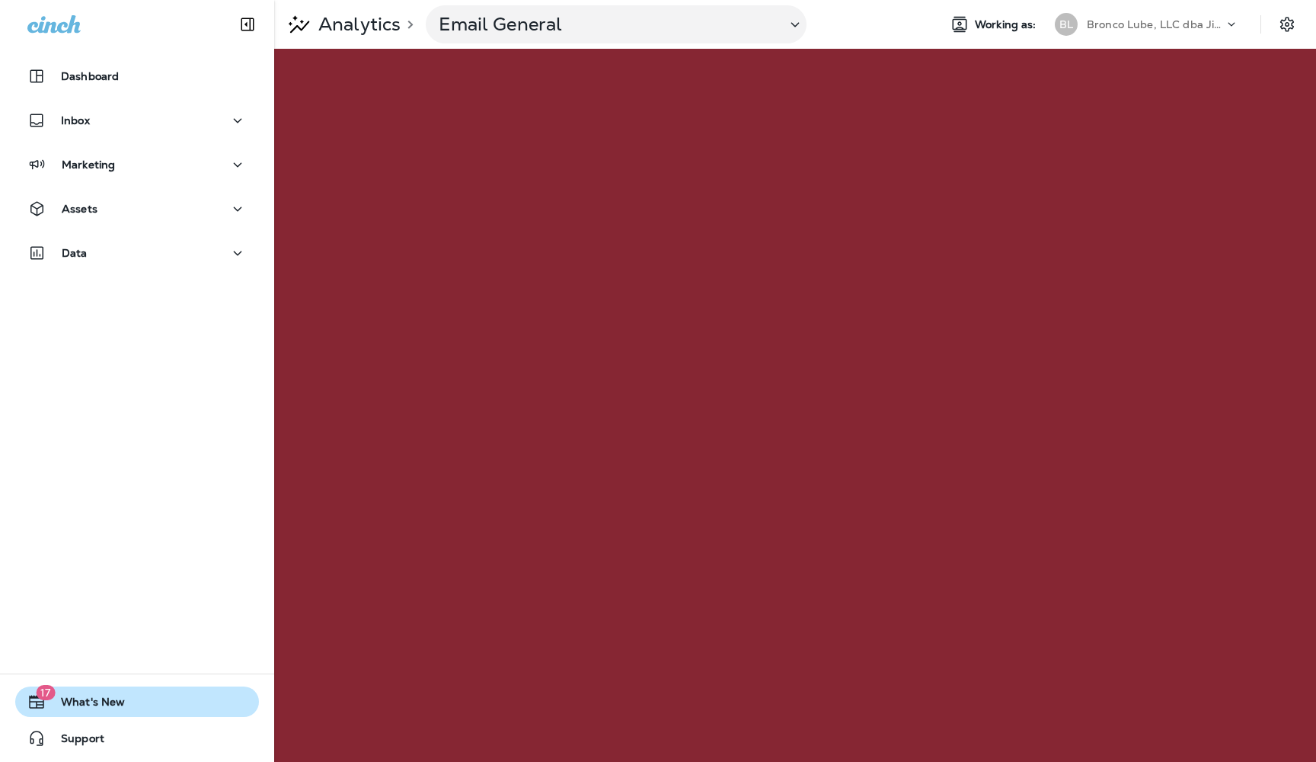
click at [61, 701] on span "What's New" at bounding box center [85, 704] width 79 height 18
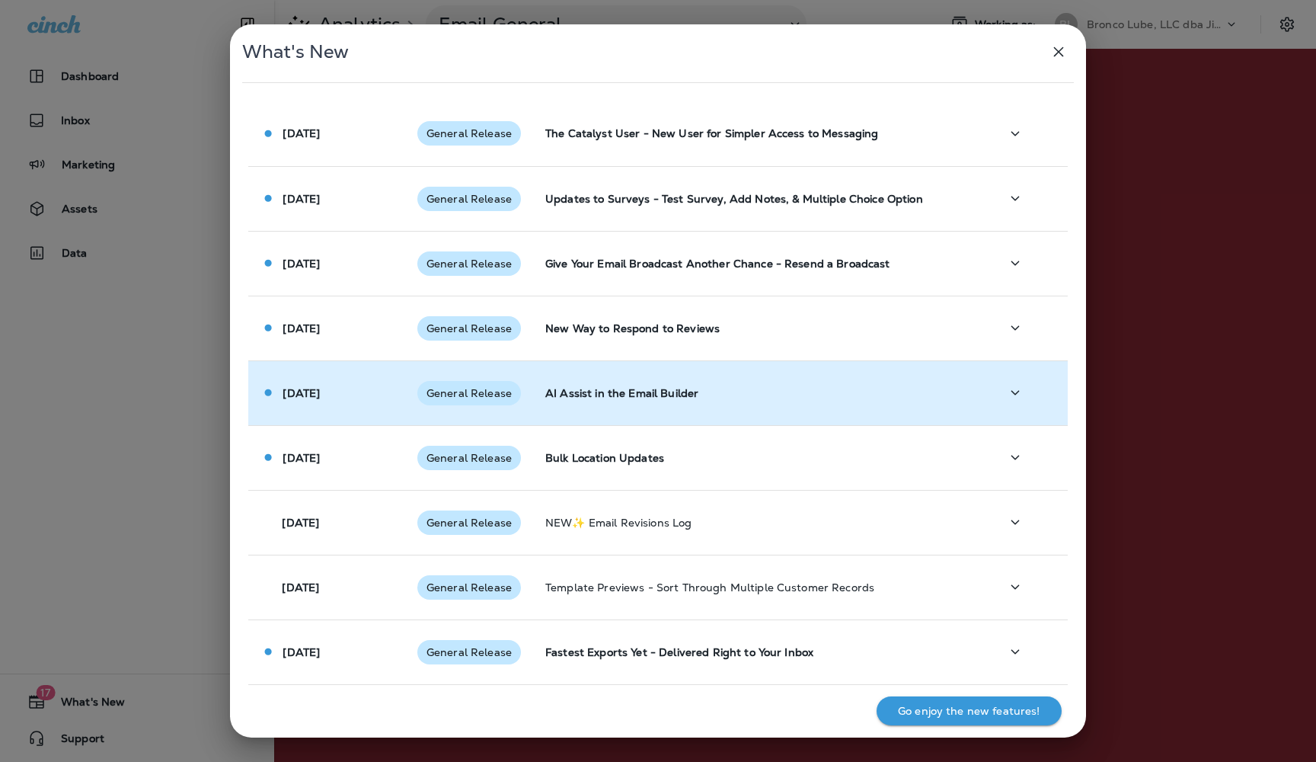
click at [896, 390] on p "AI Assist in the Email Builder" at bounding box center [760, 393] width 430 height 12
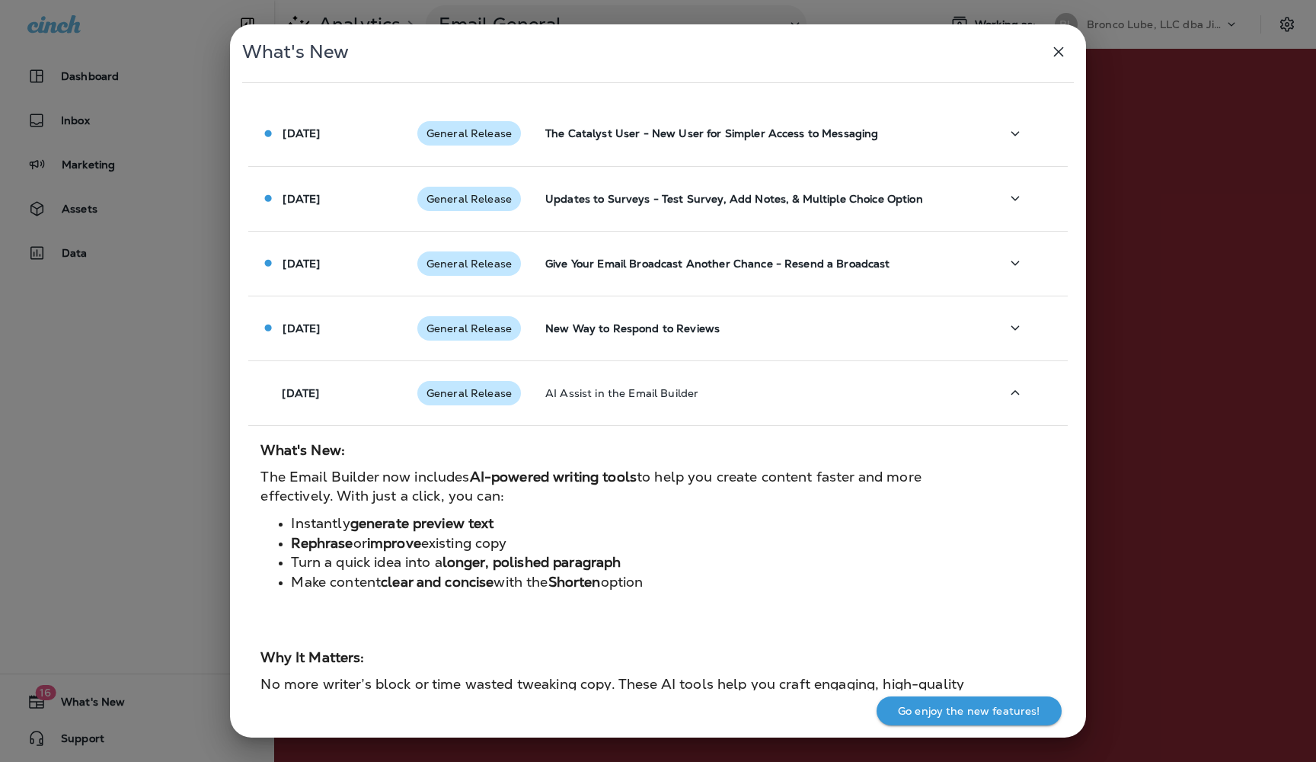
click at [960, 713] on p "Go enjoy the new features!" at bounding box center [969, 711] width 142 height 12
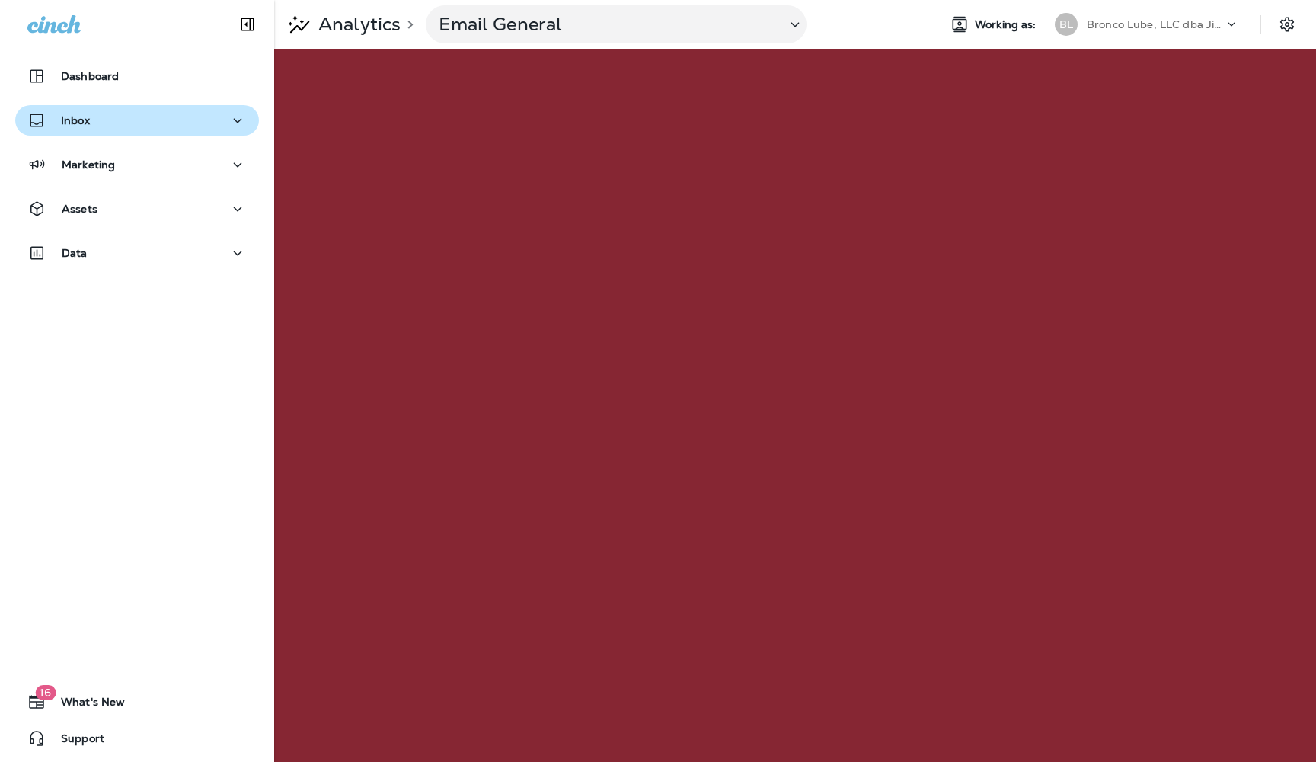
click at [101, 128] on div "Inbox" at bounding box center [136, 120] width 219 height 19
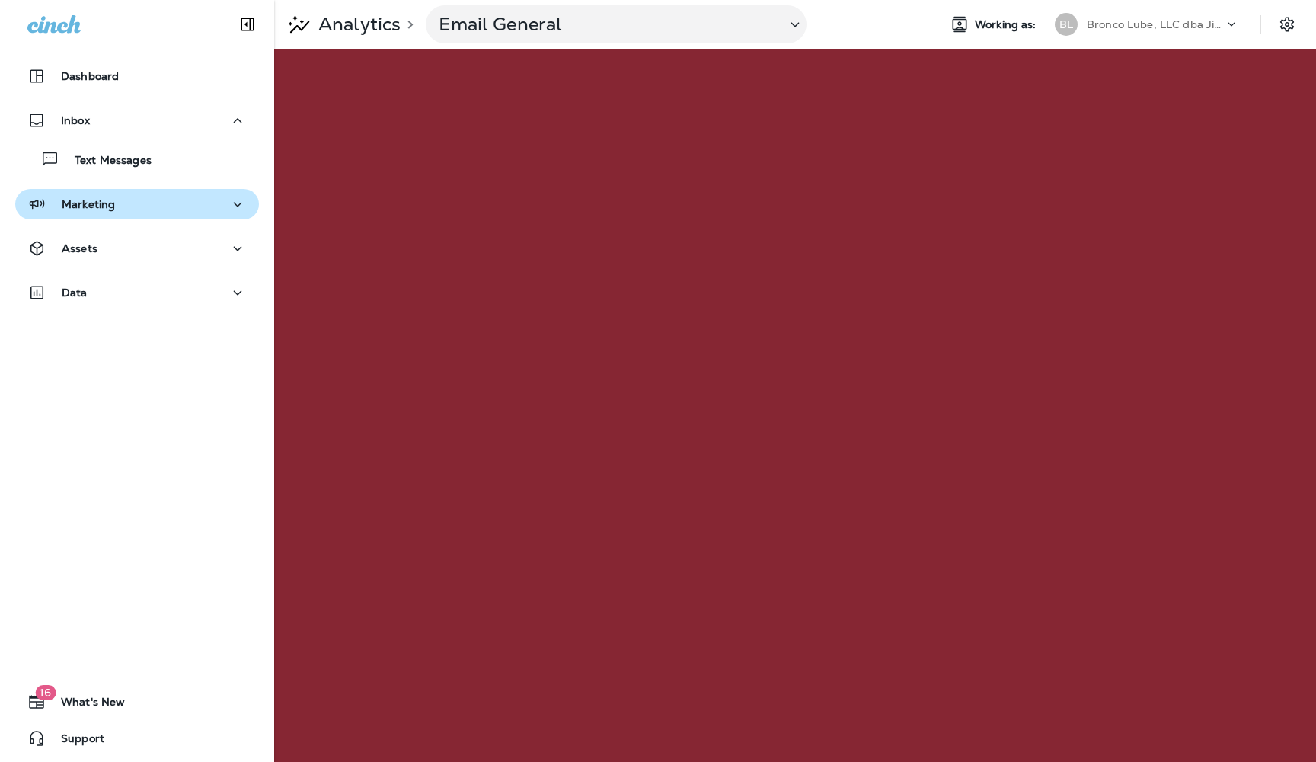
click at [103, 205] on p "Marketing" at bounding box center [88, 204] width 53 height 12
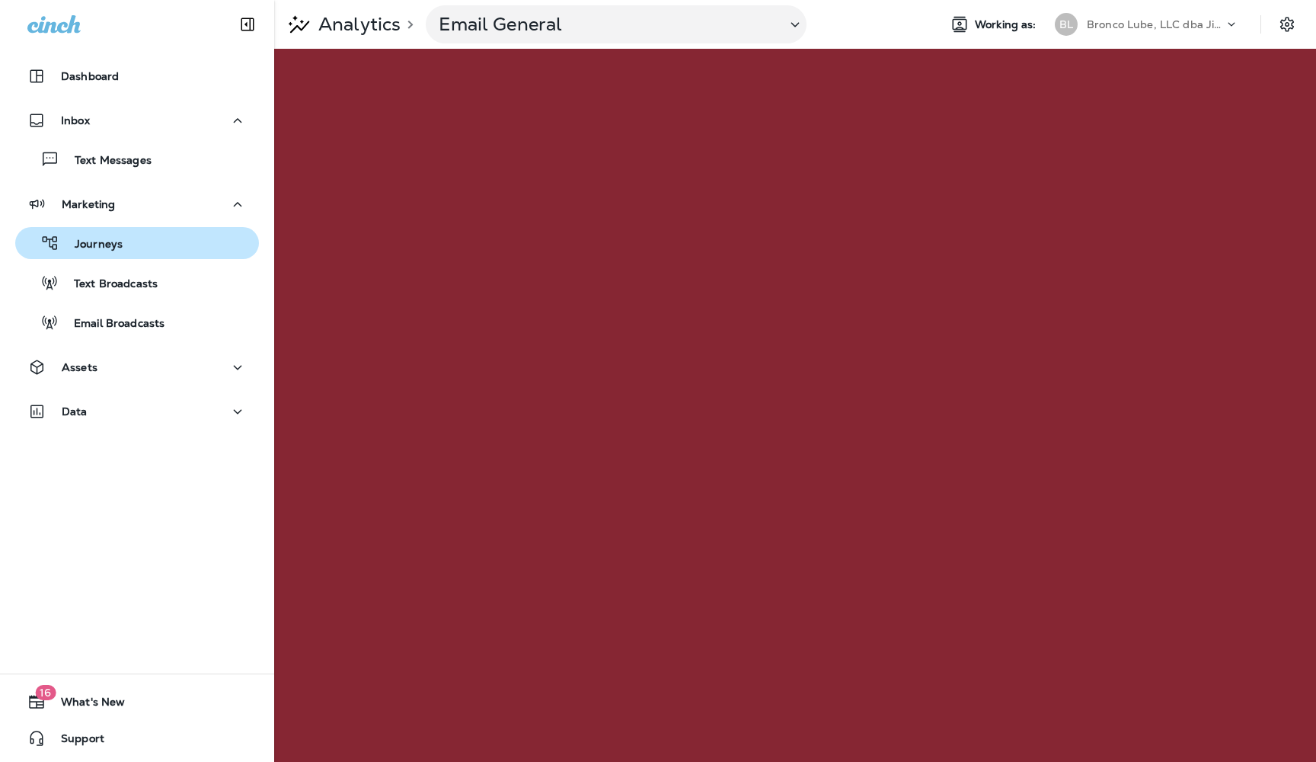
click at [97, 247] on p "Journeys" at bounding box center [90, 245] width 63 height 14
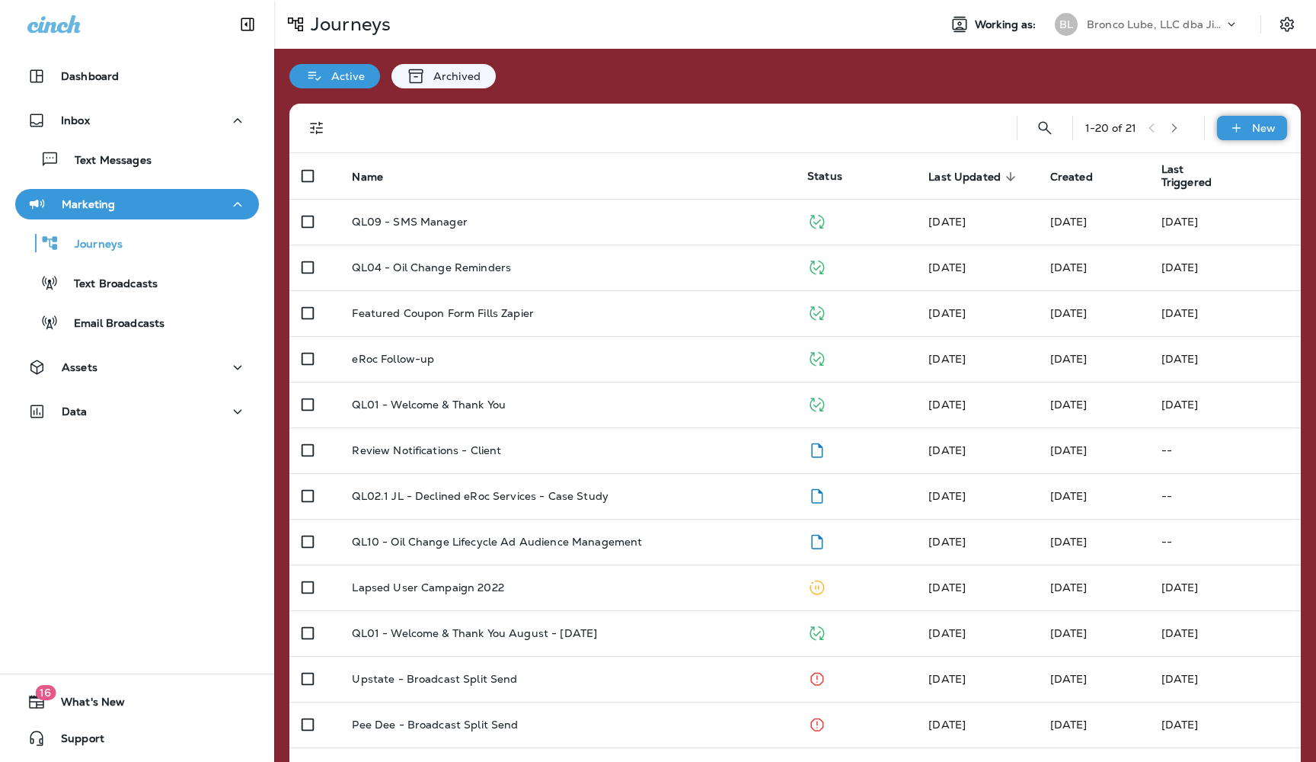
click at [1233, 127] on icon at bounding box center [1237, 127] width 16 height 15
click at [1218, 165] on p "New Journey" at bounding box center [1237, 164] width 76 height 12
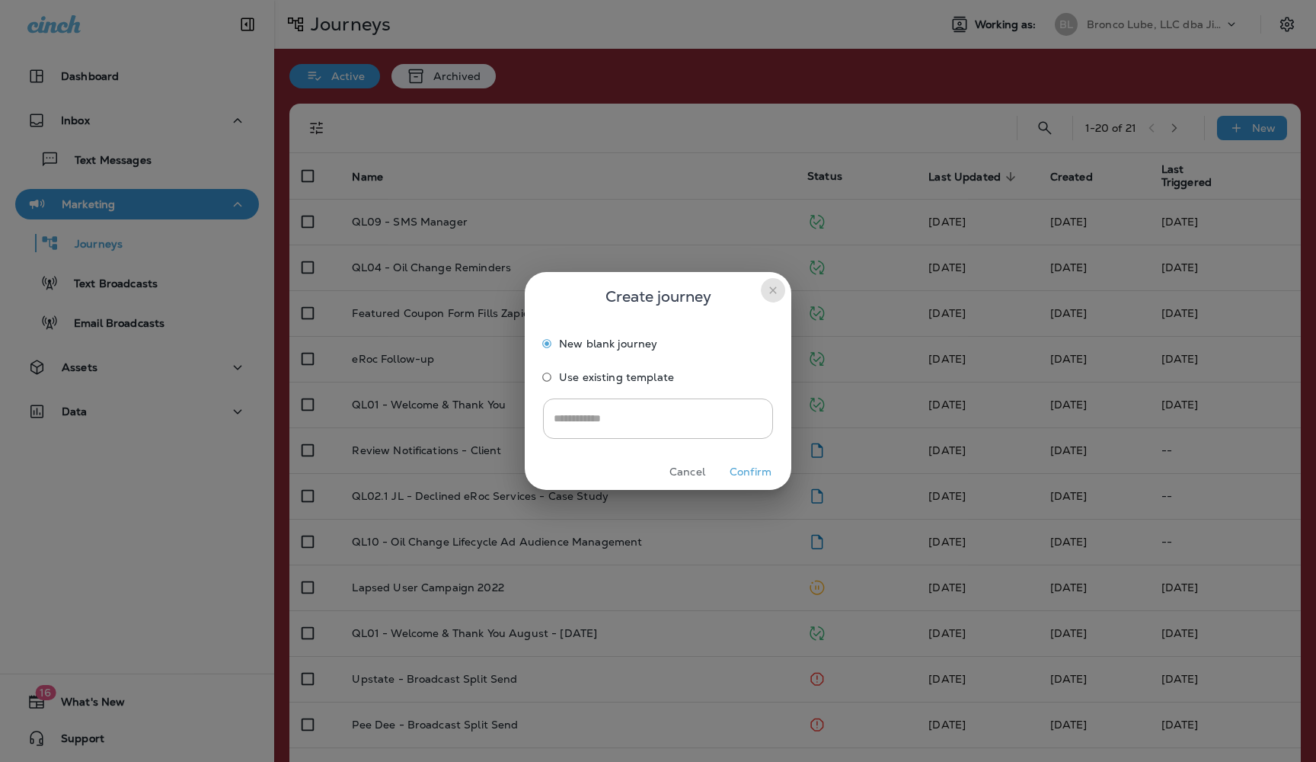
click at [773, 292] on icon "close" at bounding box center [773, 290] width 12 height 12
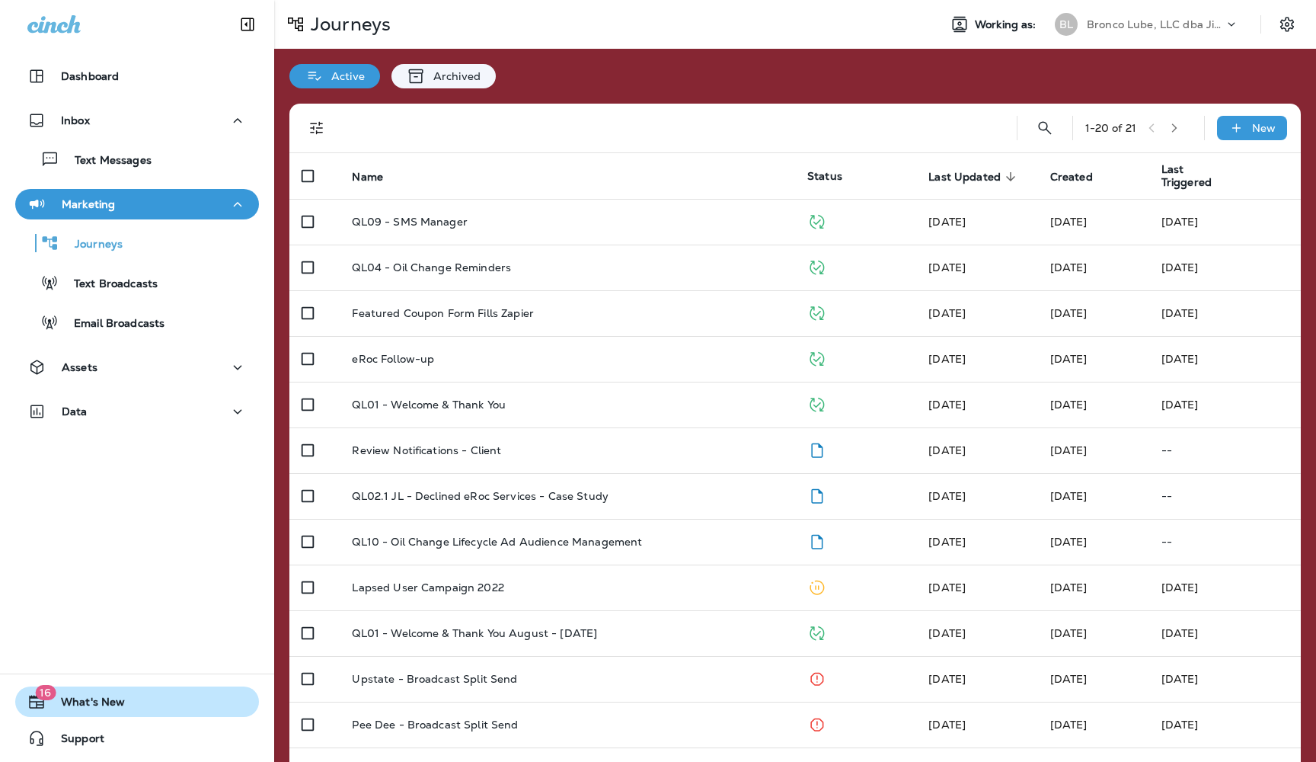
click at [76, 698] on span "What's New" at bounding box center [85, 704] width 79 height 18
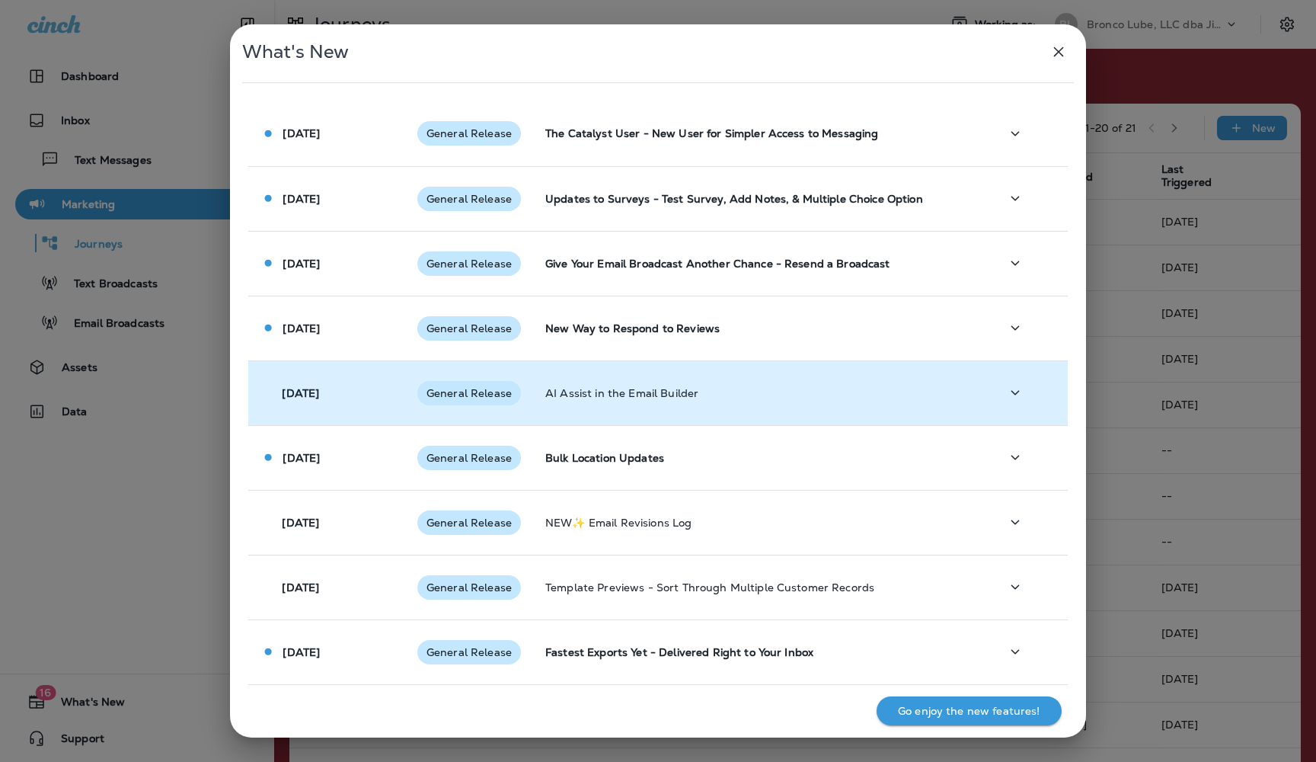
click at [463, 395] on span "General Release" at bounding box center [469, 393] width 104 height 12
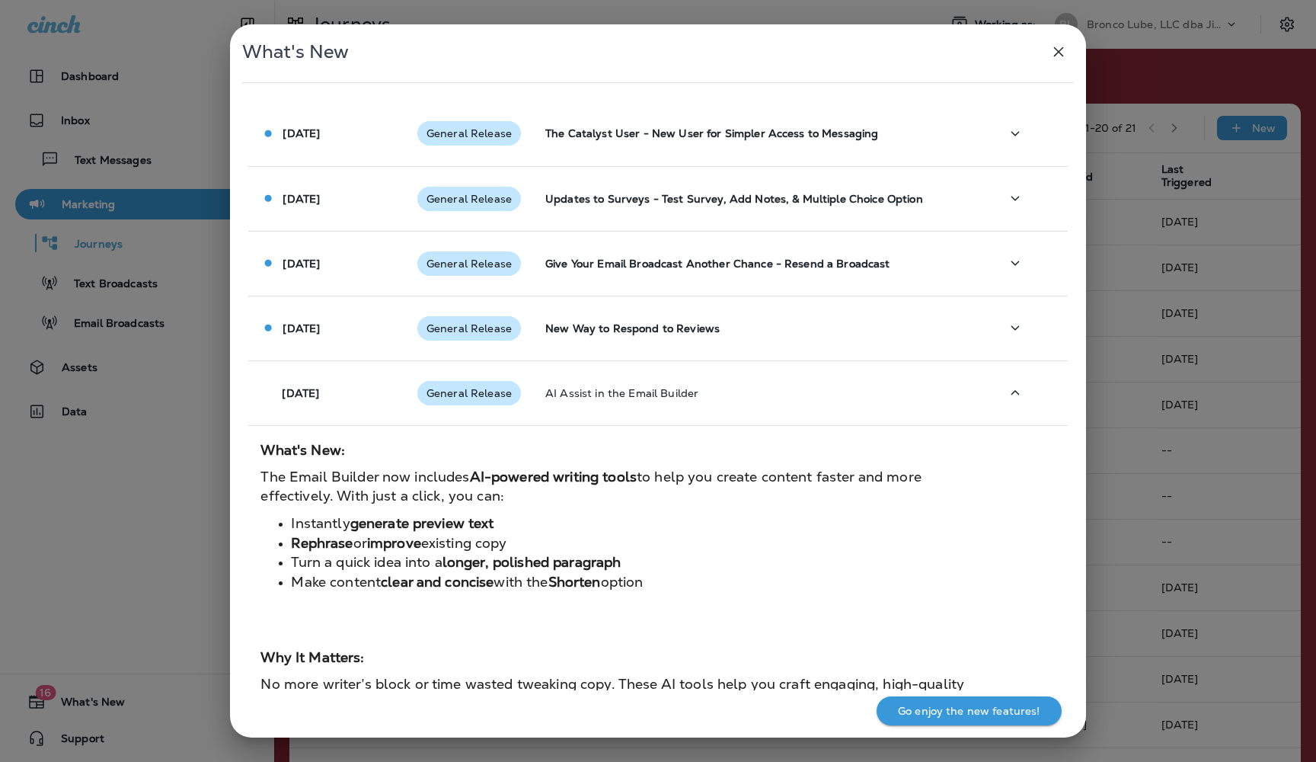
click at [1059, 51] on icon "button" at bounding box center [1058, 52] width 10 height 10
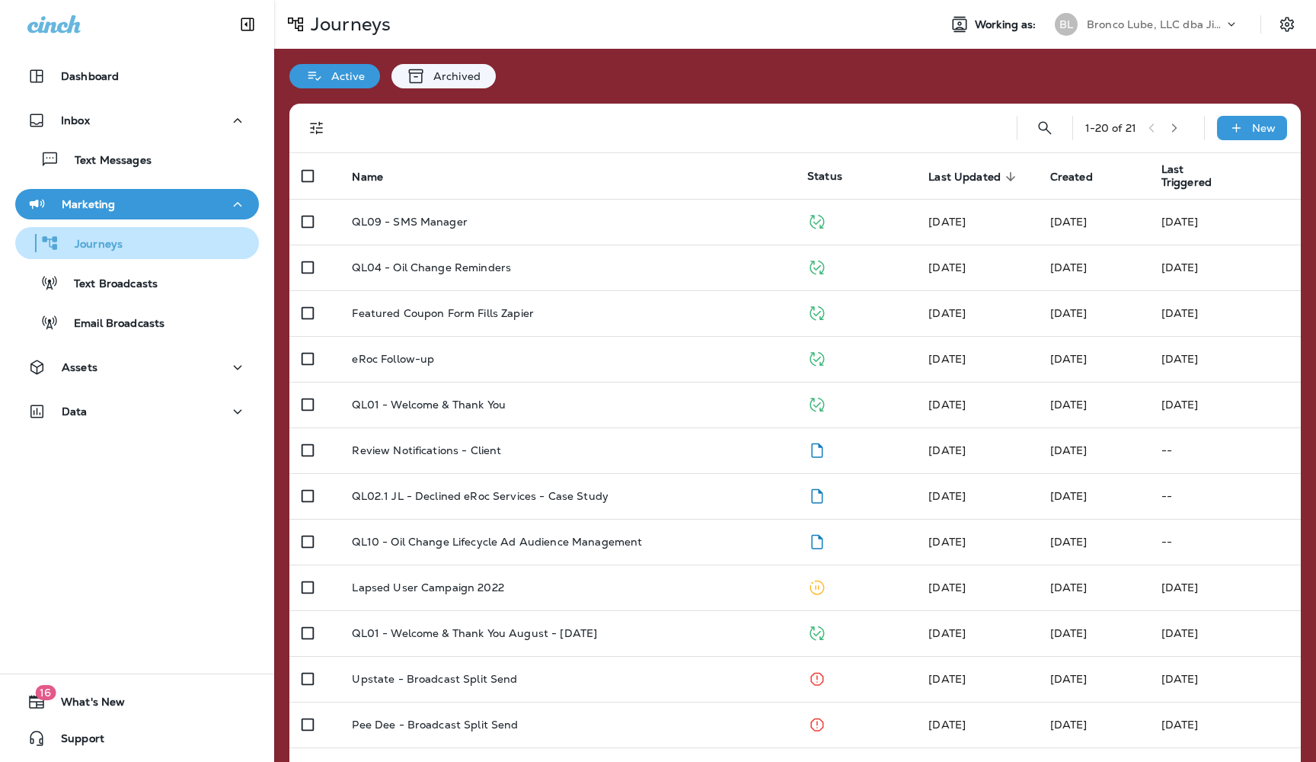
click at [110, 243] on p "Journeys" at bounding box center [90, 245] width 63 height 14
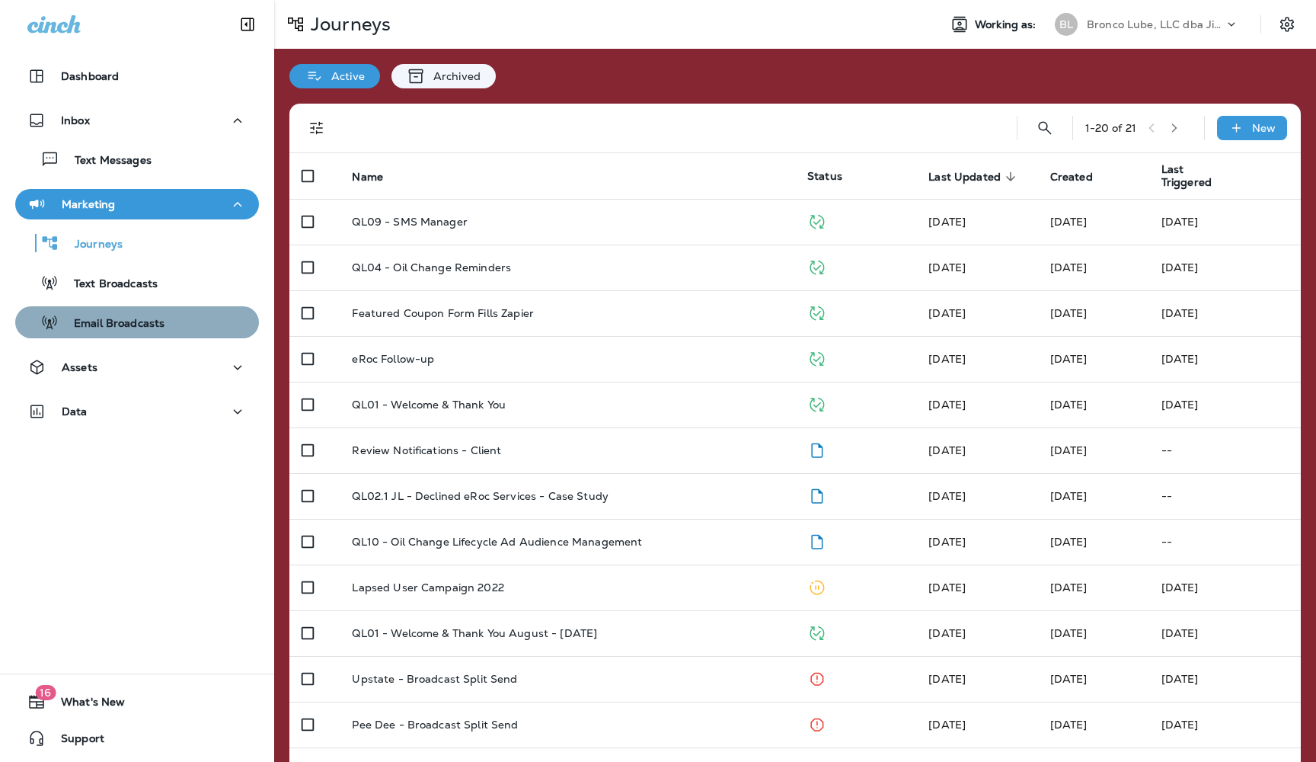
click at [117, 322] on p "Email Broadcasts" at bounding box center [112, 324] width 106 height 14
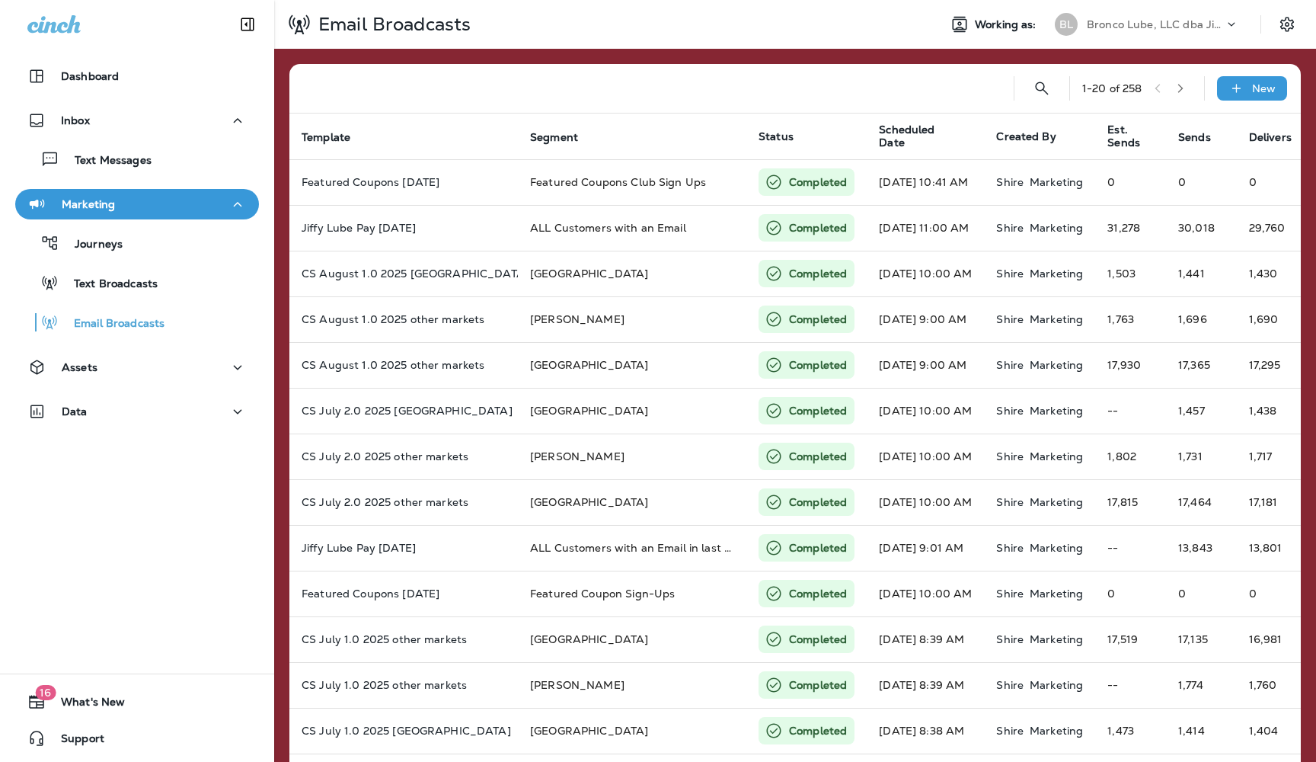
click at [1225, 30] on icon at bounding box center [1231, 24] width 15 height 15
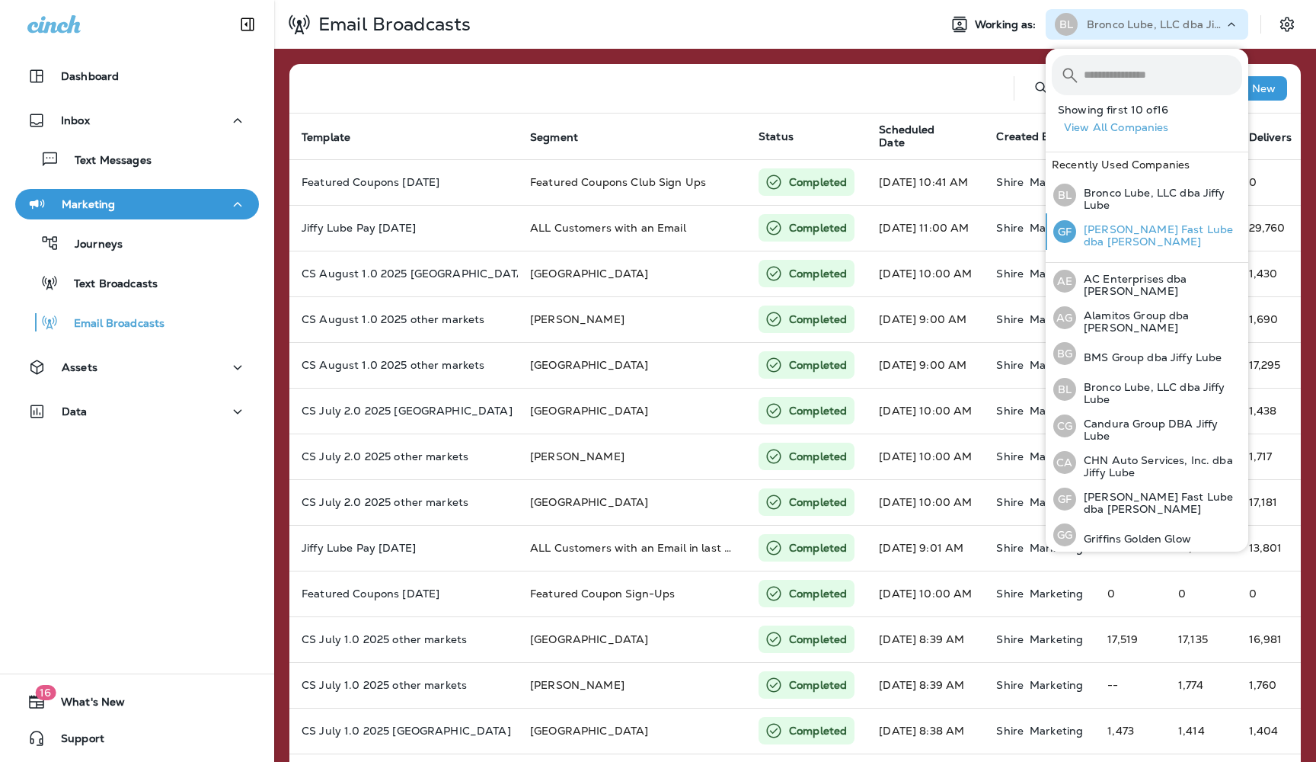
click at [1104, 234] on p "[PERSON_NAME] Fast Lube dba [PERSON_NAME]" at bounding box center [1159, 235] width 166 height 24
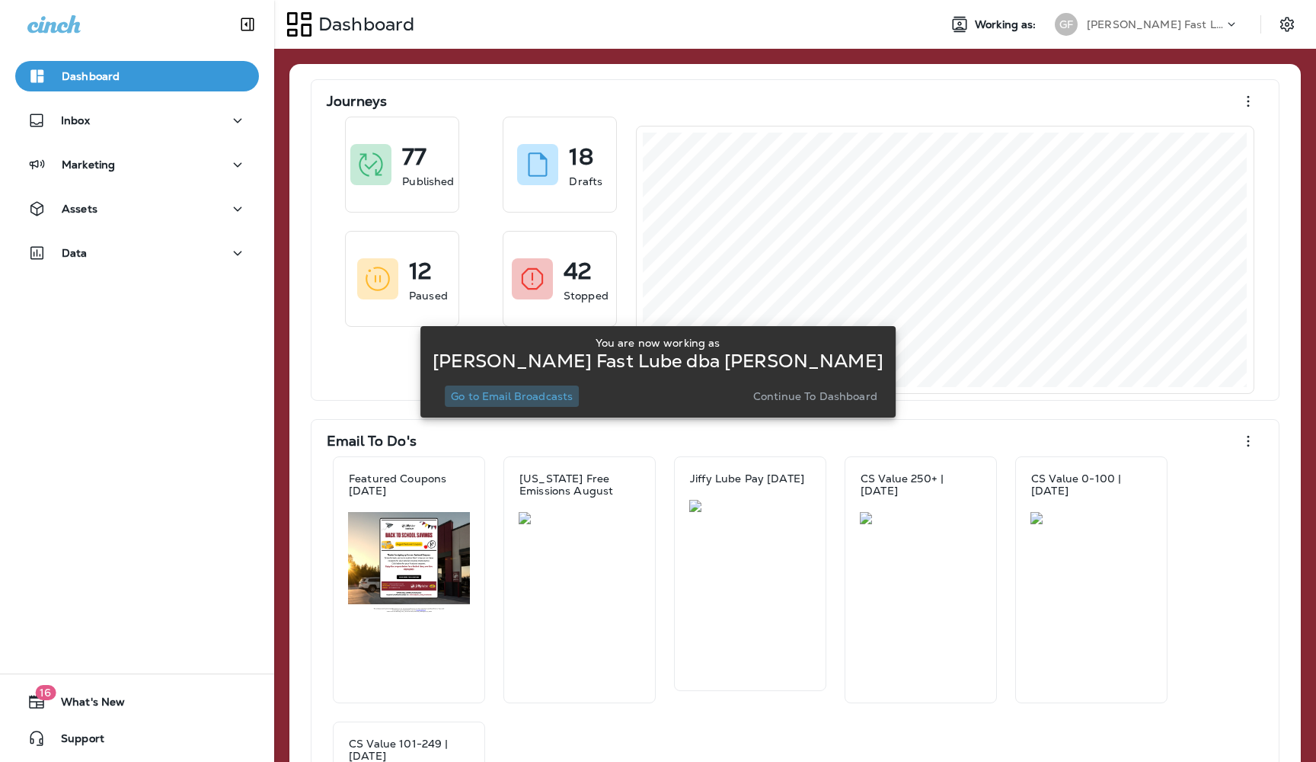
click at [510, 396] on p "Go to Email Broadcasts" at bounding box center [512, 396] width 122 height 12
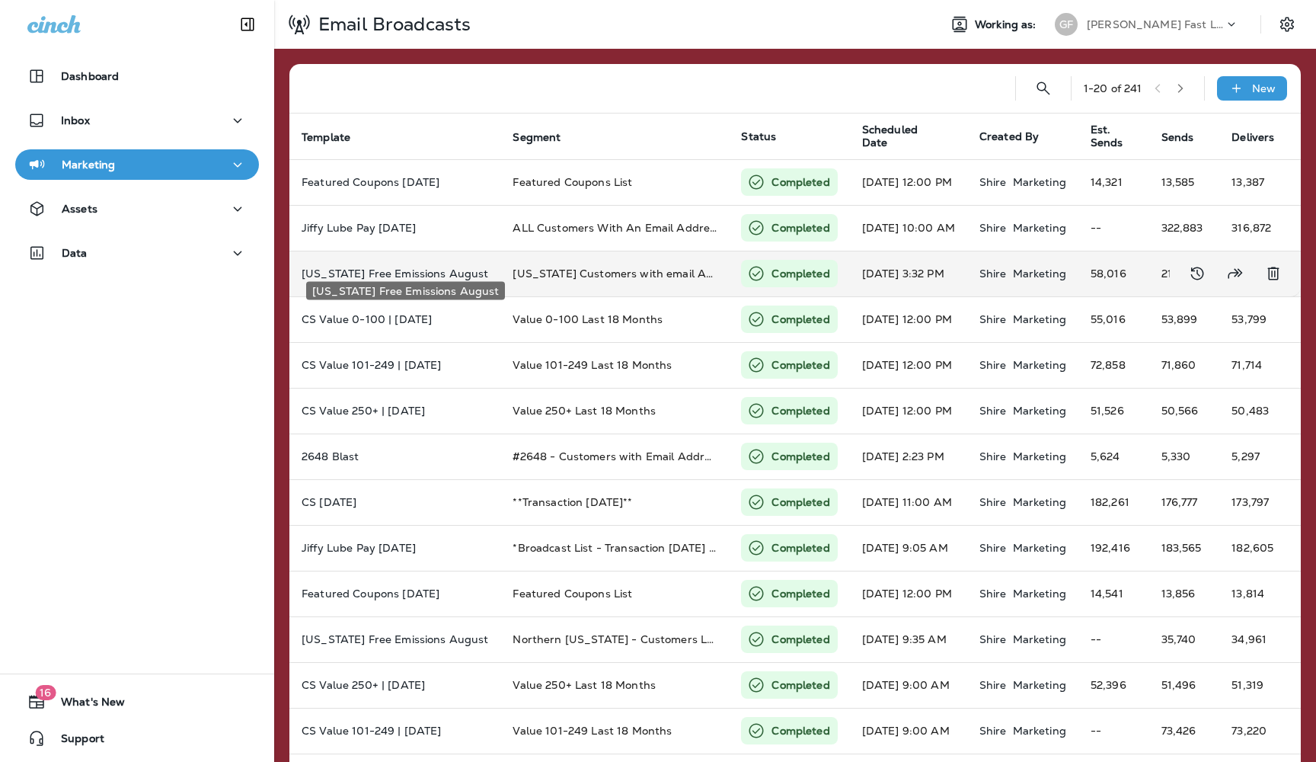
click at [374, 267] on p "[US_STATE] Free Emissions August" at bounding box center [395, 273] width 187 height 12
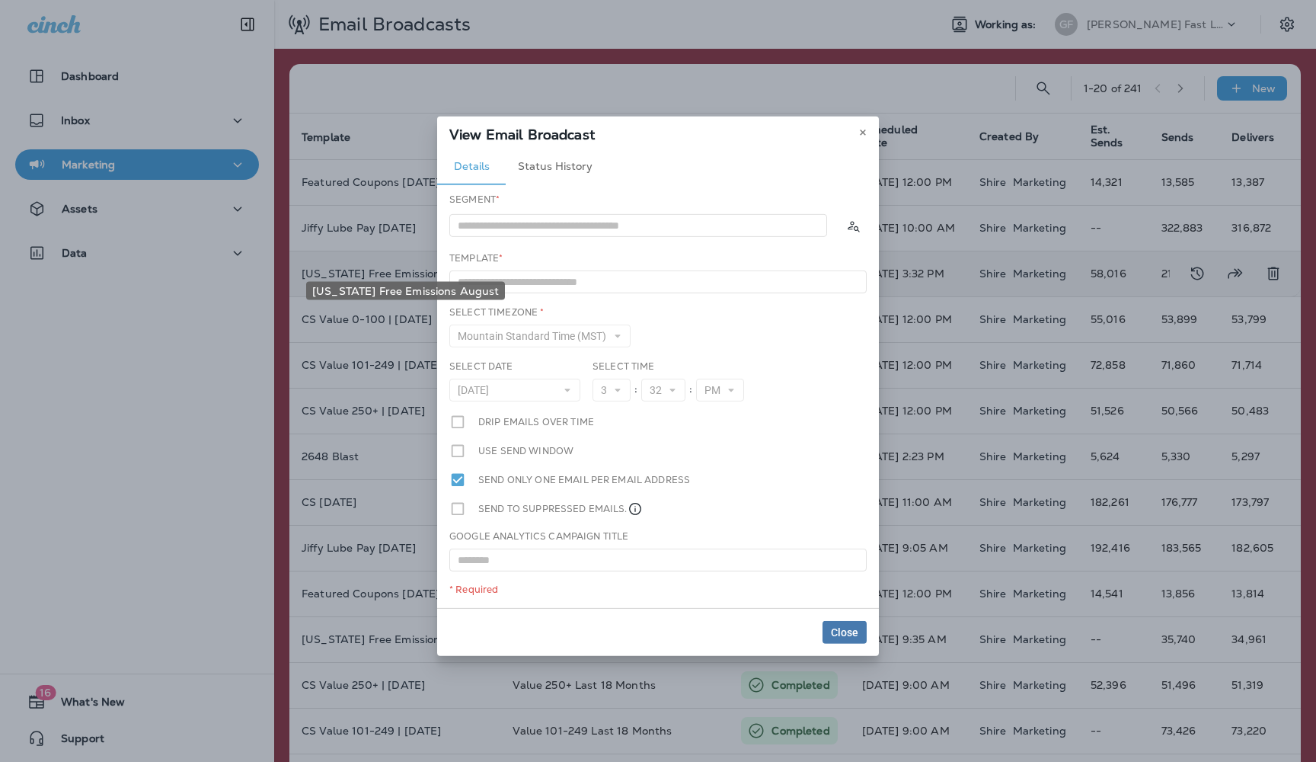
type input "**********"
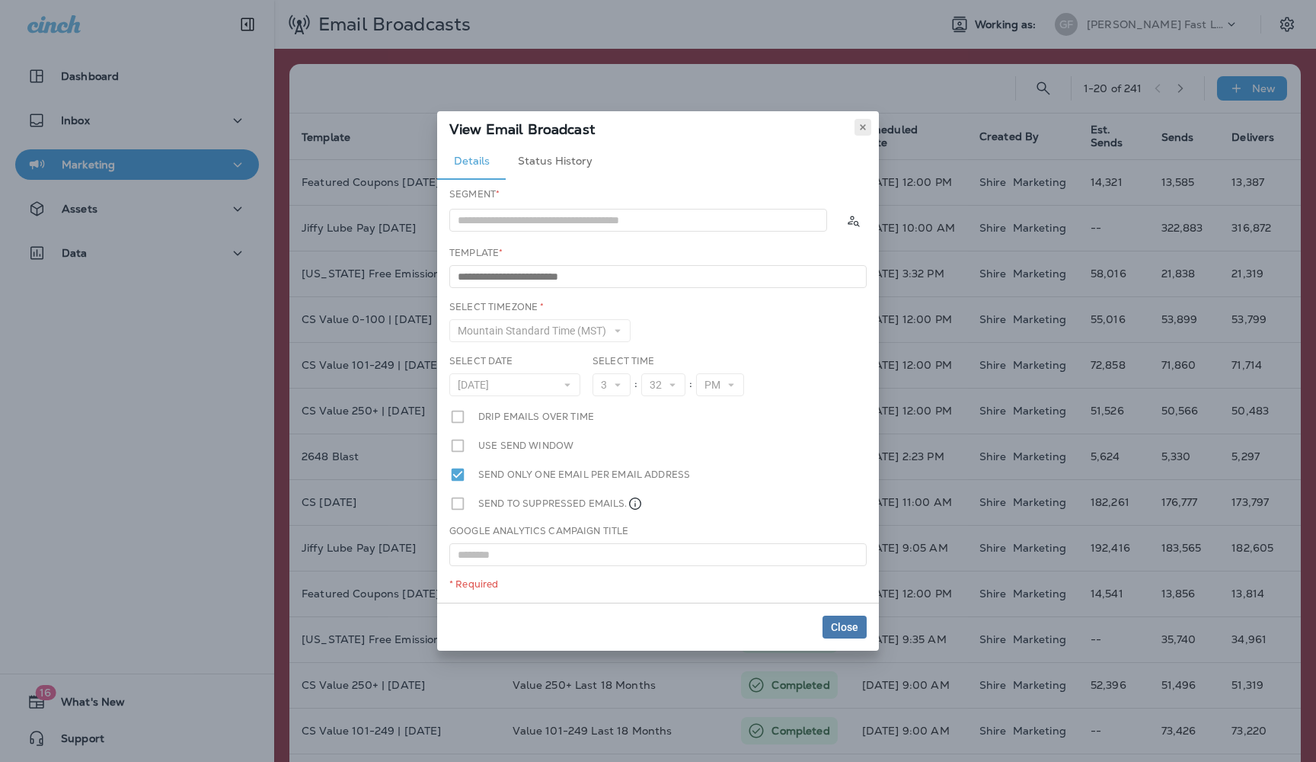
click at [862, 127] on use at bounding box center [862, 127] width 5 height 6
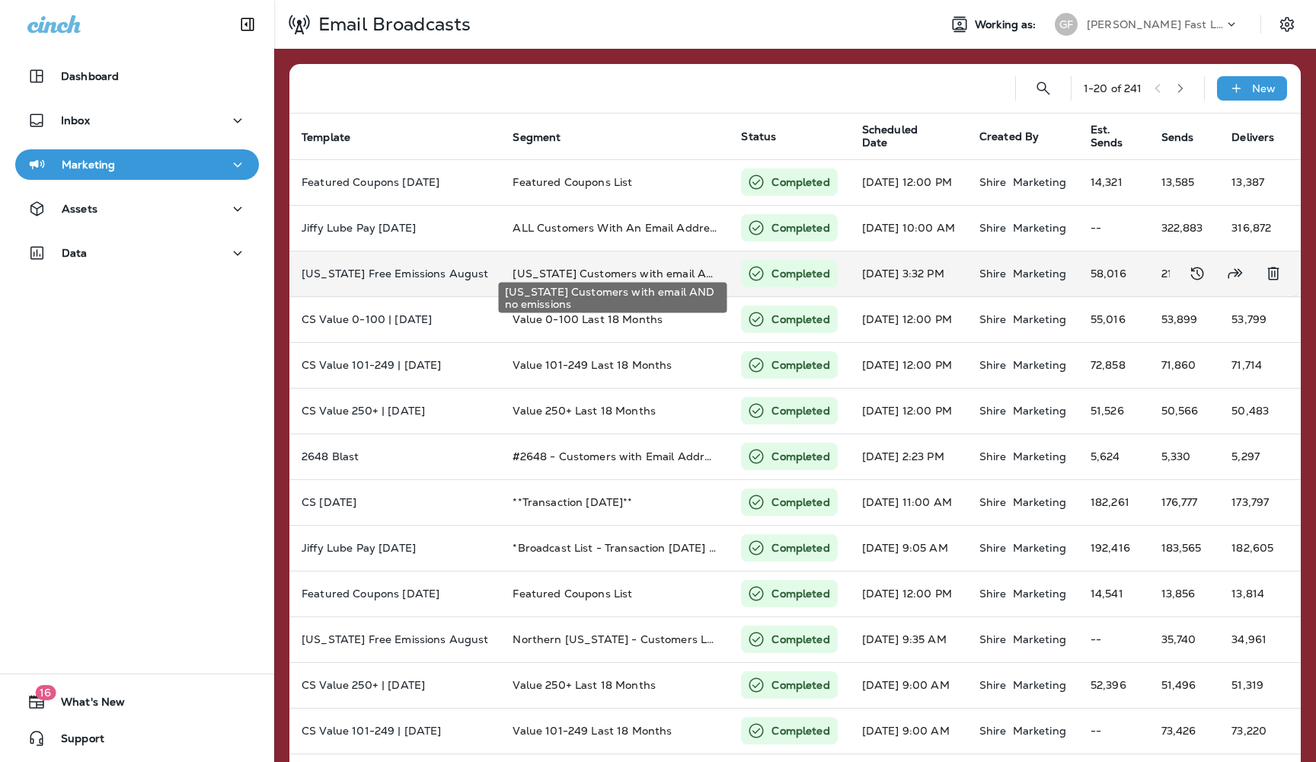
click at [638, 267] on span "[US_STATE] Customers with email AND no emissions" at bounding box center [653, 274] width 280 height 14
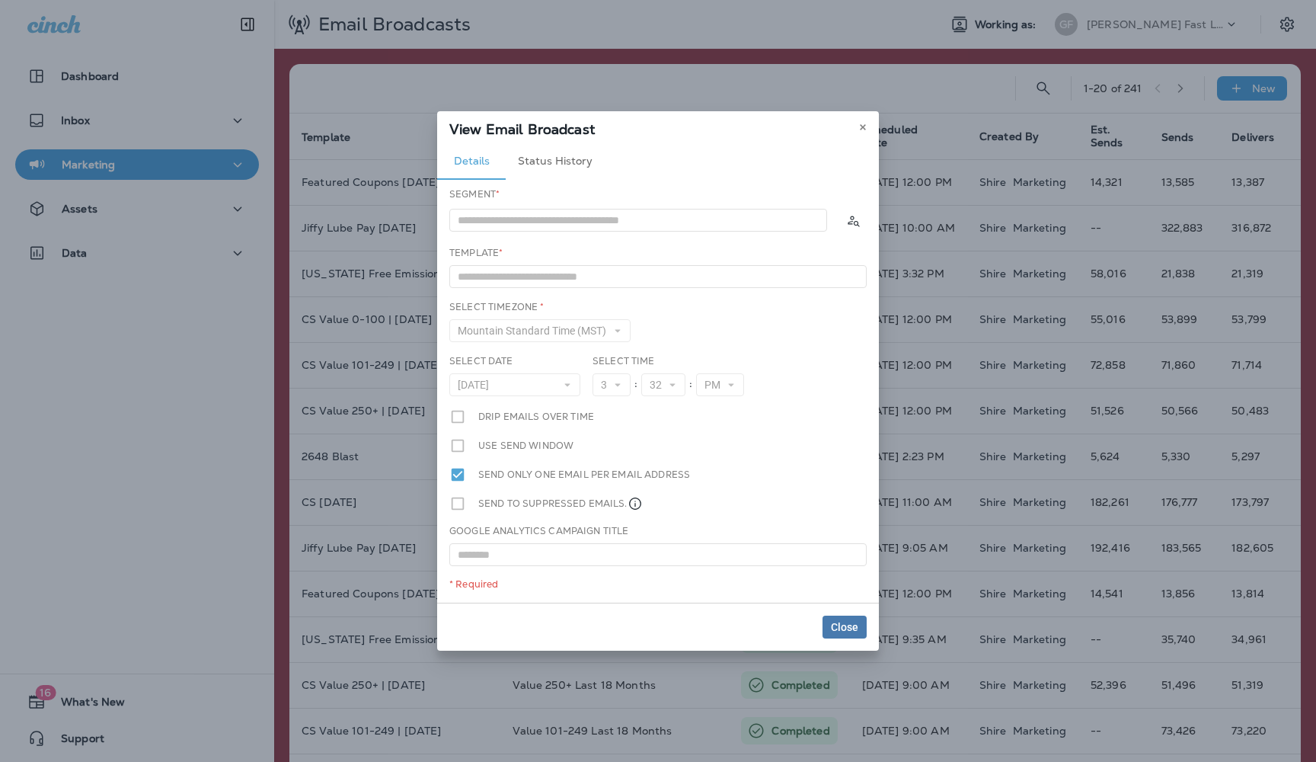
type input "**********"
click at [867, 124] on icon at bounding box center [862, 127] width 9 height 9
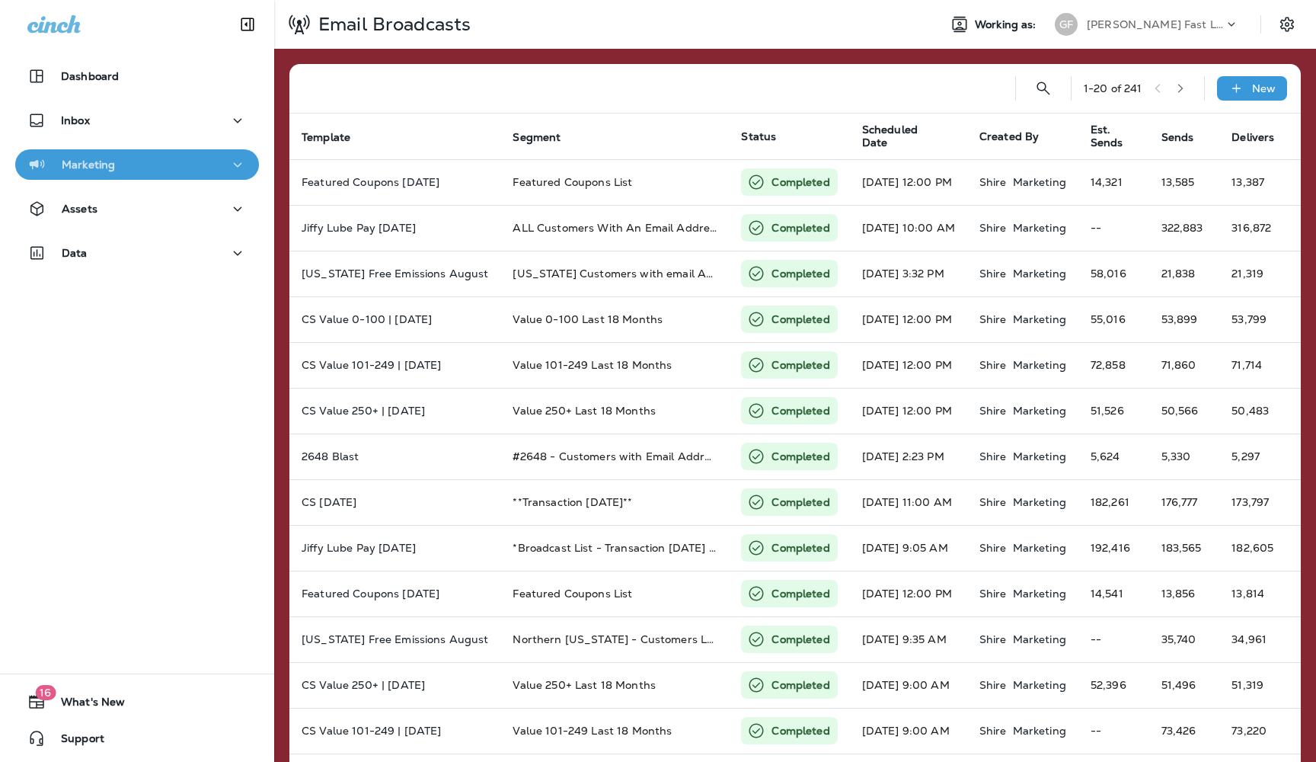
click at [242, 167] on icon "button" at bounding box center [237, 164] width 18 height 19
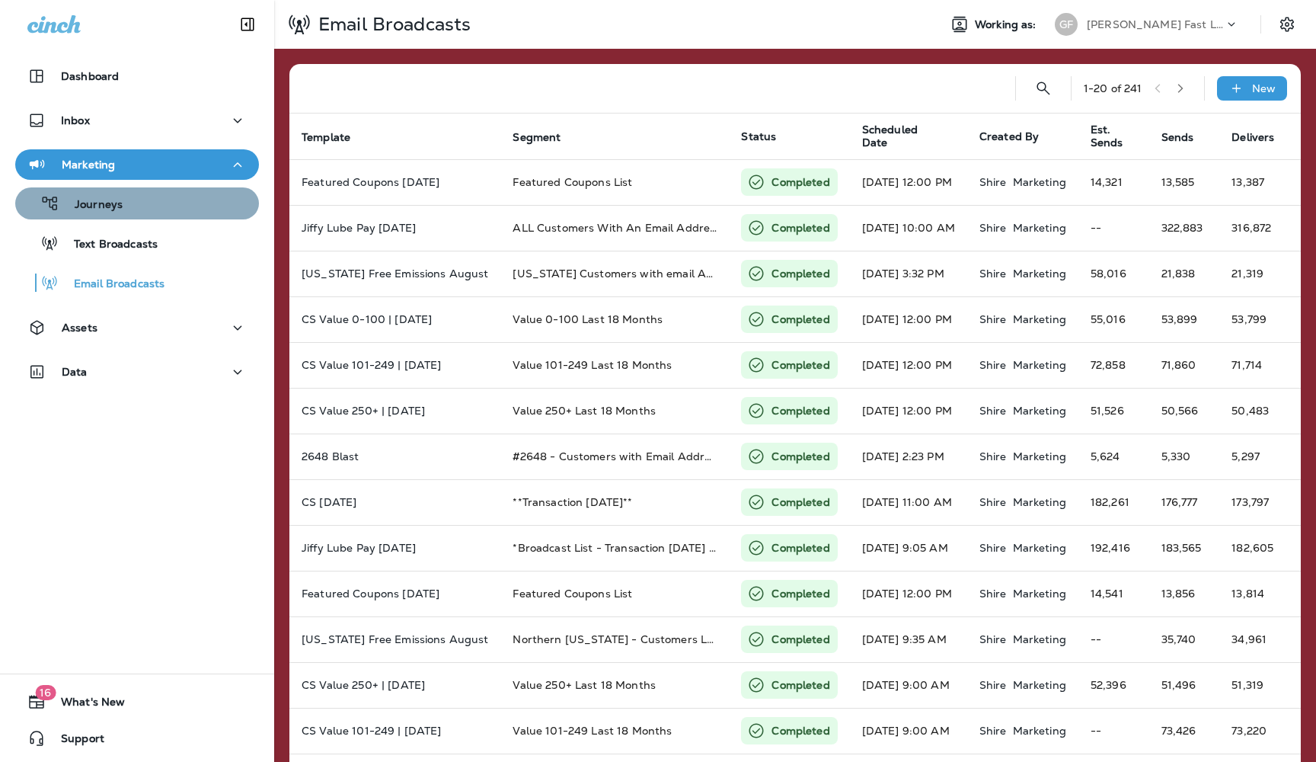
click at [103, 206] on p "Journeys" at bounding box center [90, 205] width 63 height 14
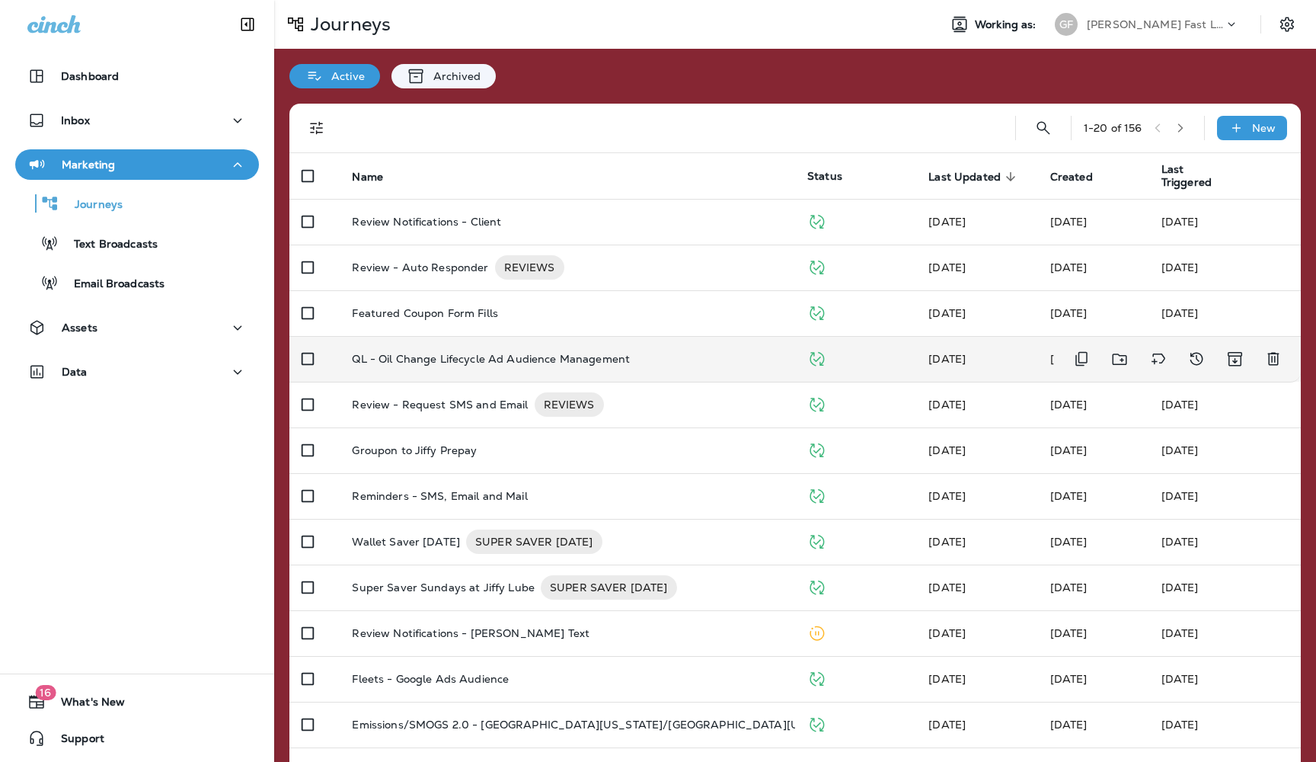
click at [436, 353] on p "QL - Oil Change Lifecycle Ad Audience Management" at bounding box center [491, 359] width 278 height 12
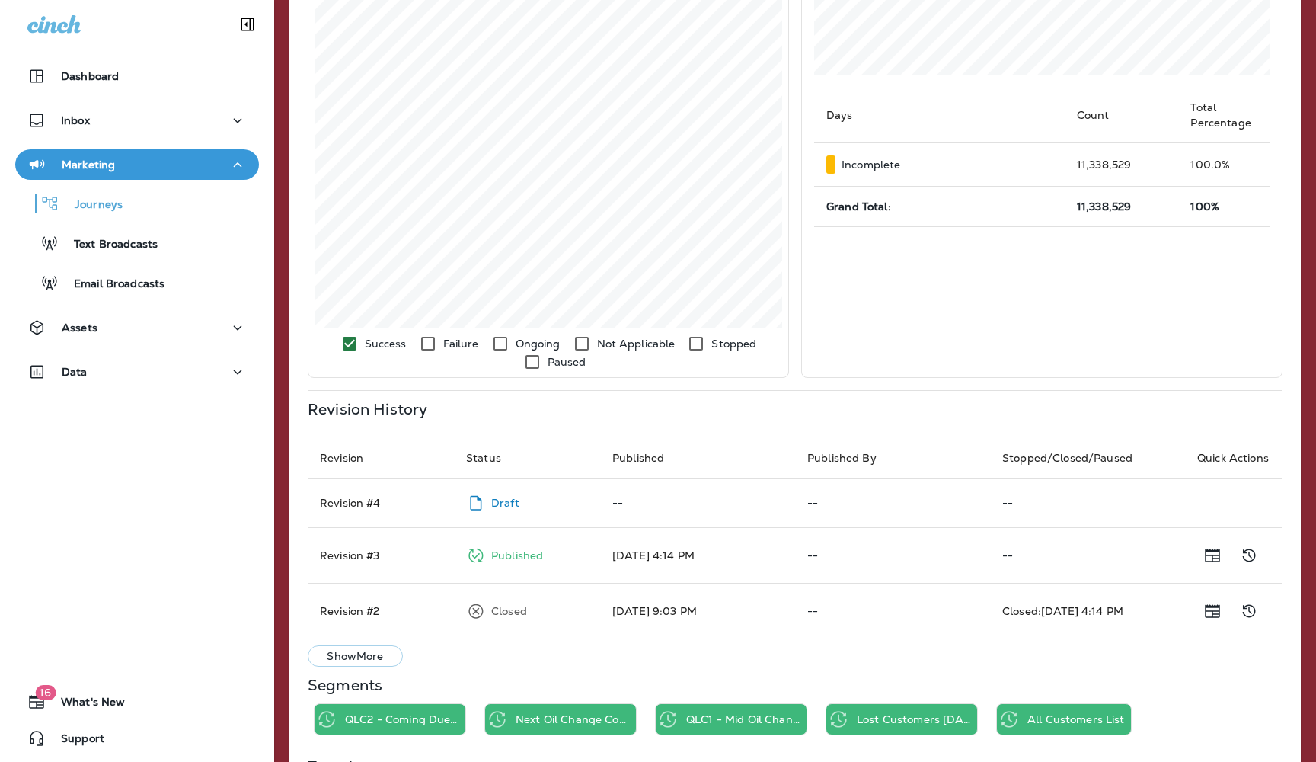
scroll to position [380, 0]
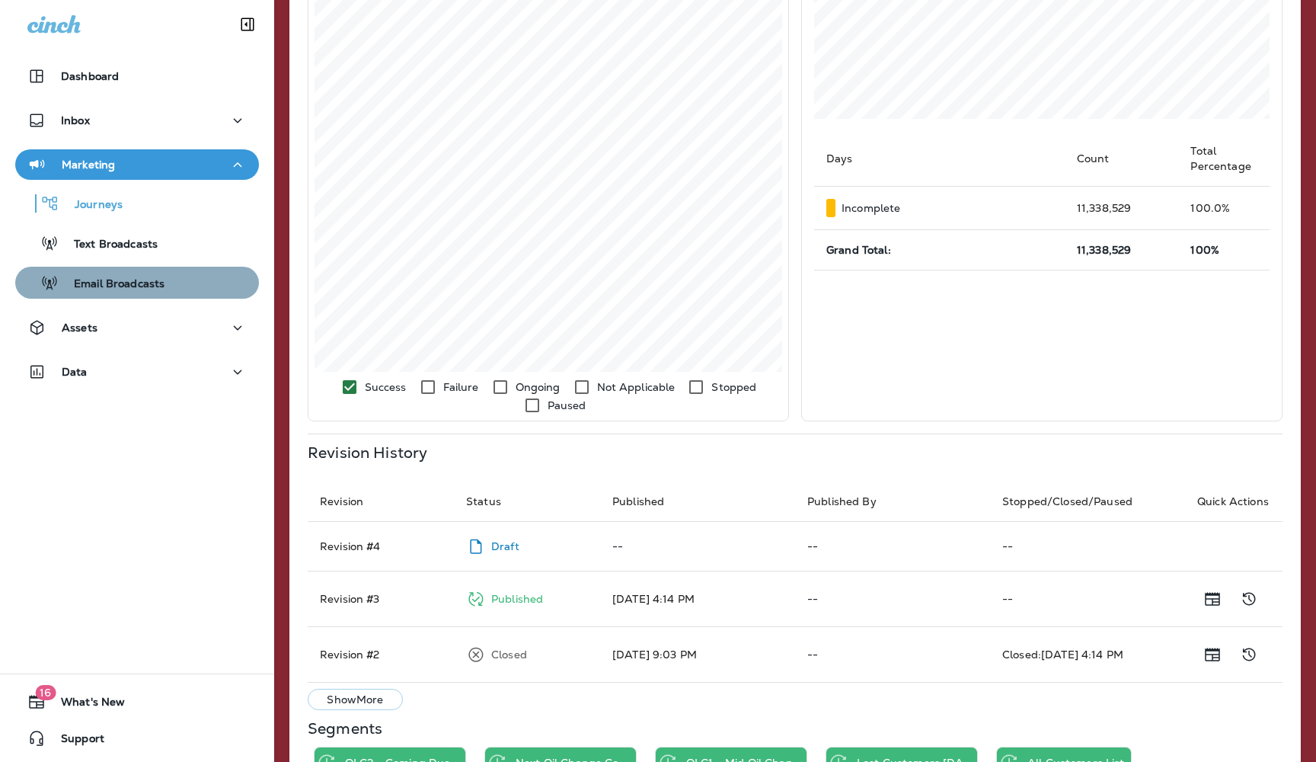
click at [116, 282] on p "Email Broadcasts" at bounding box center [112, 284] width 106 height 14
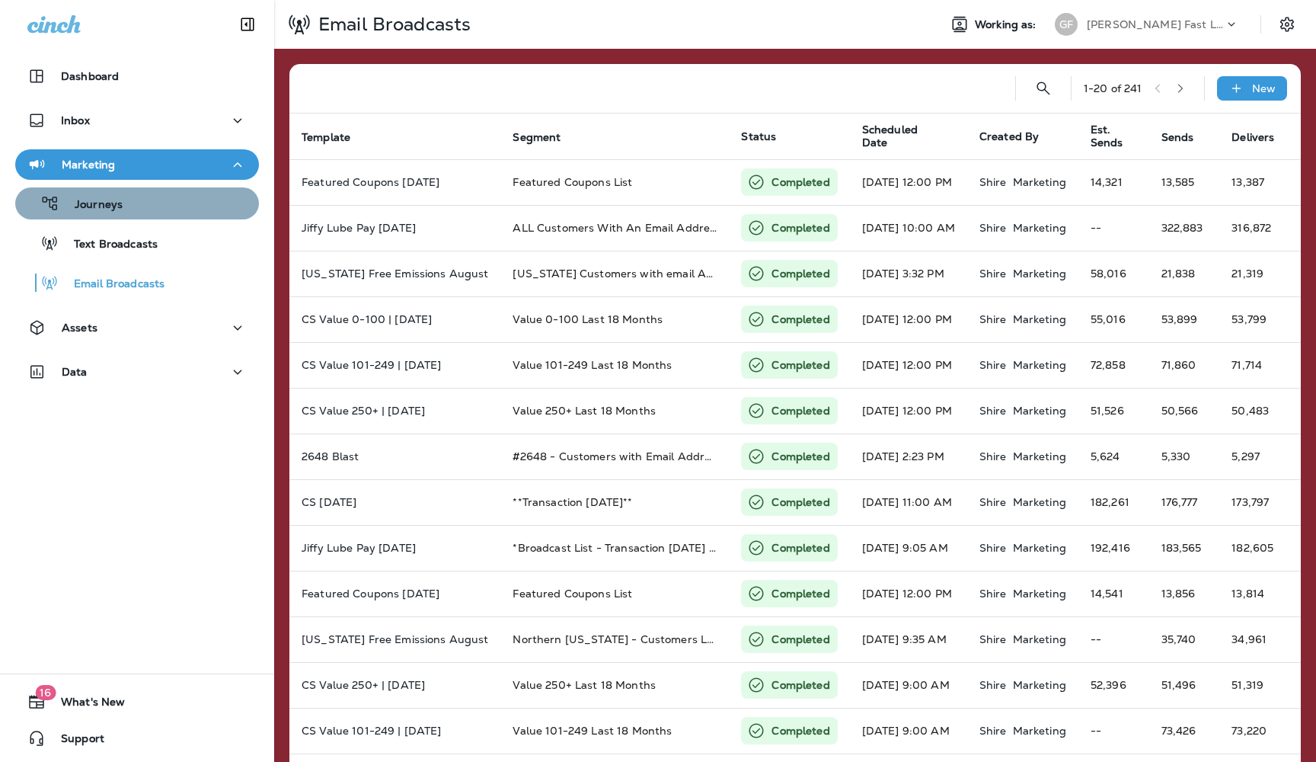
click at [106, 200] on p "Journeys" at bounding box center [90, 205] width 63 height 14
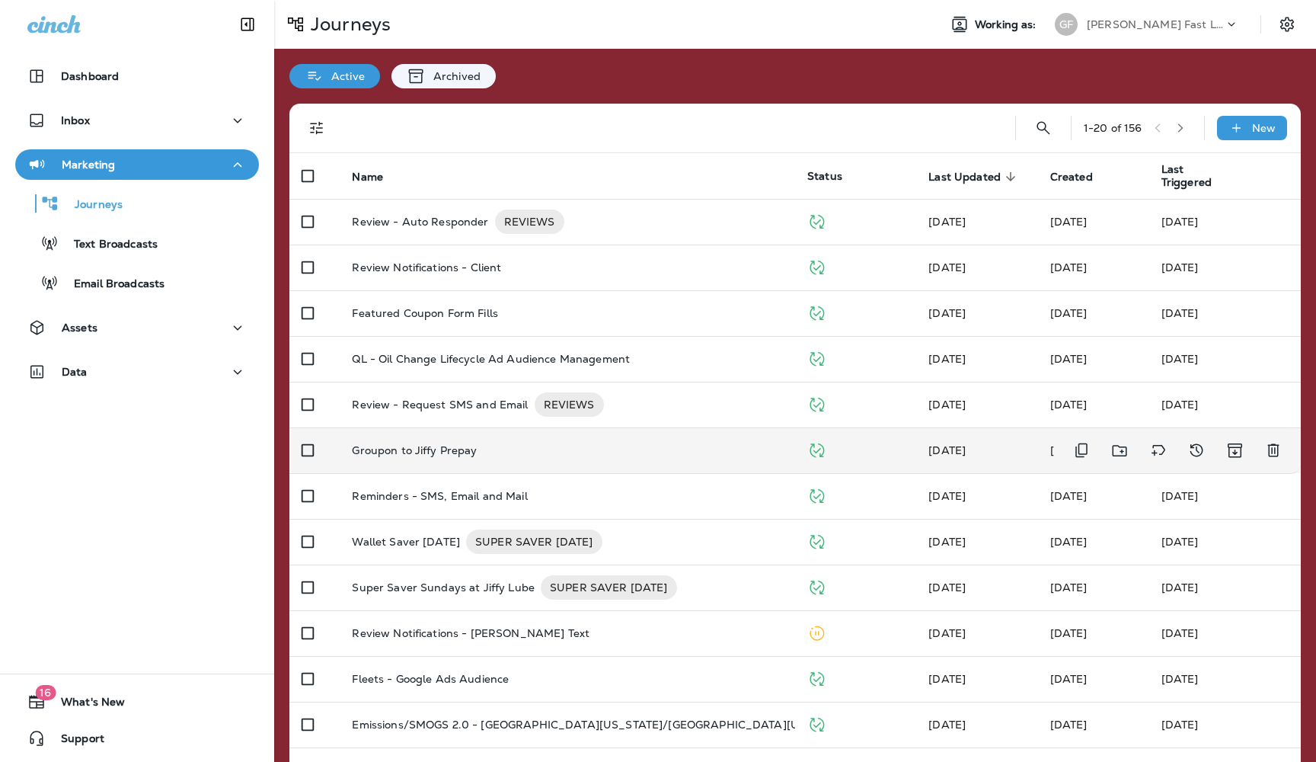
click at [478, 445] on div "Groupon to Jiffy Prepay" at bounding box center [567, 450] width 431 height 12
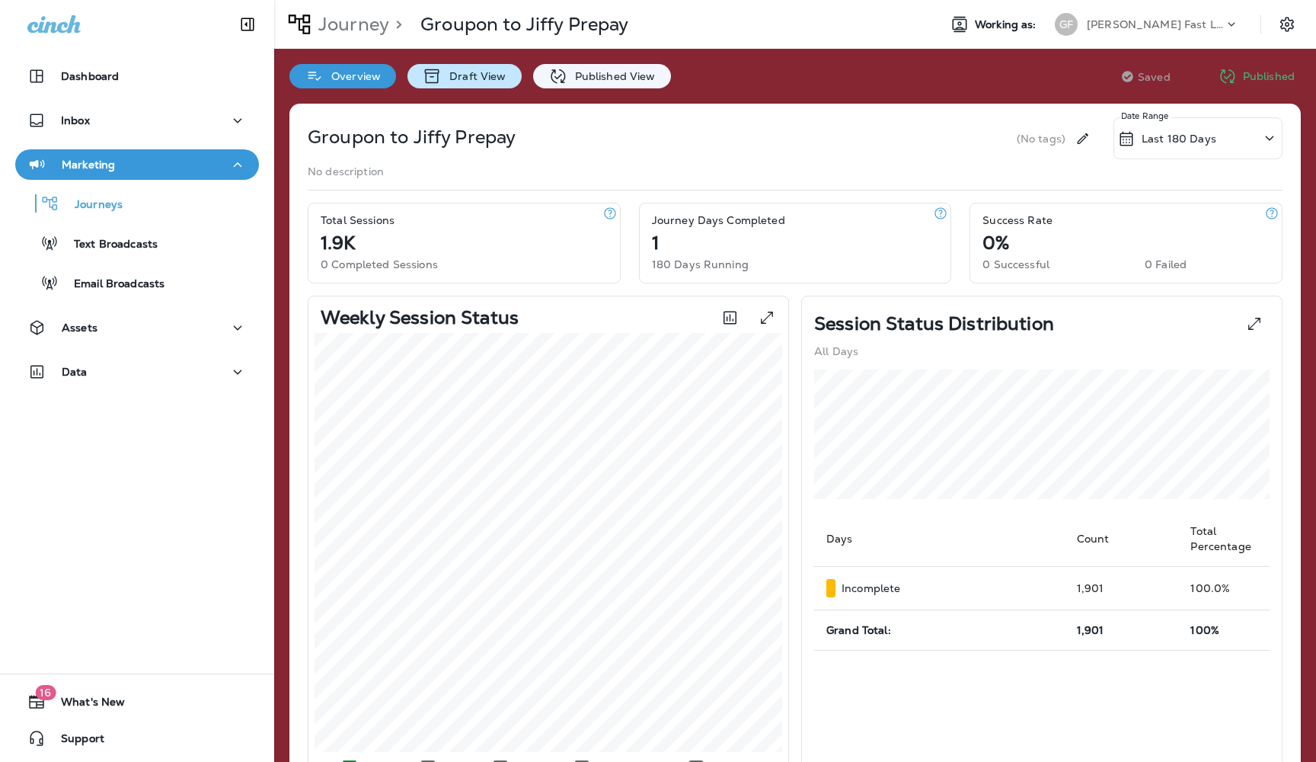
click at [482, 75] on p "Draft View" at bounding box center [474, 76] width 64 height 12
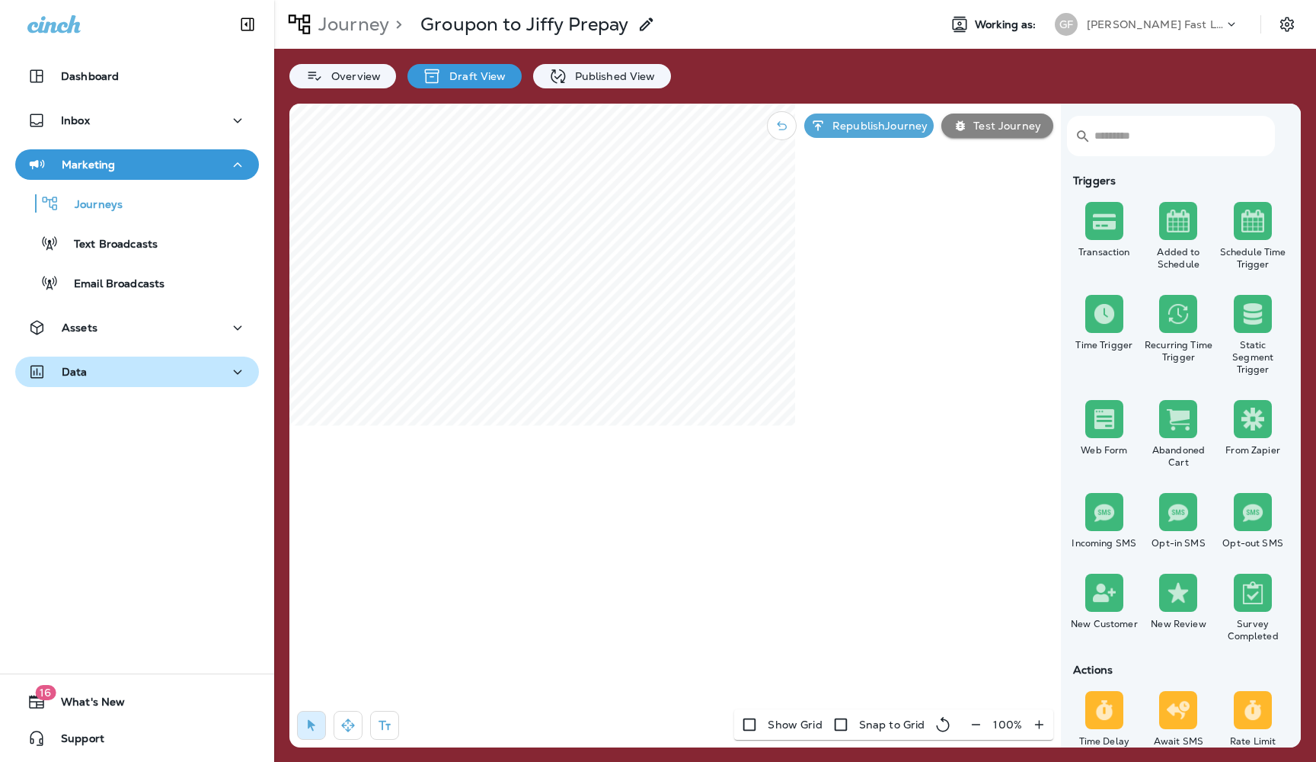
click at [235, 372] on icon "button" at bounding box center [237, 372] width 18 height 19
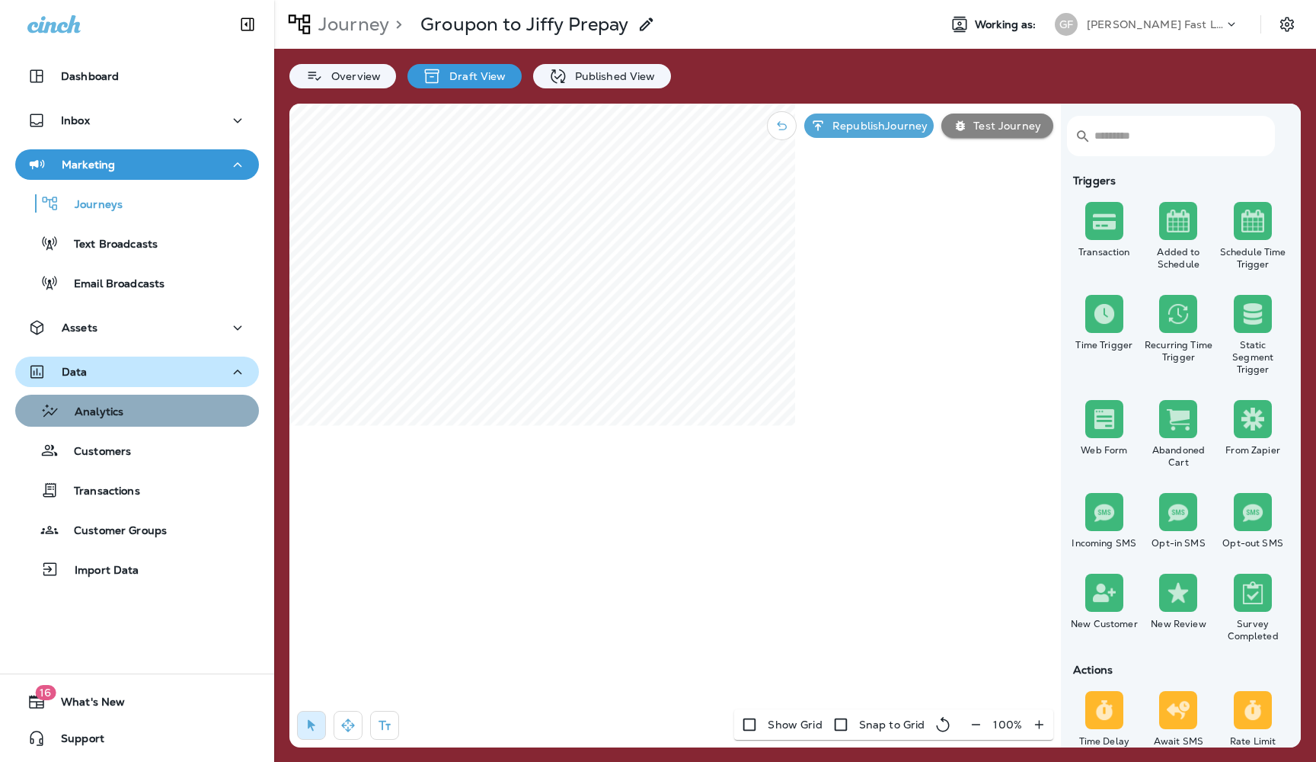
click at [114, 417] on p "Analytics" at bounding box center [91, 412] width 64 height 14
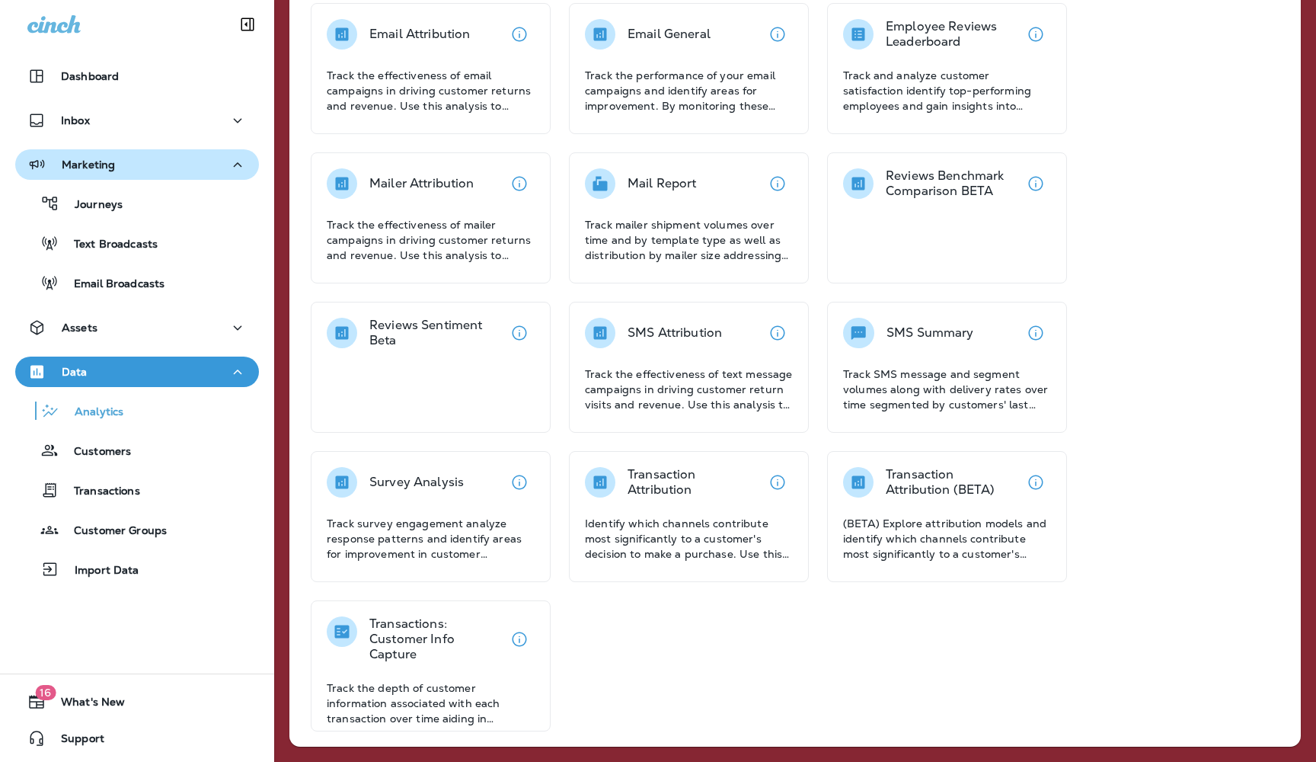
scroll to position [506, 0]
click at [94, 203] on p "Journeys" at bounding box center [90, 205] width 63 height 14
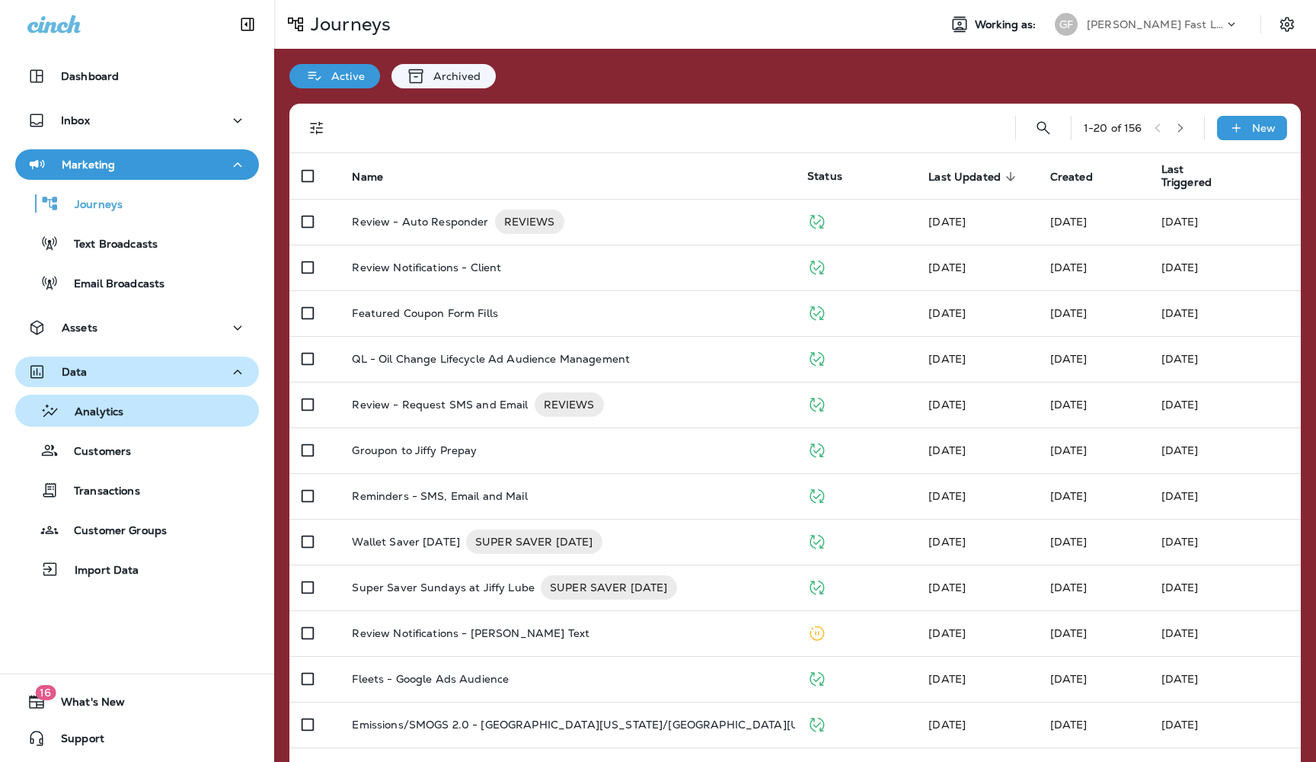
click at [98, 414] on p "Analytics" at bounding box center [91, 412] width 64 height 14
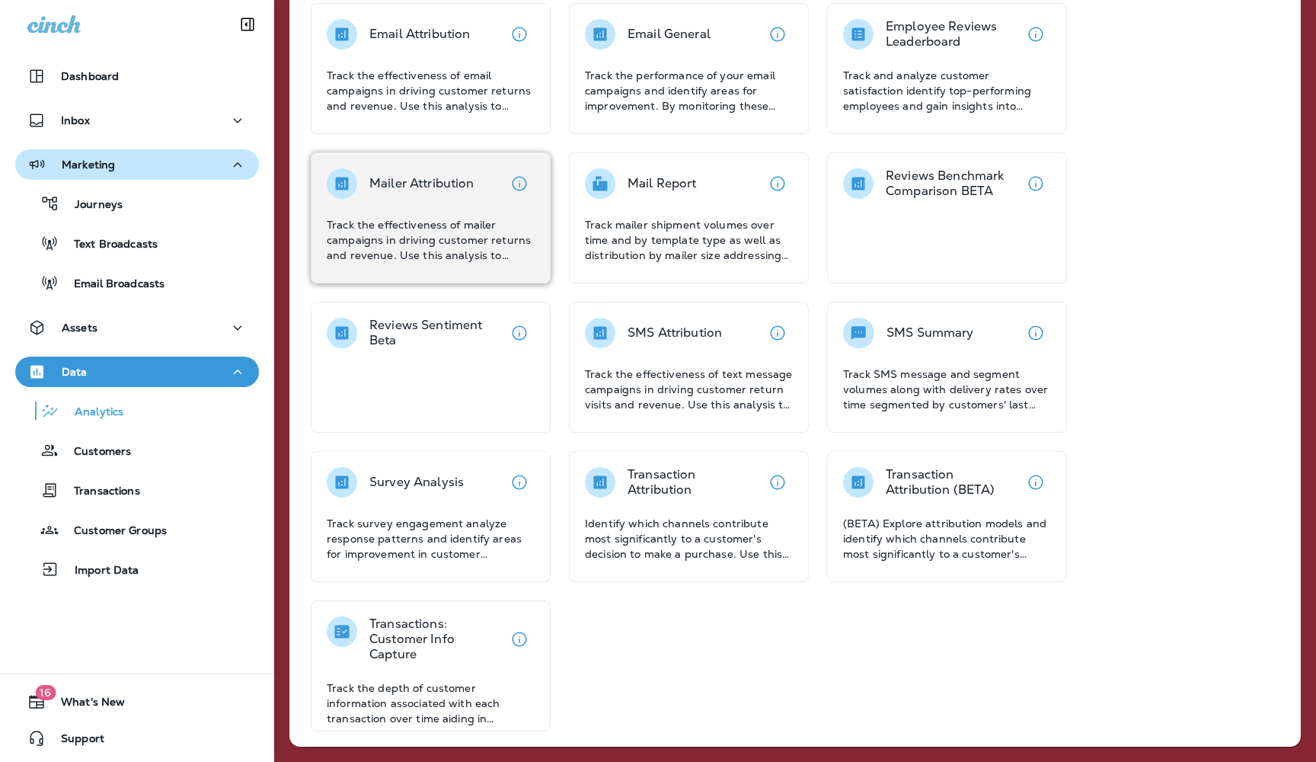
scroll to position [506, 0]
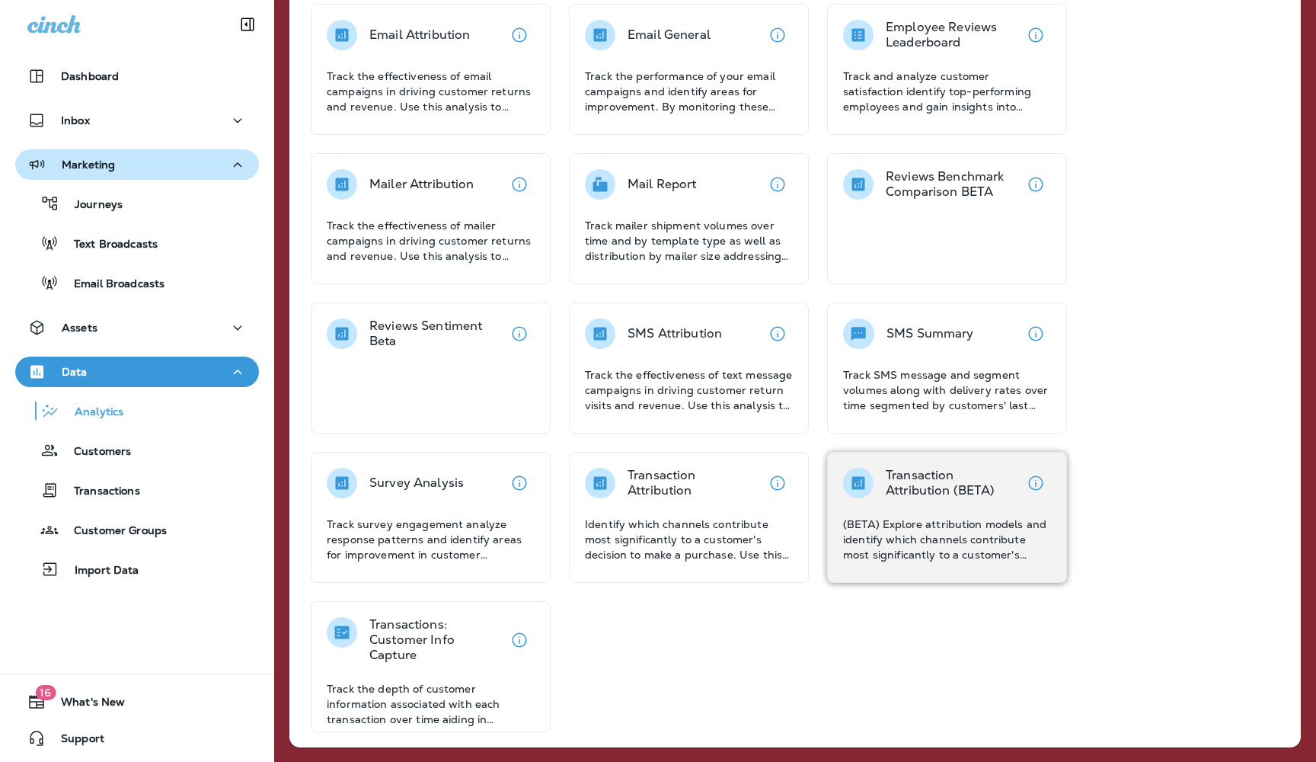
click at [932, 516] on p "(BETA) Explore attribution models and identify which channels contribute most s…" at bounding box center [947, 539] width 208 height 46
